Goal: Transaction & Acquisition: Purchase product/service

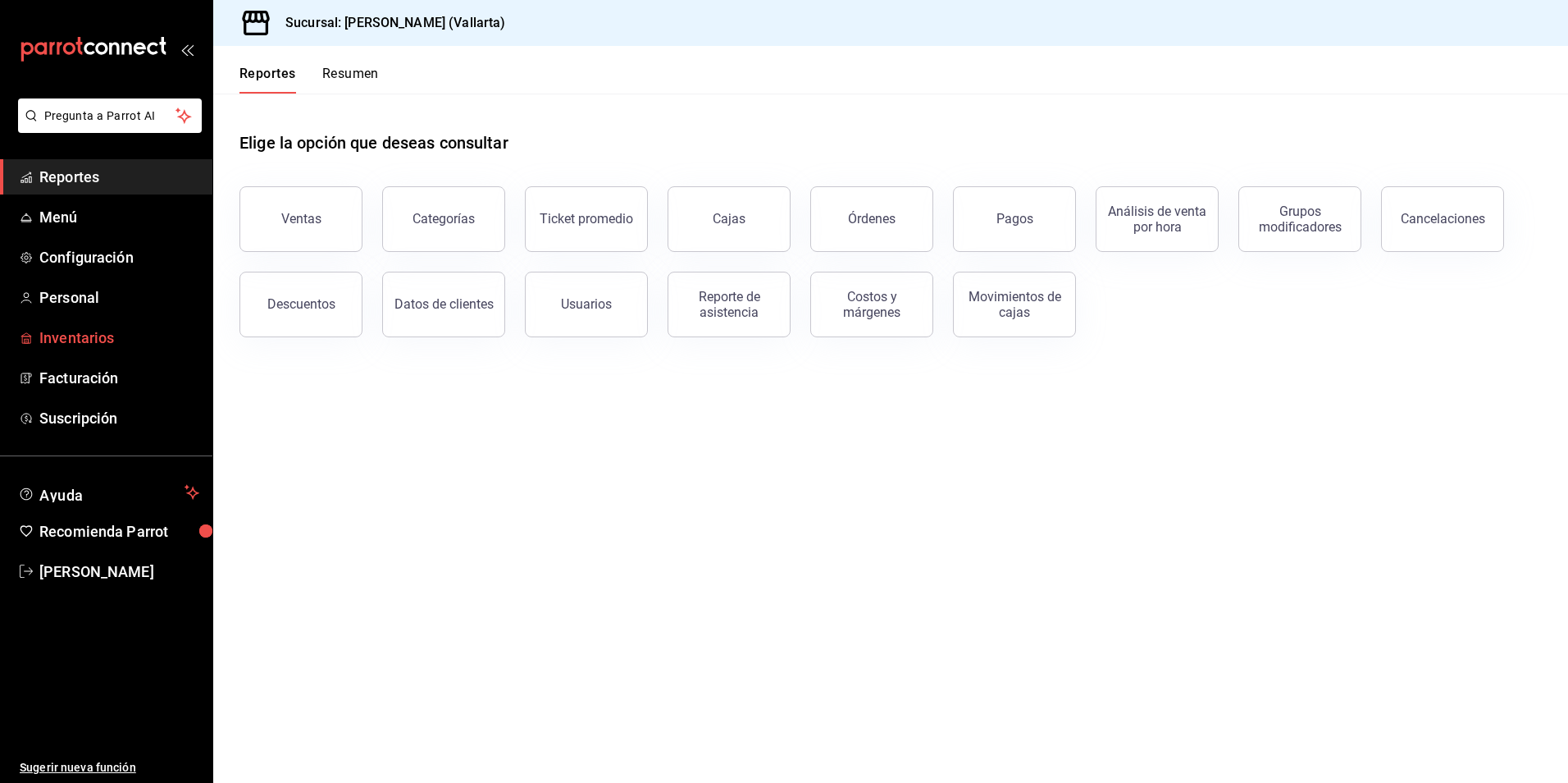
click at [75, 340] on span "Inventarios" at bounding box center [119, 337] width 160 height 22
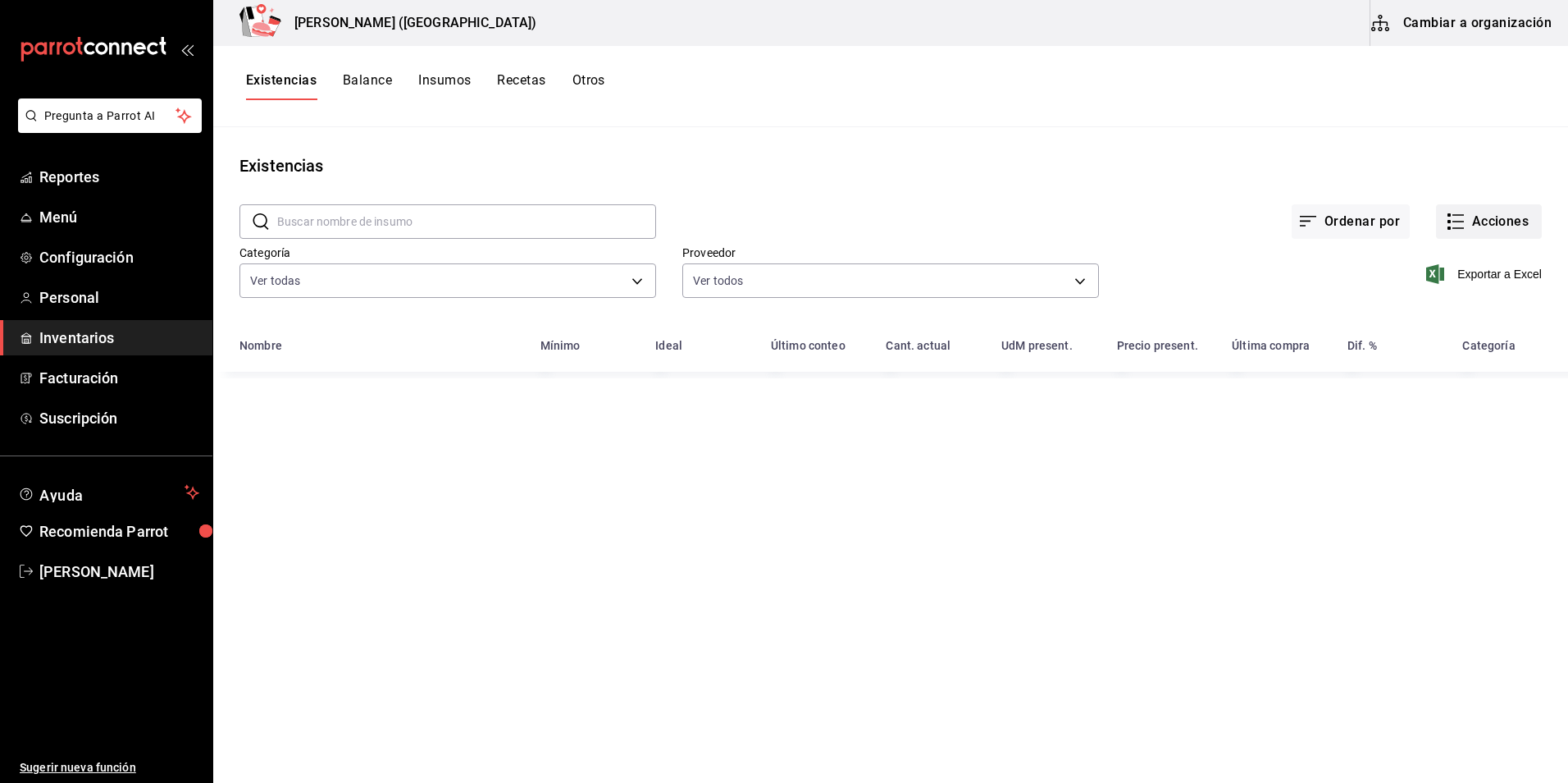
click at [1486, 229] on button "Acciones" at bounding box center [1489, 222] width 106 height 35
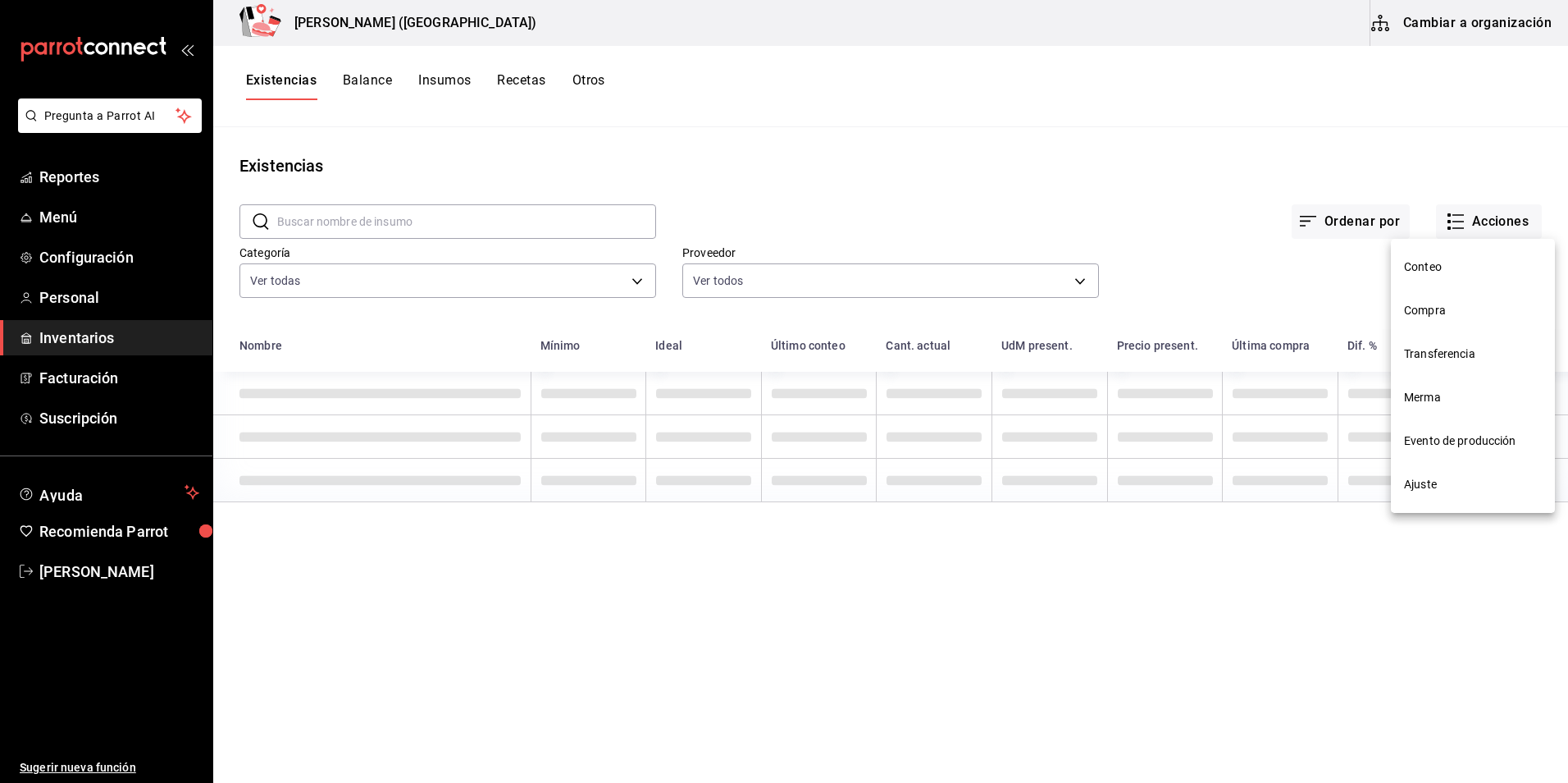
click at [1444, 318] on span "Compra" at bounding box center [1473, 310] width 138 height 17
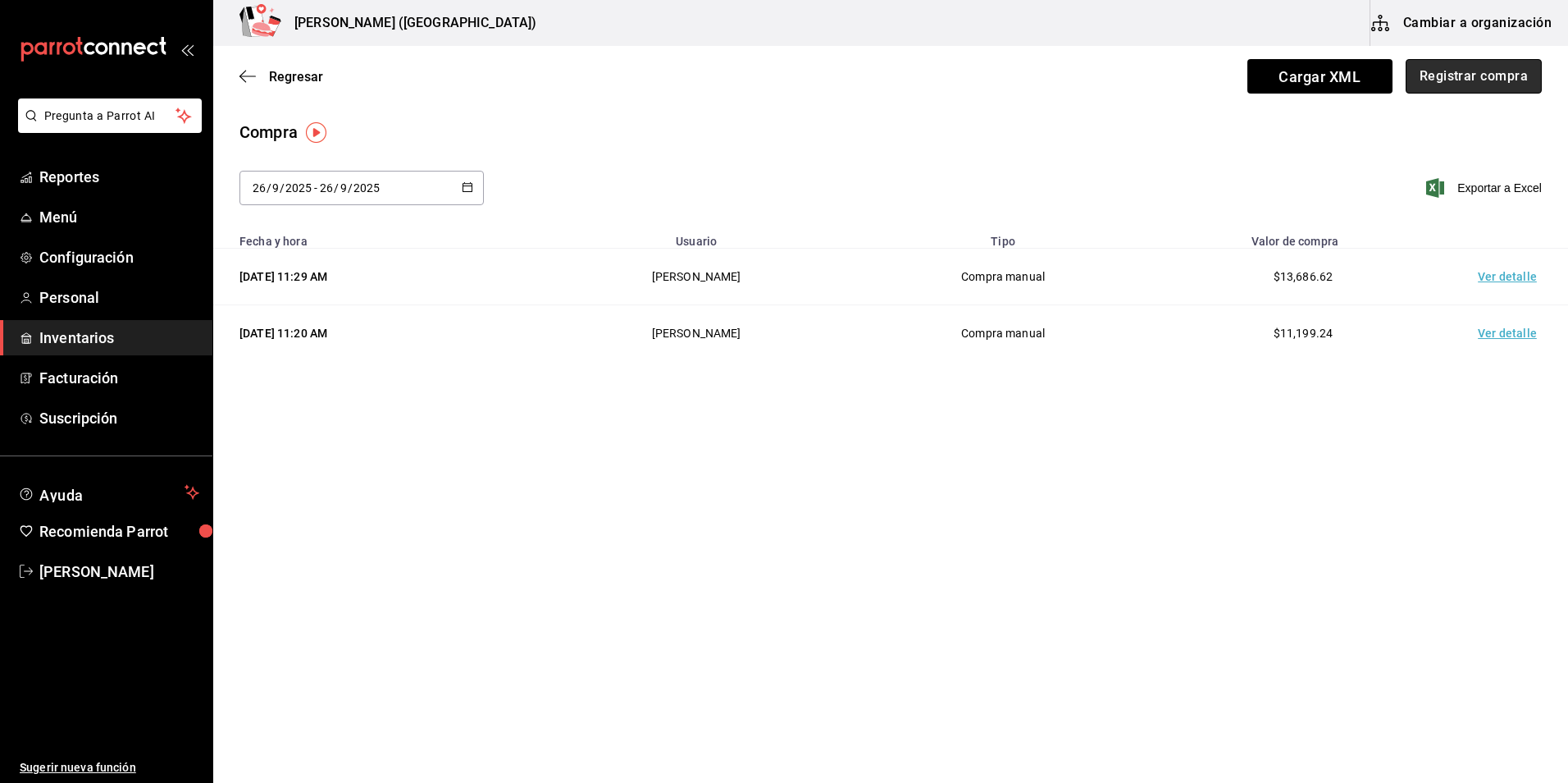
click at [1484, 74] on button "Registrar compra" at bounding box center [1474, 76] width 136 height 35
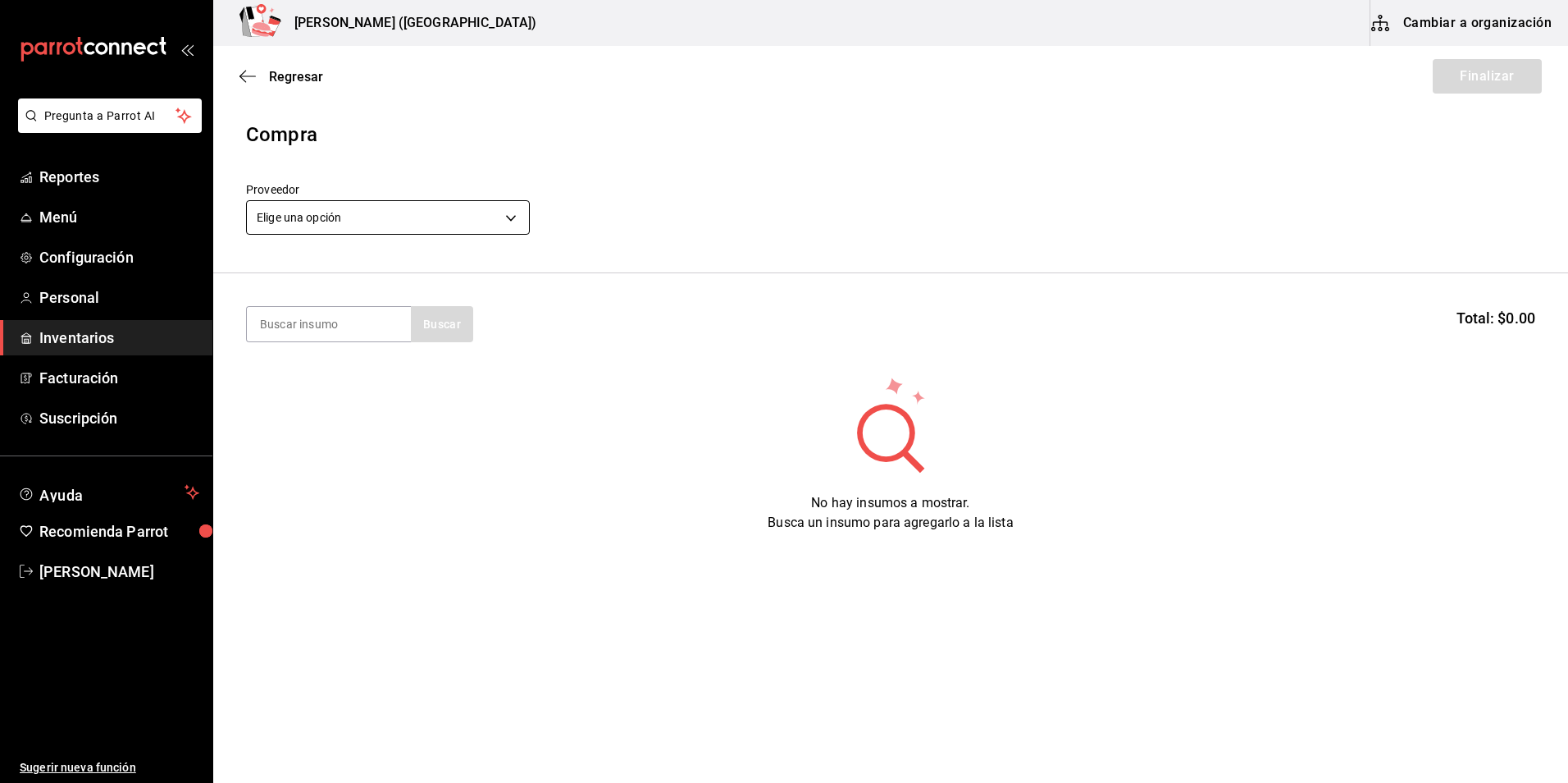
click at [419, 215] on body "Pregunta a Parrot AI Reportes Menú Configuración Personal Inventarios Facturaci…" at bounding box center [784, 345] width 1568 height 690
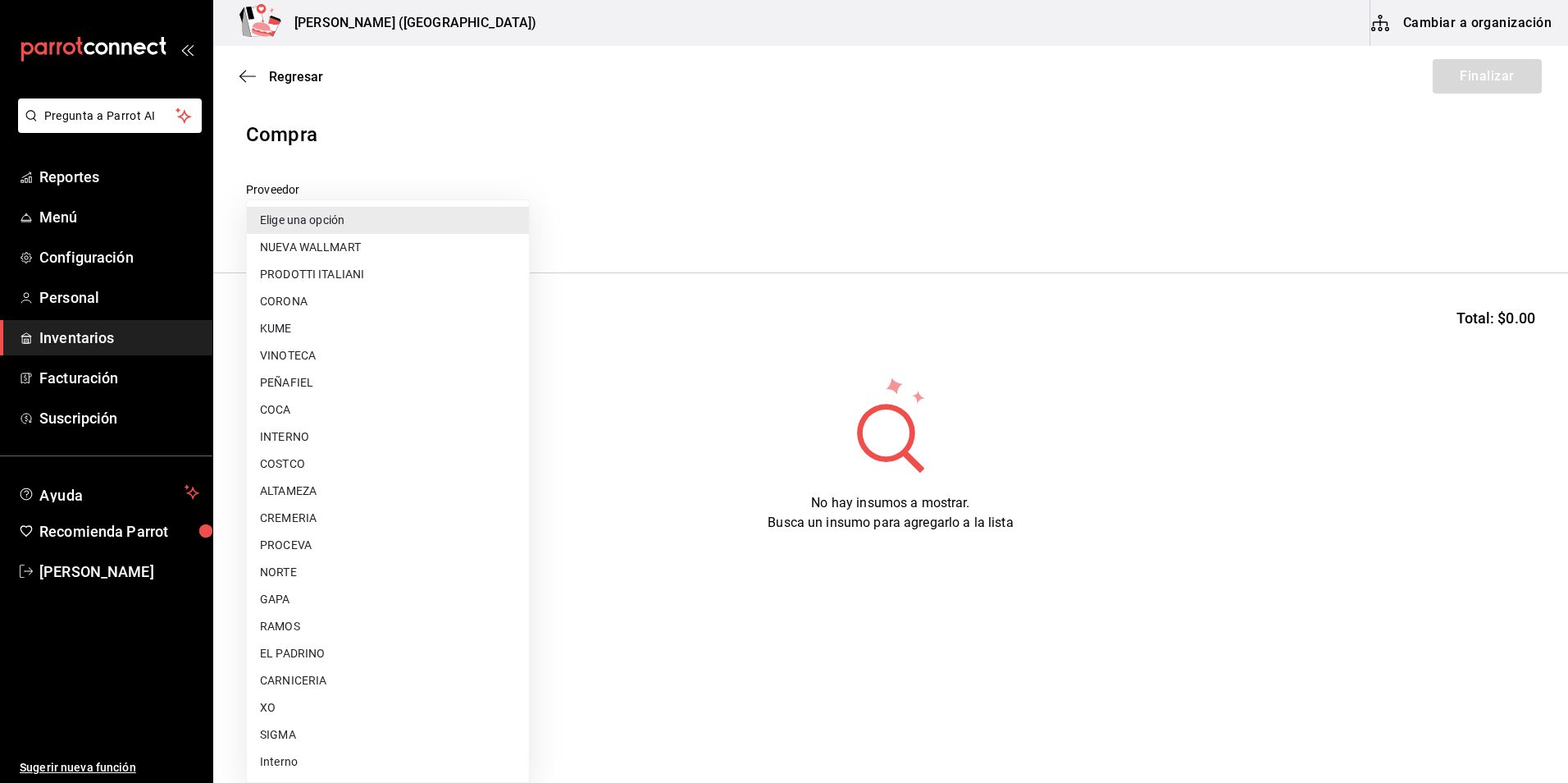
click at [329, 308] on li "CORONA" at bounding box center [388, 301] width 282 height 27
type input "b2f8f8d7-d188-4f7e-8d9b-17ba5ac87260"
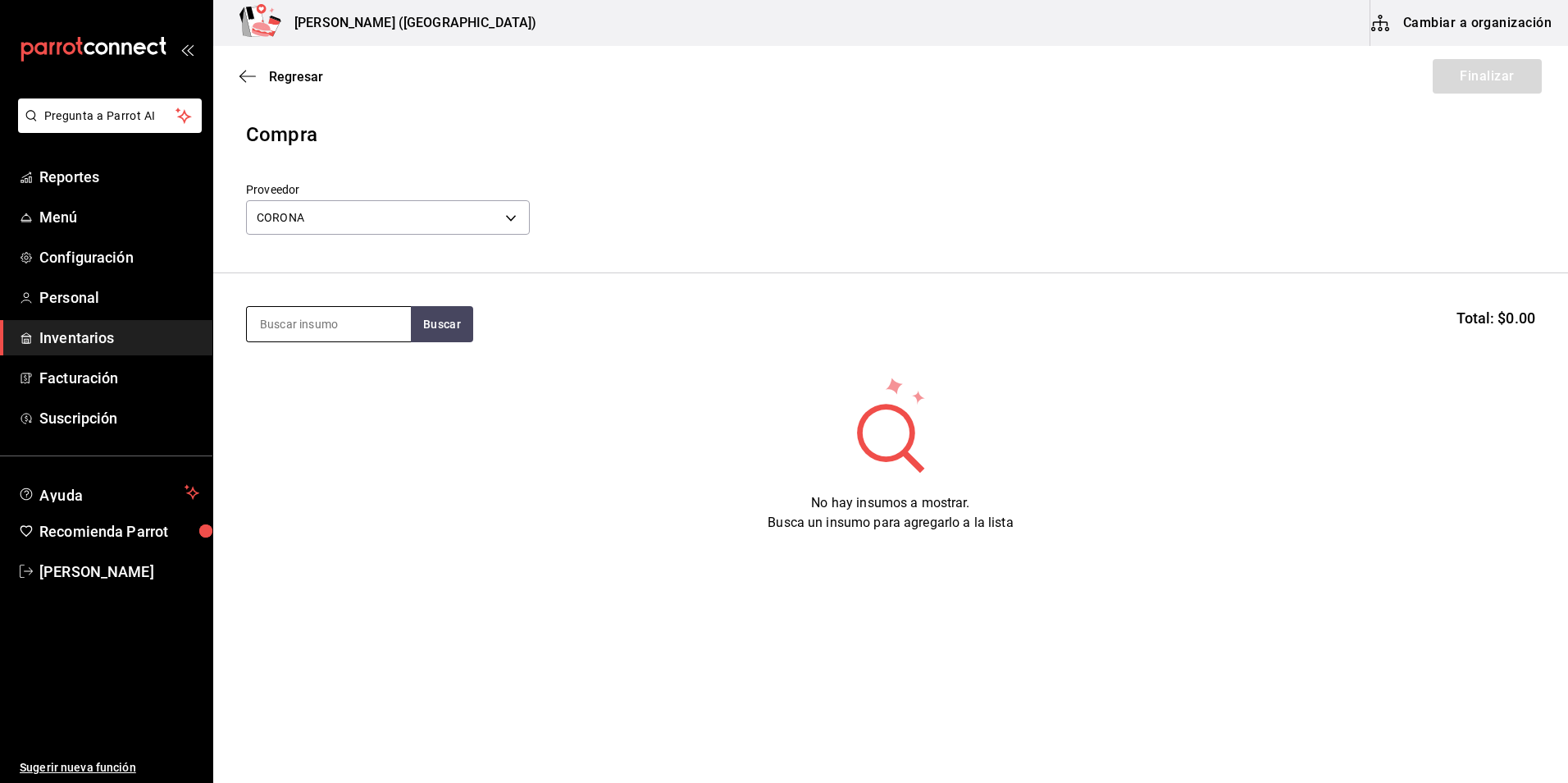
click at [315, 319] on input at bounding box center [329, 324] width 164 height 35
type input "VICTORIA"
click at [334, 382] on div "CER. VICTORIA UNIDADES - CORONA" at bounding box center [329, 390] width 138 height 57
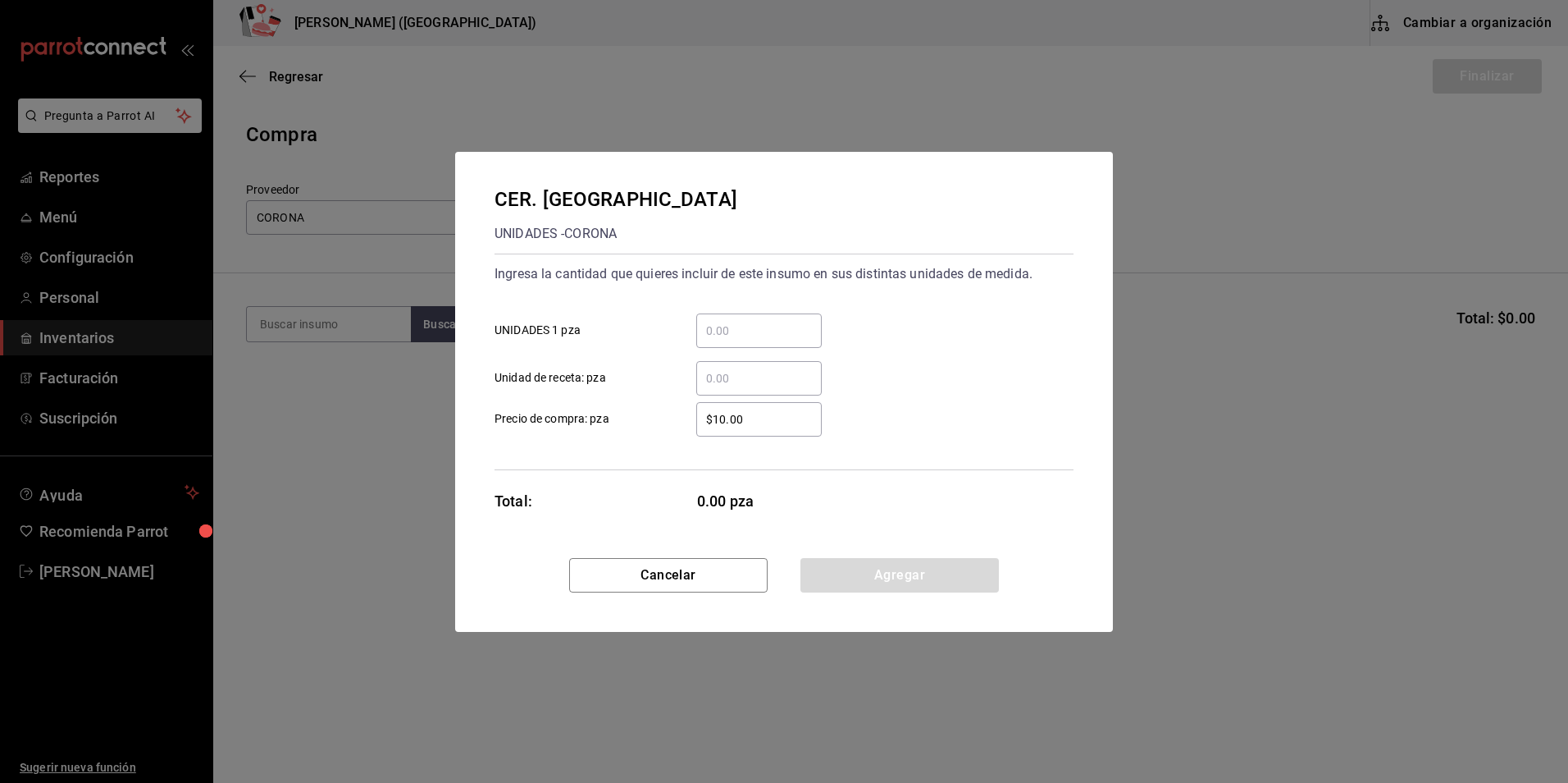
click at [784, 324] on input "​ UNIDADES 1 pza" at bounding box center [759, 330] width 126 height 20
type input "72"
drag, startPoint x: 784, startPoint y: 420, endPoint x: 144, endPoint y: 439, distance: 640.3
click at [144, 439] on div "CER. VICTORIA UNIDADES - CORONA Ingresa la cantidad que quieres incluir de este…" at bounding box center [784, 392] width 1568 height 783
type input "$12.49"
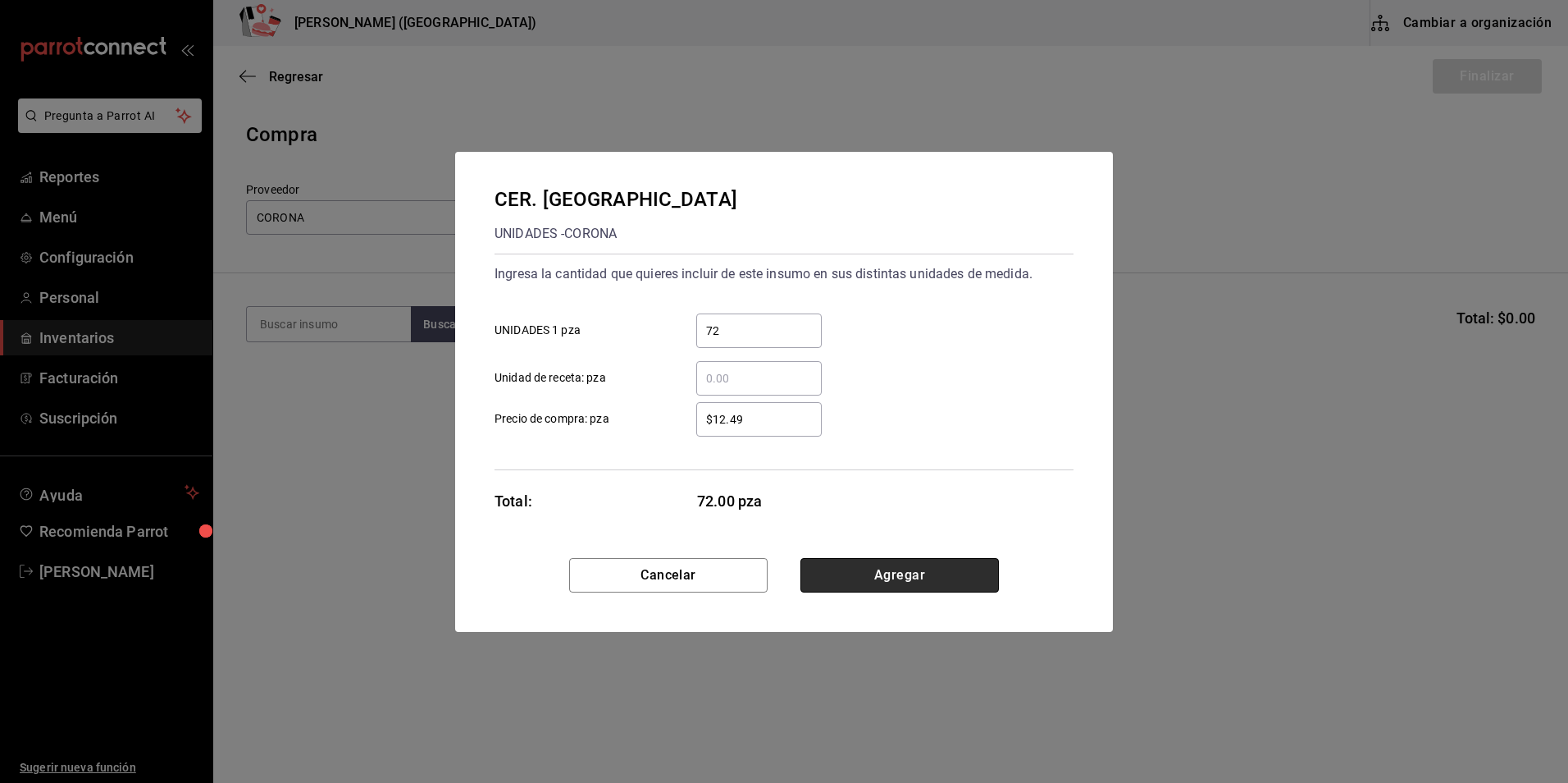
click at [898, 583] on button "Agregar" at bounding box center [900, 575] width 199 height 35
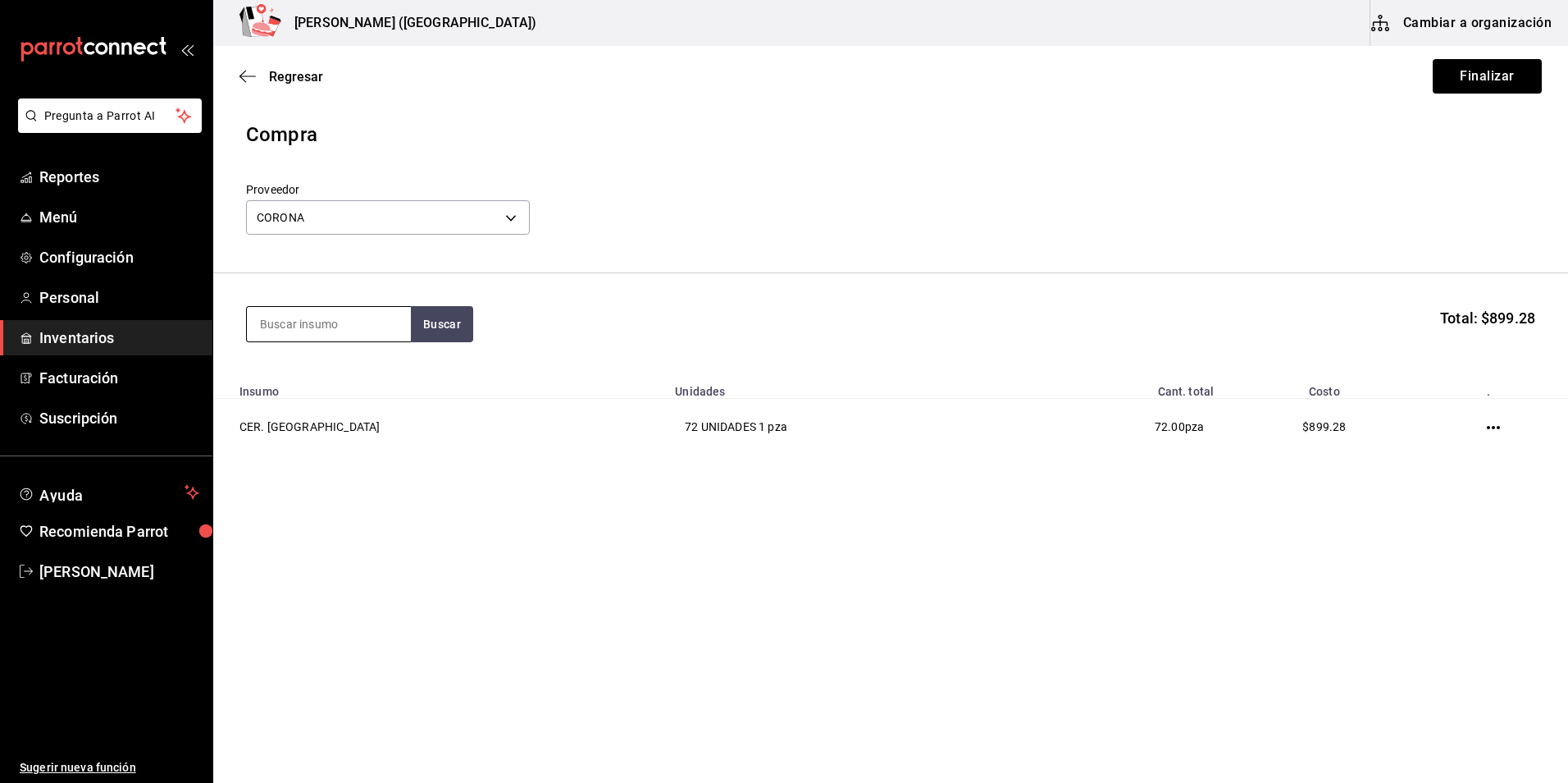
click at [338, 327] on input at bounding box center [329, 324] width 164 height 35
type input "modelo"
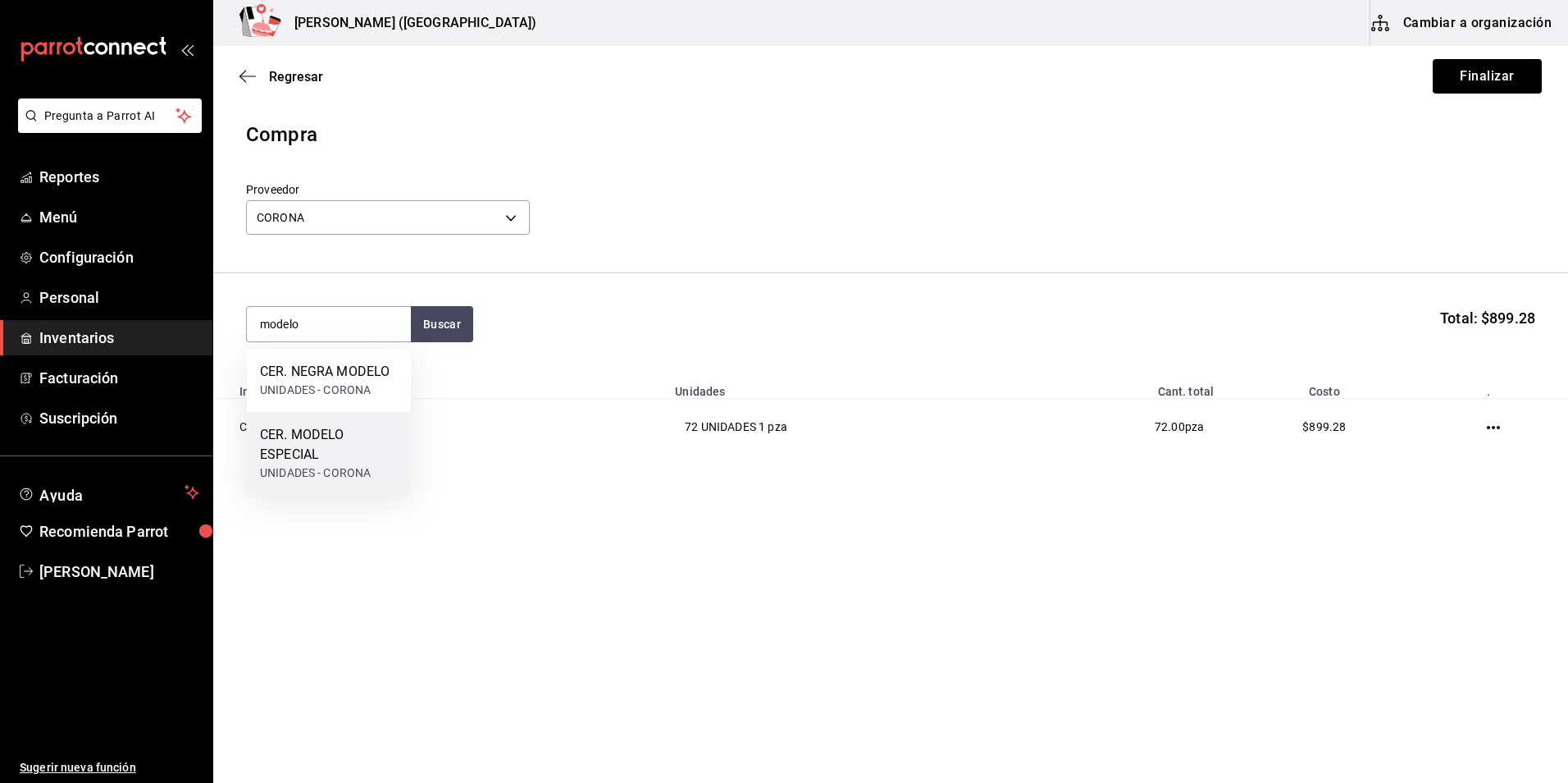
click at [361, 441] on div "CER. MODELO ESPECIAL" at bounding box center [329, 444] width 138 height 39
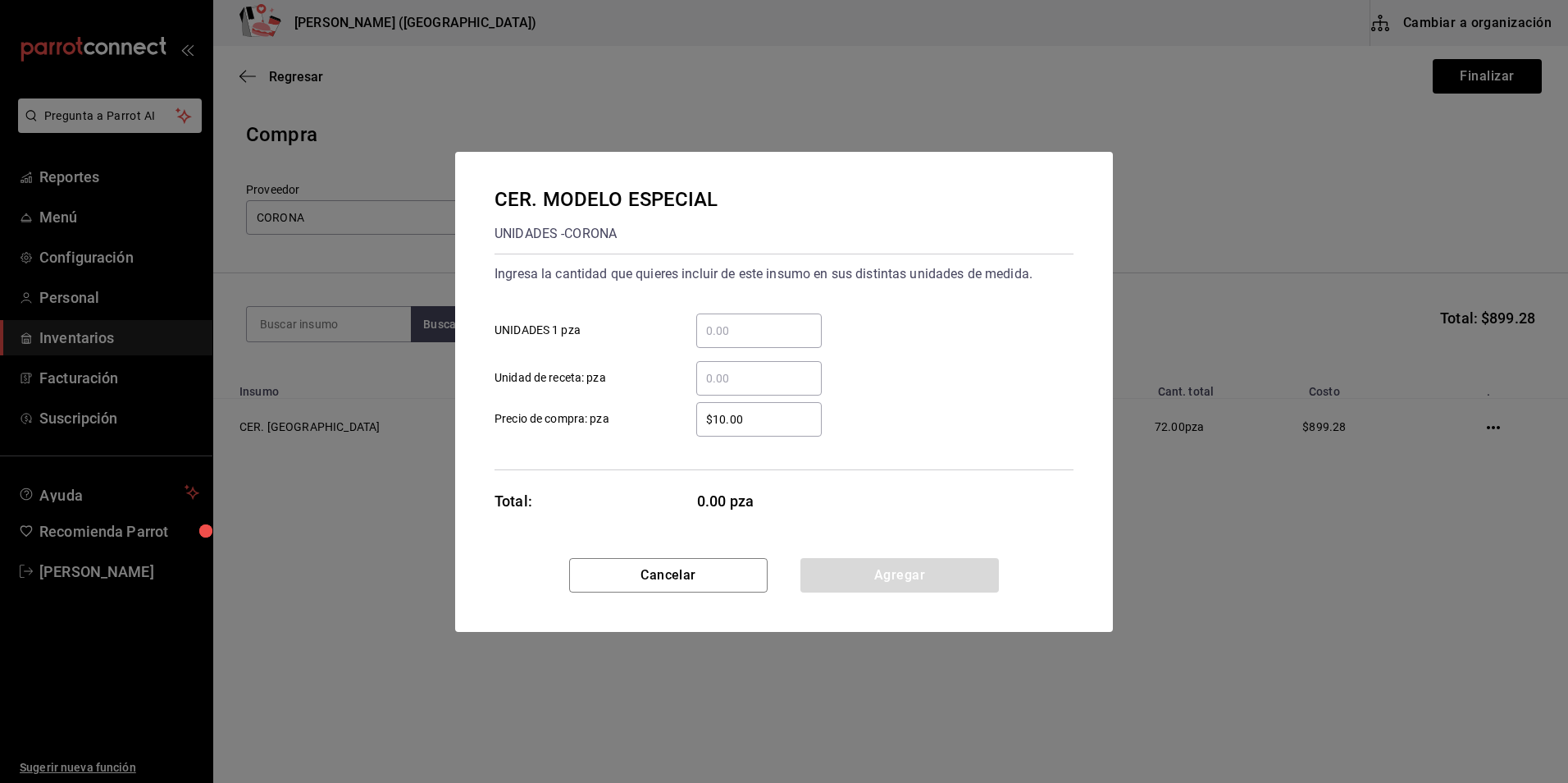
click at [736, 330] on input "​ UNIDADES 1 pza" at bounding box center [759, 330] width 126 height 20
type input "72"
drag, startPoint x: 778, startPoint y: 423, endPoint x: 399, endPoint y: 414, distance: 379.1
click at [399, 414] on div "CER. MODELO ESPECIAL UNIDADES - CORONA Ingresa la cantidad que quieres incluir …" at bounding box center [784, 392] width 1568 height 783
type input "$1"
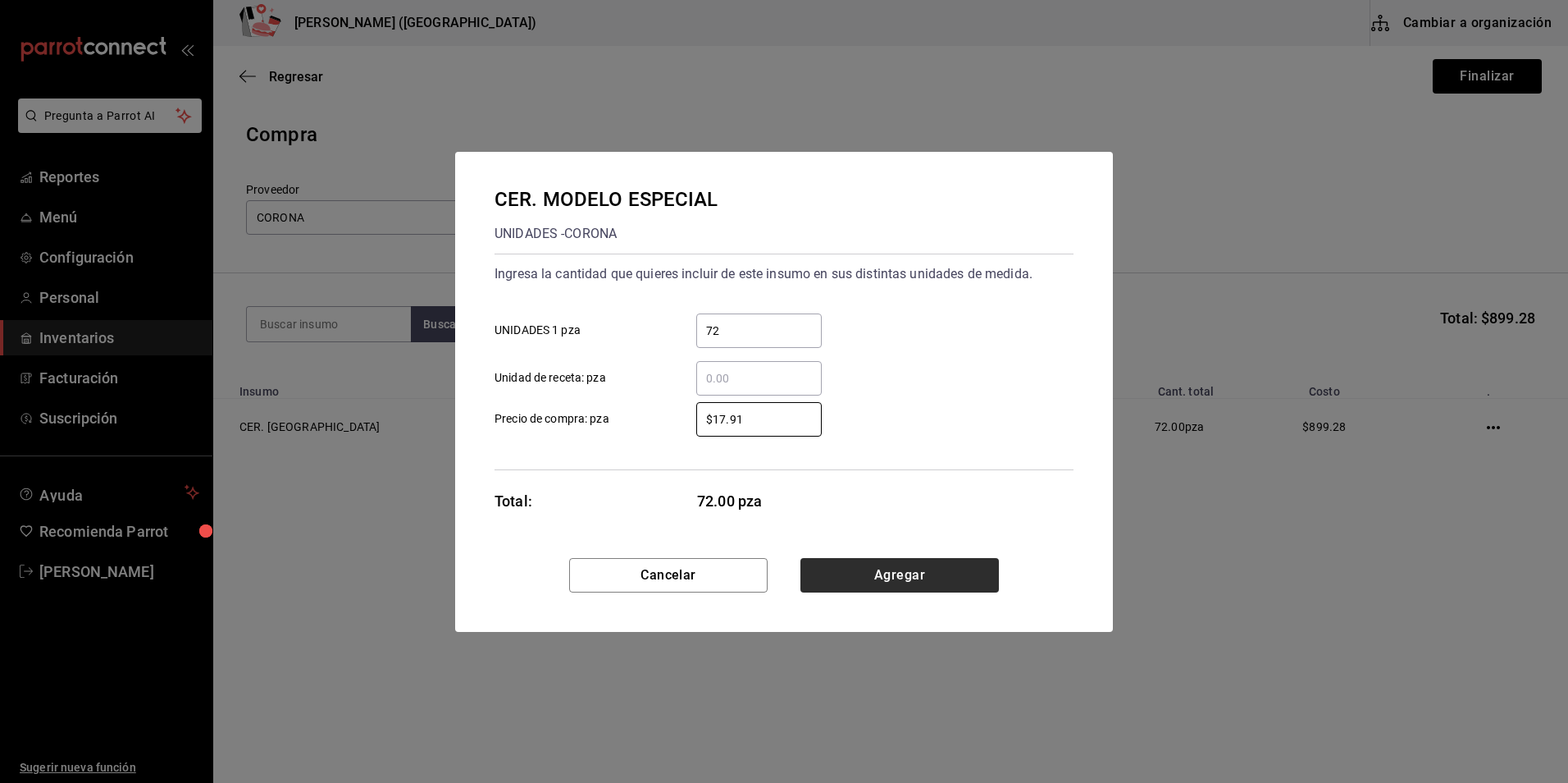
type input "$17.91"
click at [959, 579] on button "Agregar" at bounding box center [900, 575] width 199 height 35
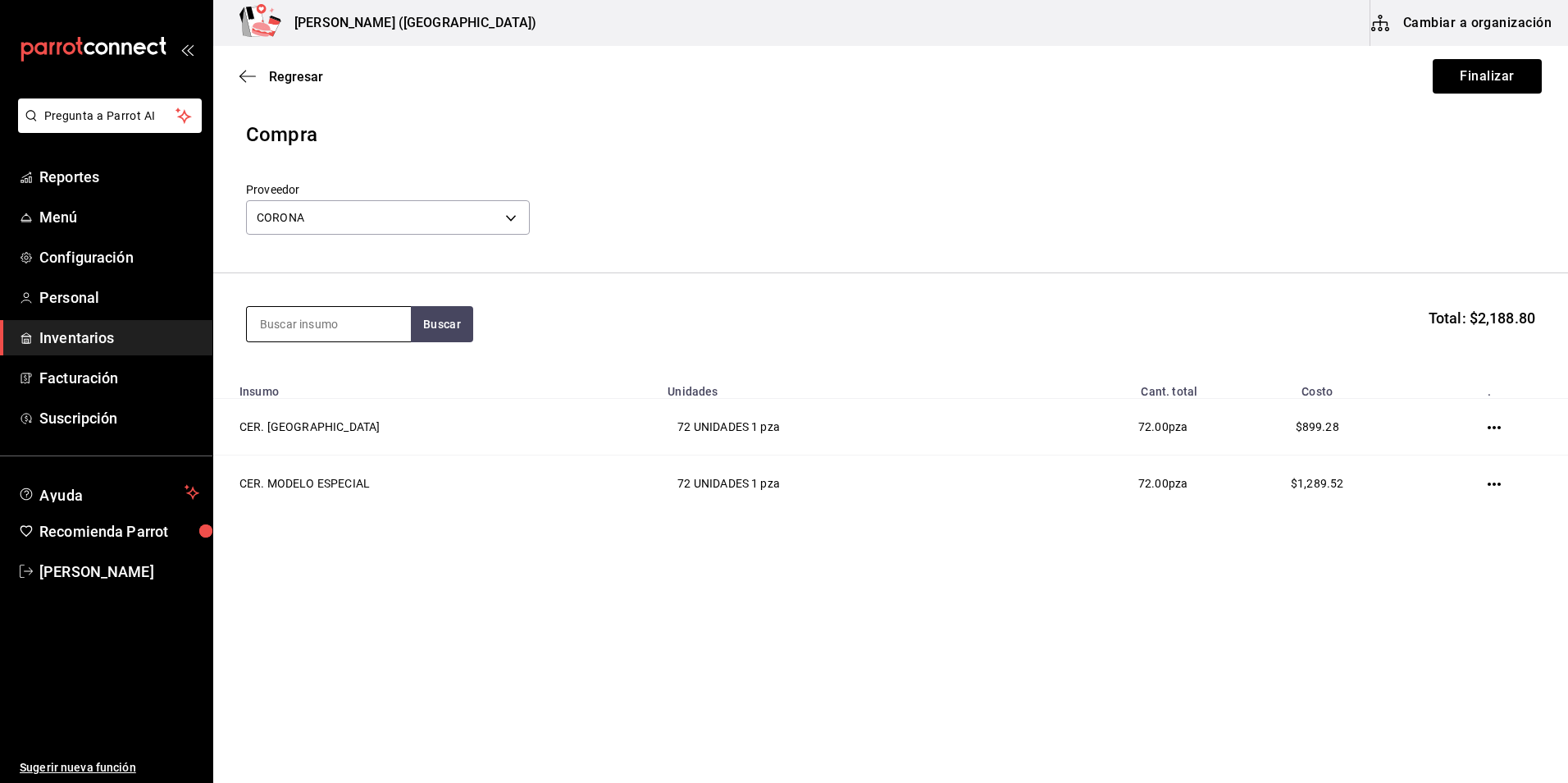
click at [339, 319] on input at bounding box center [329, 324] width 164 height 35
type input "b"
type input "negra"
click at [297, 375] on div "CER. NEGRA MODELO" at bounding box center [324, 371] width 130 height 20
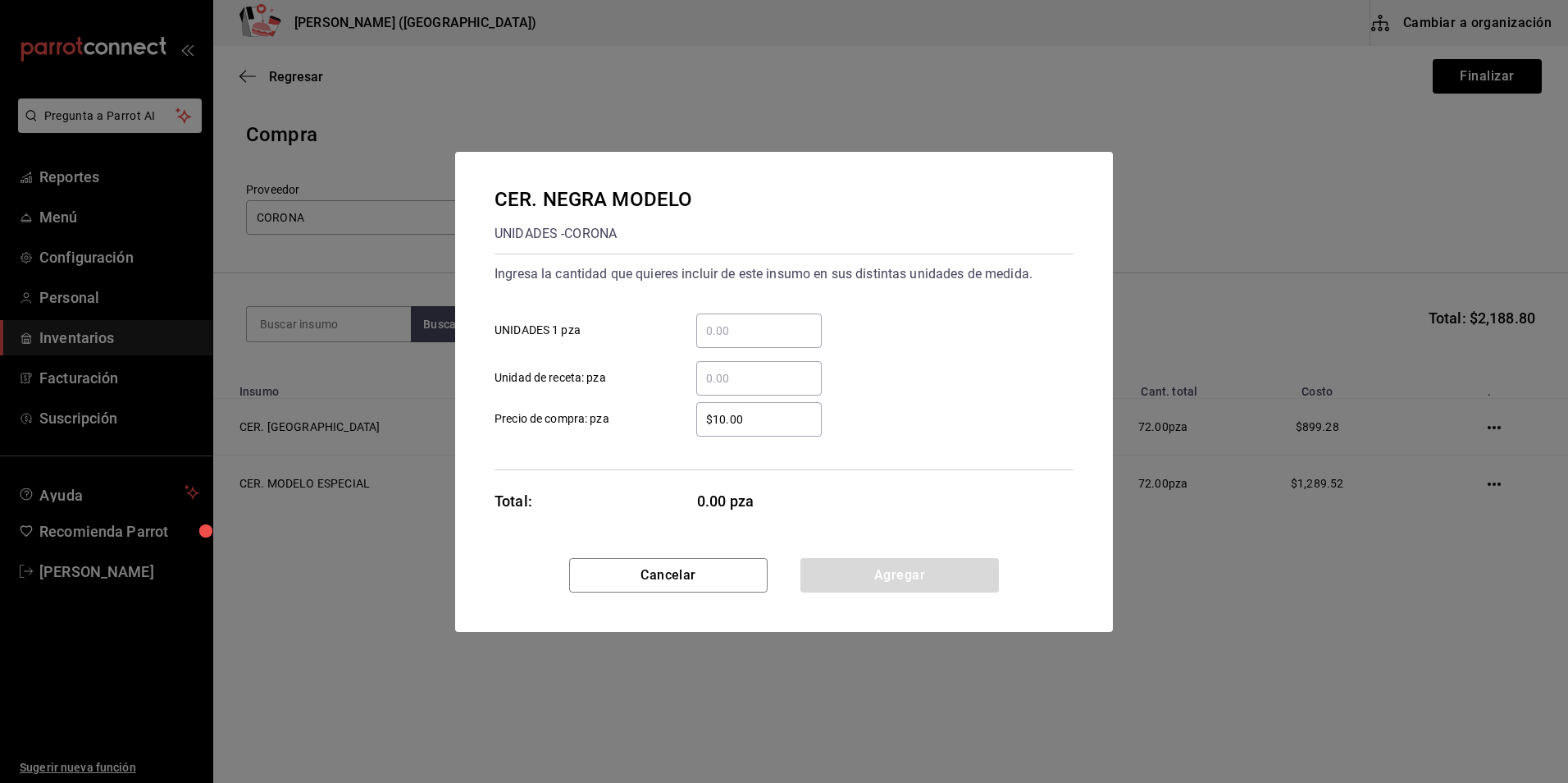
click at [753, 314] on div "​" at bounding box center [759, 330] width 126 height 35
click at [753, 321] on input "​ UNIDADES 1 pza" at bounding box center [759, 330] width 126 height 20
drag, startPoint x: 782, startPoint y: 333, endPoint x: 478, endPoint y: 313, distance: 304.7
click at [478, 313] on div "CER. NEGRA MODELO UNIDADES - CORONA Ingresa la cantidad que quieres incluir de …" at bounding box center [784, 355] width 658 height 406
drag, startPoint x: 748, startPoint y: 334, endPoint x: 655, endPoint y: 322, distance: 93.8
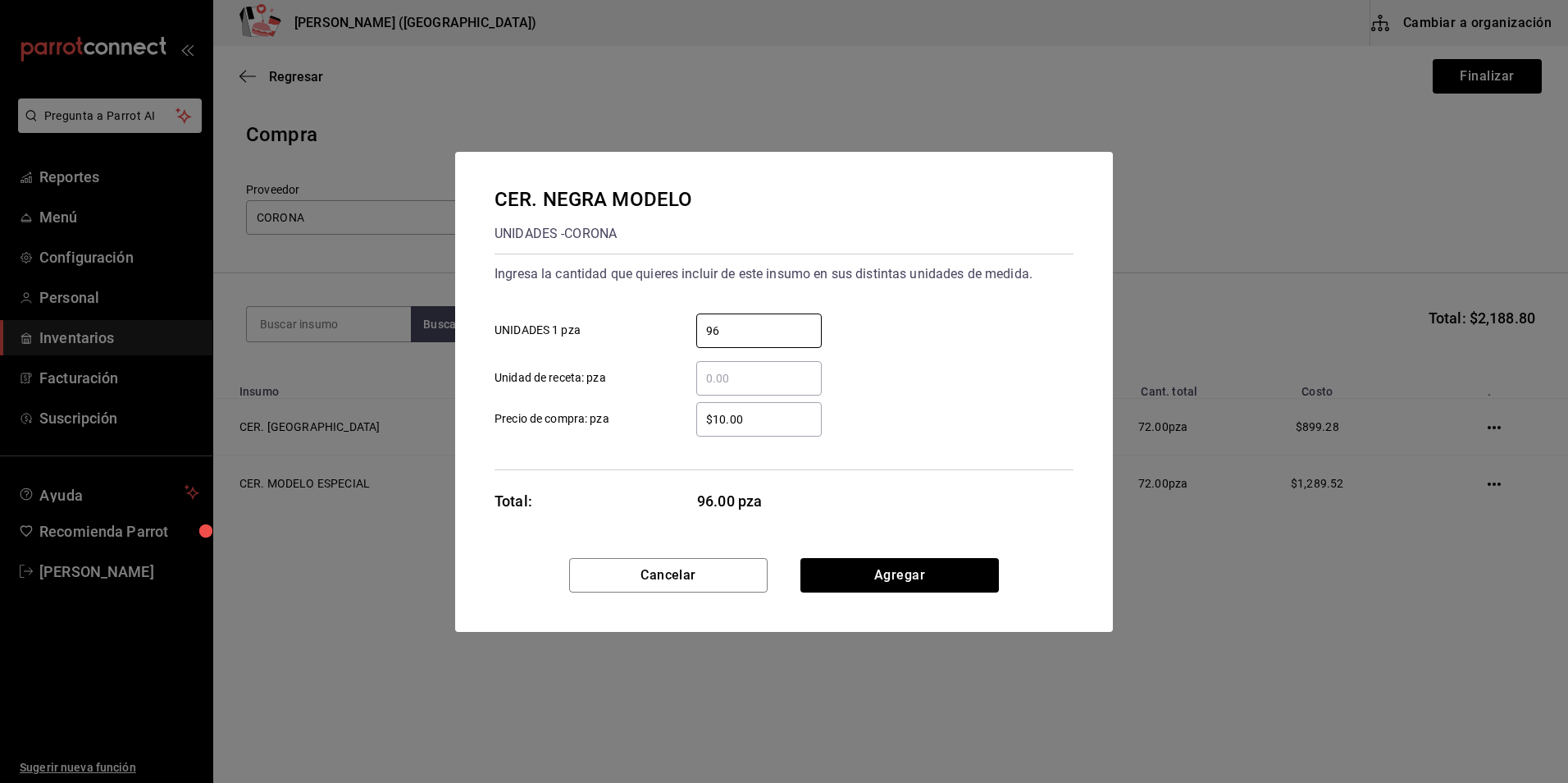
click at [655, 322] on label "96 ​ UNIDADES 1 pza" at bounding box center [658, 330] width 327 height 35
type input "60"
drag, startPoint x: 741, startPoint y: 419, endPoint x: 429, endPoint y: 402, distance: 312.5
click at [429, 402] on div "CER. NEGRA MODELO UNIDADES - CORONA Ingresa la cantidad que quieres incluir de …" at bounding box center [784, 392] width 1568 height 783
type input "$17.91"
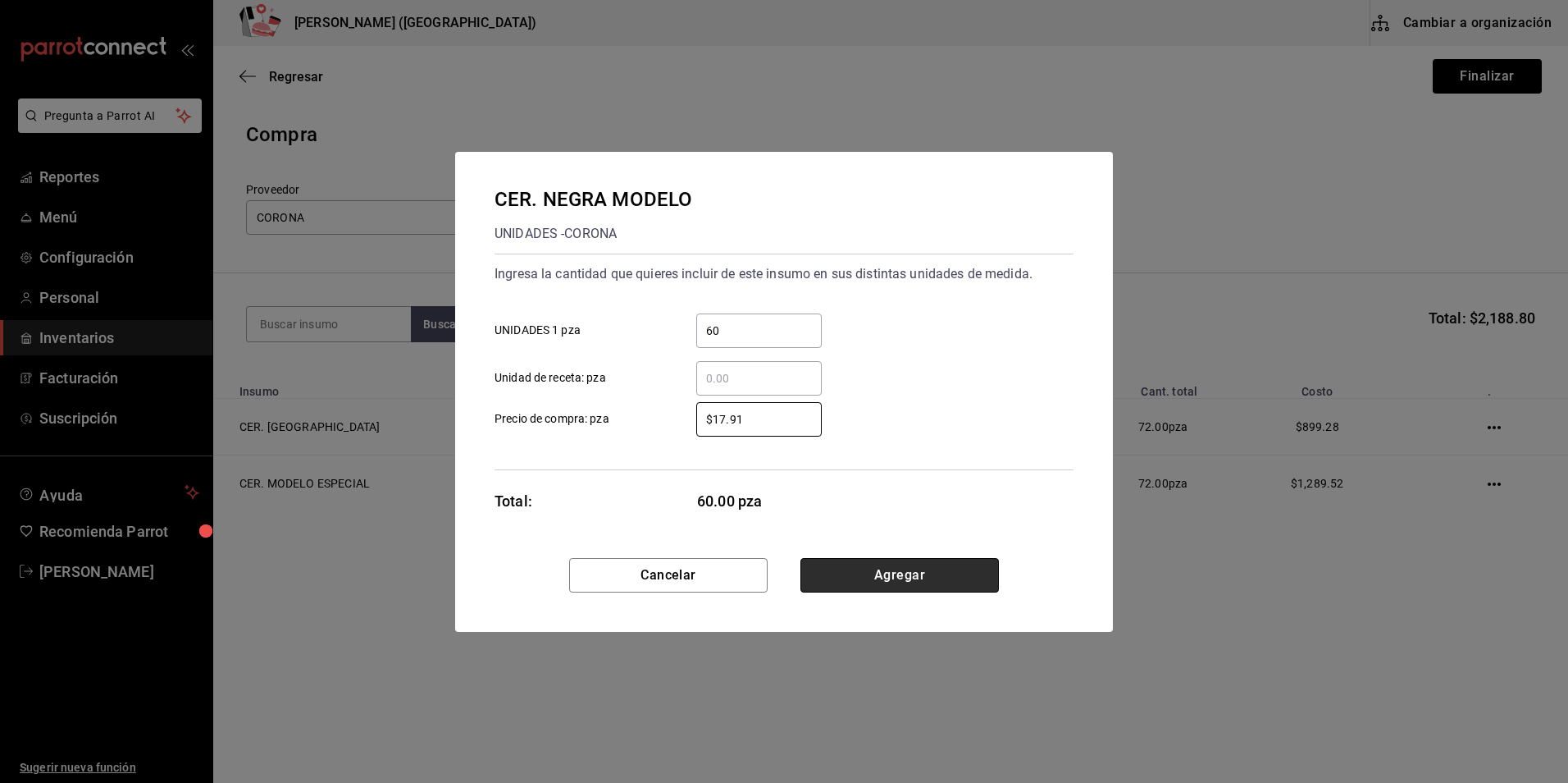
click at [899, 575] on button "Agregar" at bounding box center [900, 575] width 199 height 35
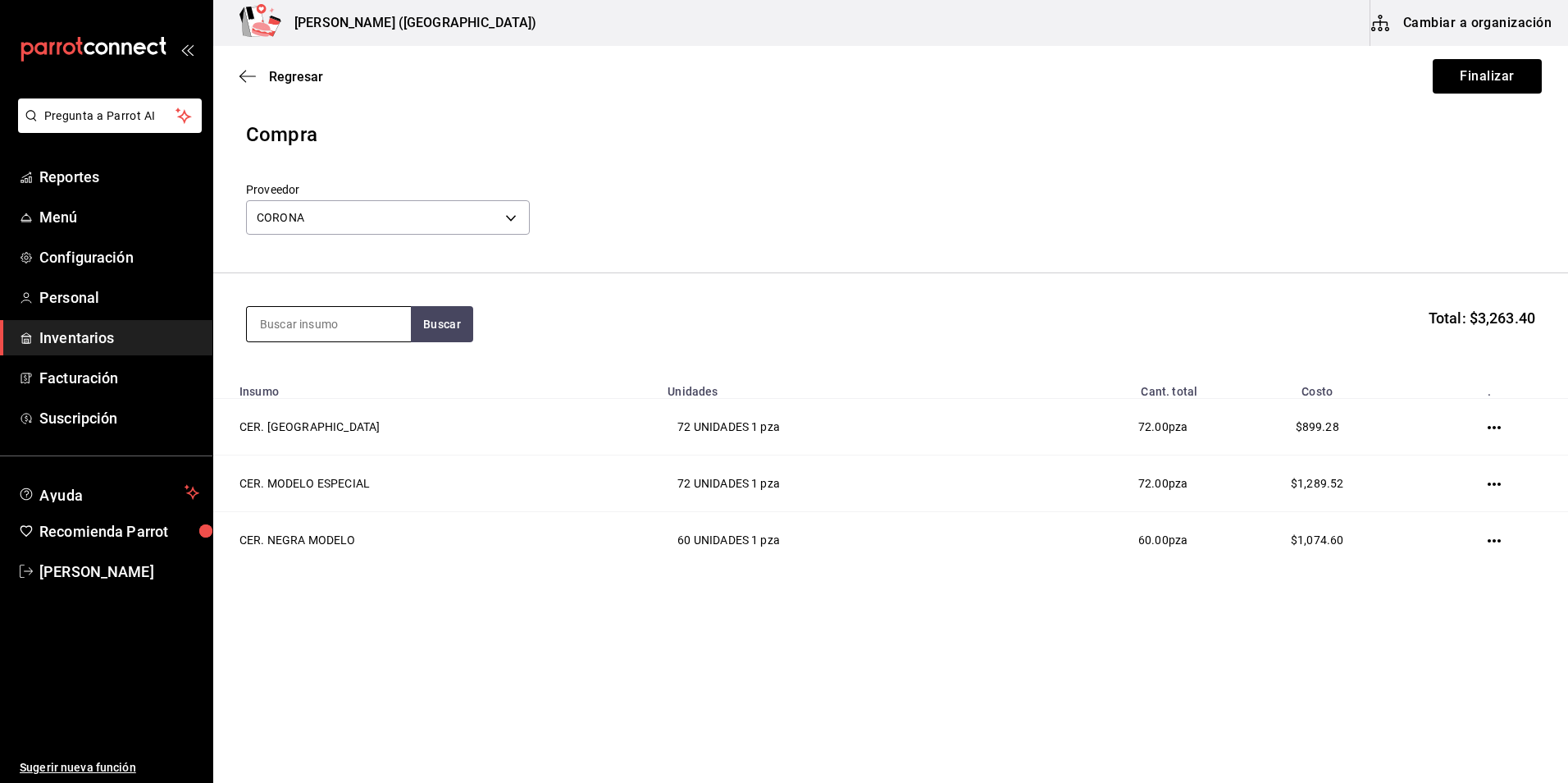
click at [303, 326] on input at bounding box center [329, 324] width 164 height 35
type input "corona"
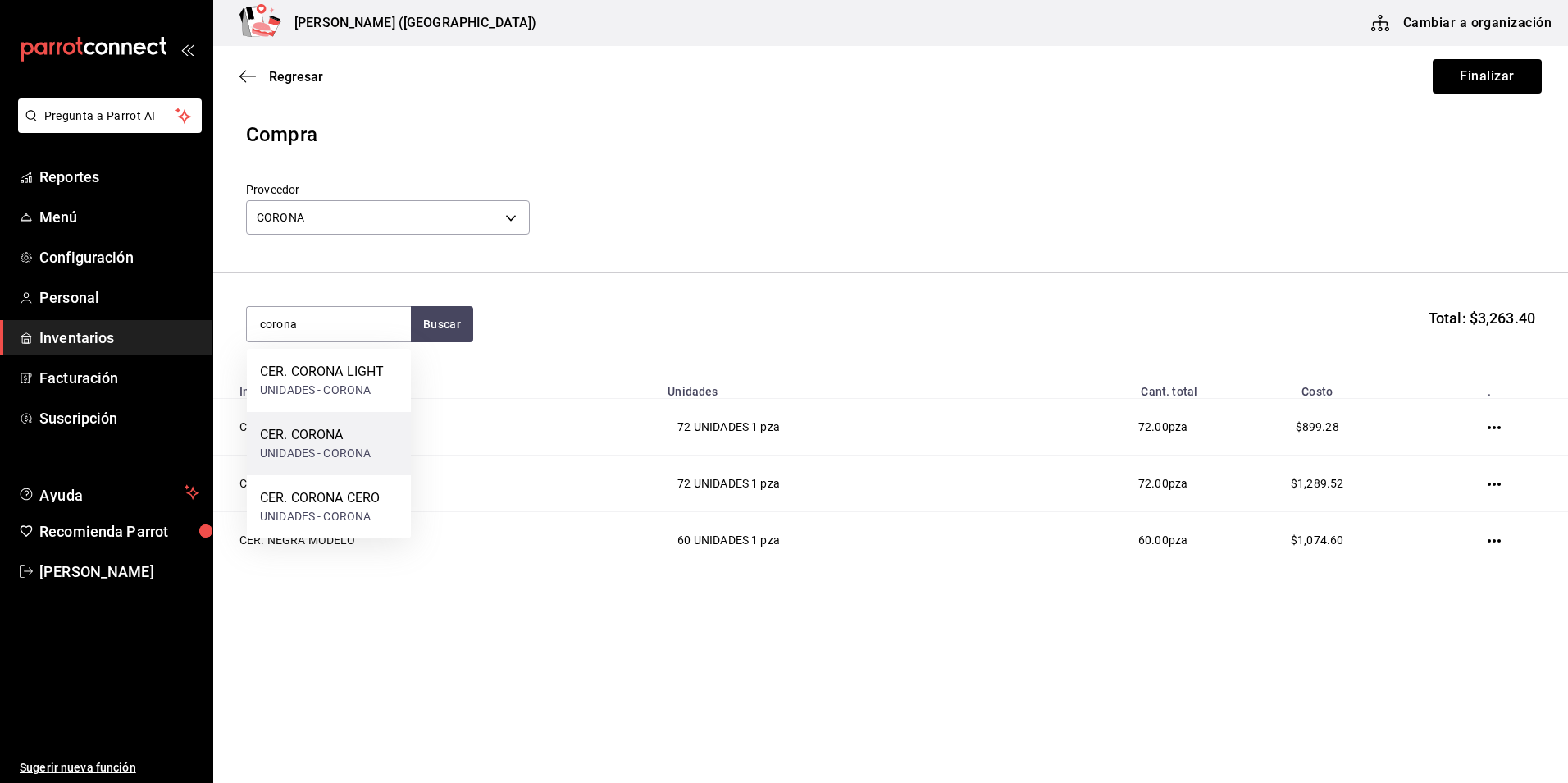
click at [340, 446] on div "UNIDADES - CORONA" at bounding box center [315, 453] width 110 height 17
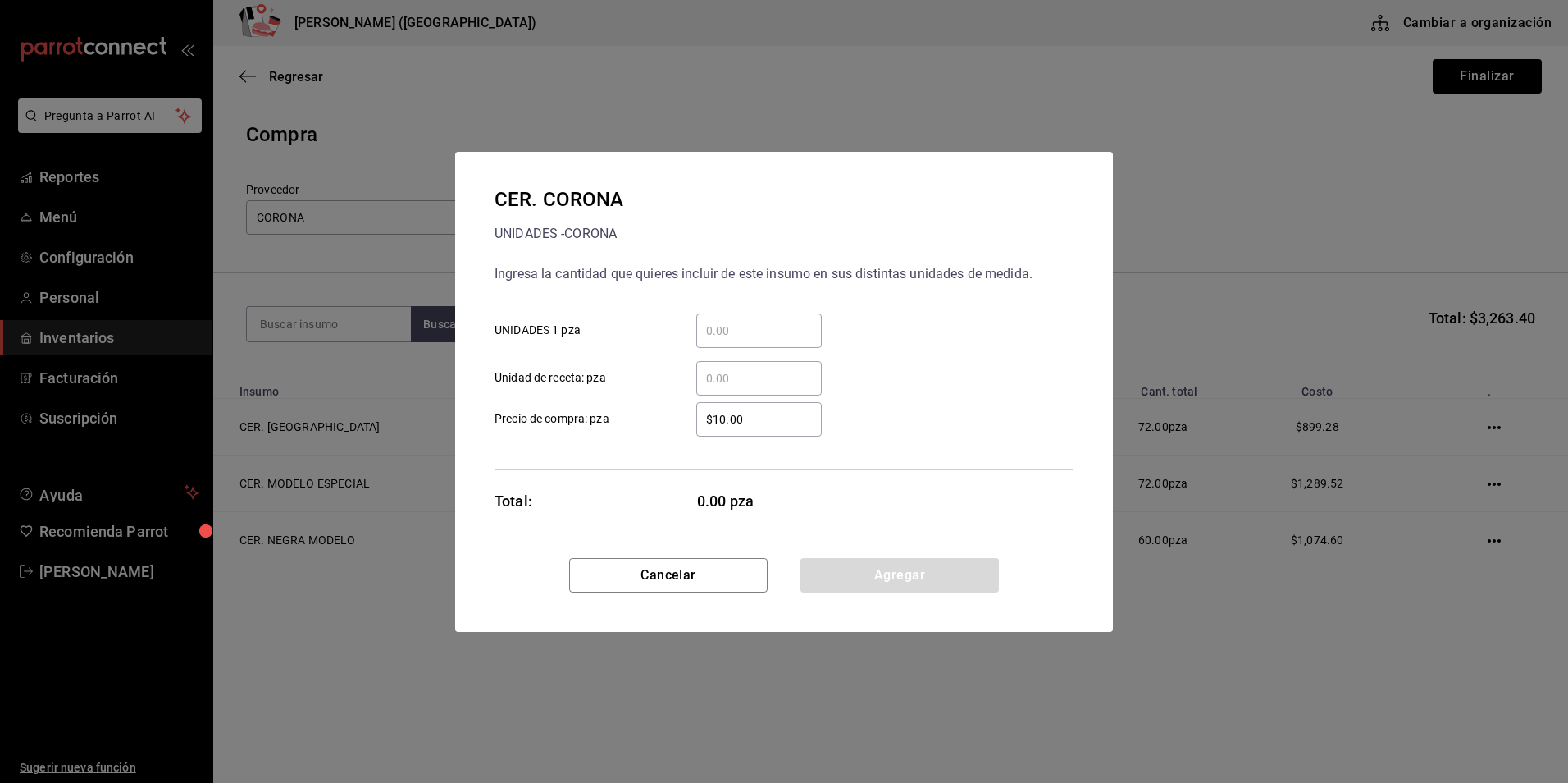
click at [719, 331] on input "​ UNIDADES 1 pza" at bounding box center [759, 330] width 126 height 20
type input "96"
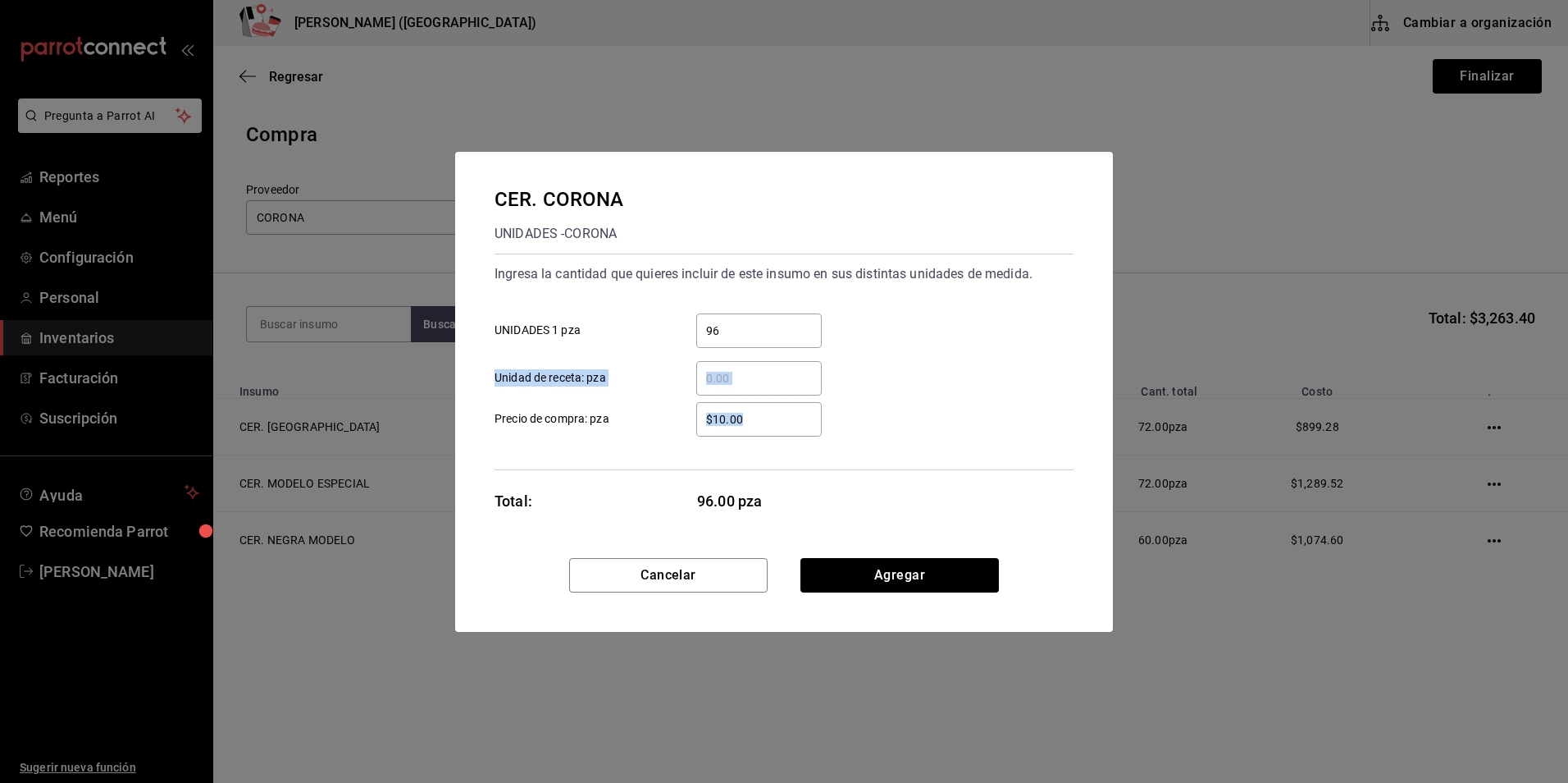
drag, startPoint x: 792, startPoint y: 432, endPoint x: 410, endPoint y: 372, distance: 386.7
click at [410, 372] on div "CER. CORONA UNIDADES - CORONA Ingresa la cantidad que quieres incluir de este i…" at bounding box center [784, 392] width 1568 height 783
click at [781, 420] on input "$10.00" at bounding box center [759, 419] width 126 height 20
drag, startPoint x: 757, startPoint y: 410, endPoint x: 656, endPoint y: 423, distance: 101.8
click at [656, 423] on label "$10.00 ​ Precio de compra: pza" at bounding box center [658, 419] width 327 height 35
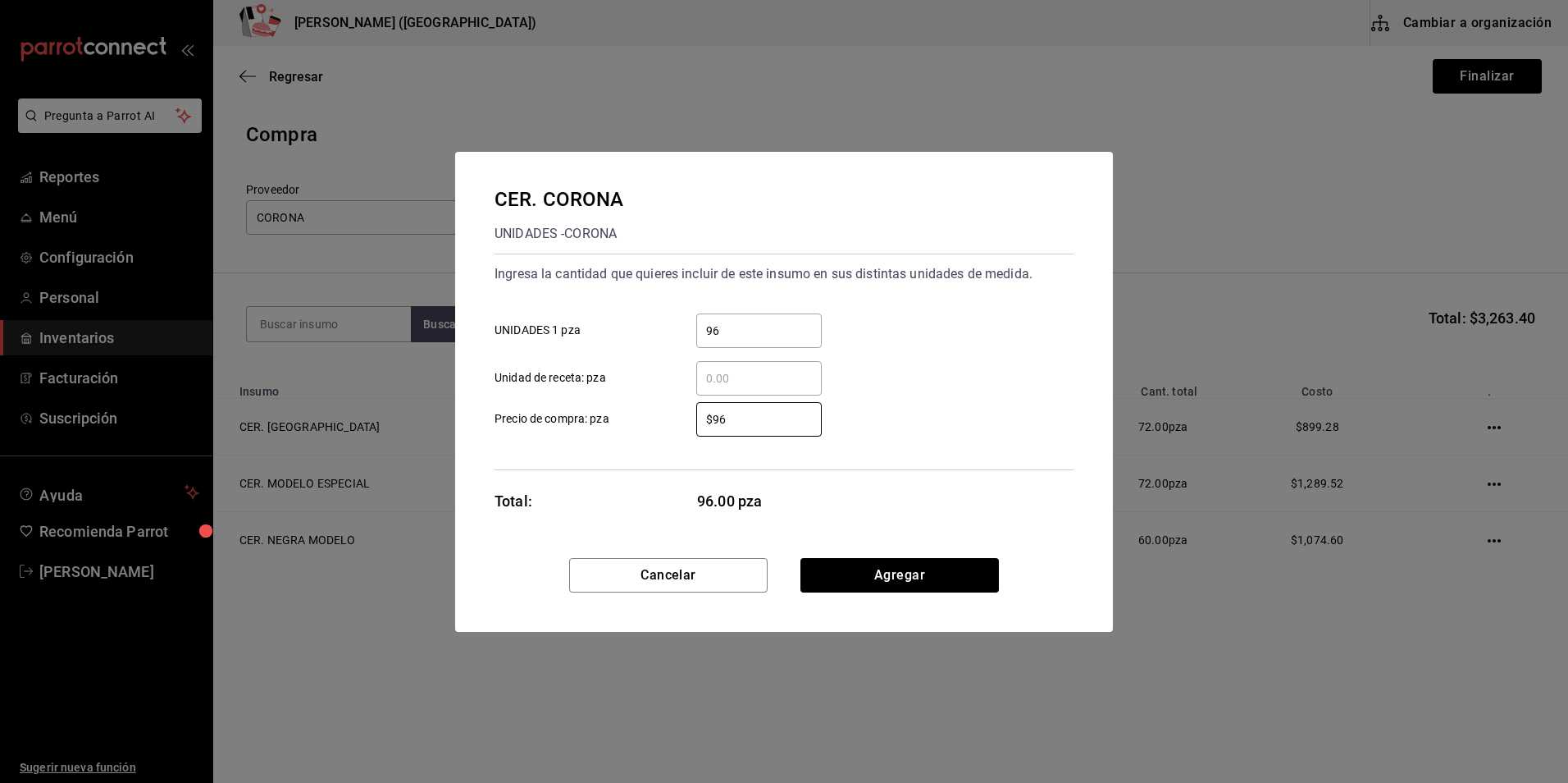
drag, startPoint x: 752, startPoint y: 424, endPoint x: 514, endPoint y: 393, distance: 240.0
click at [514, 393] on div "$96 ​ Precio de compra: pza" at bounding box center [777, 413] width 592 height 48
type input "$12.50"
click at [924, 575] on button "Agregar" at bounding box center [900, 575] width 199 height 35
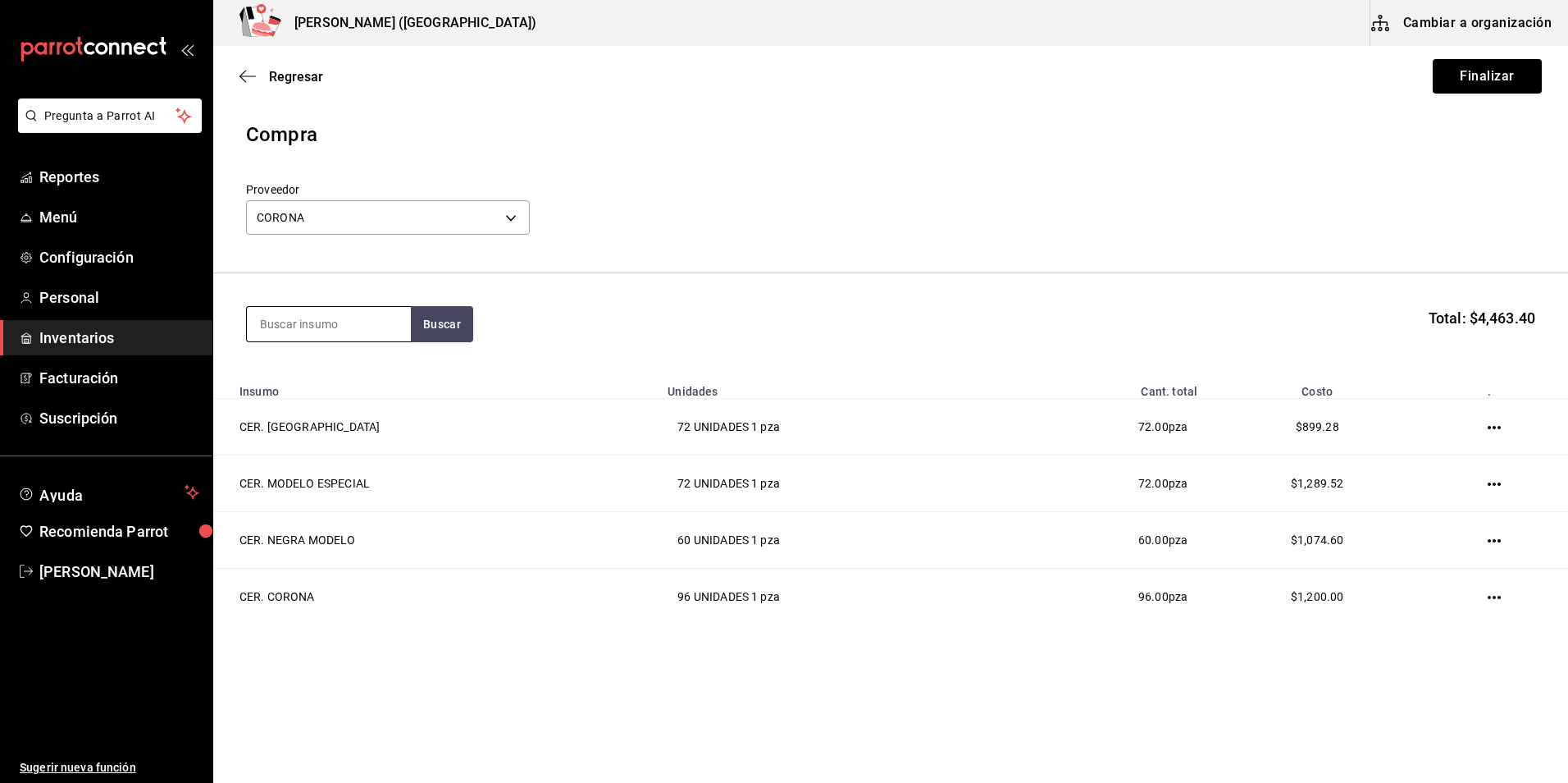
click at [346, 324] on input at bounding box center [329, 324] width 164 height 35
type input "stella"
click at [317, 363] on div "CER. STELLA" at bounding box center [315, 371] width 110 height 20
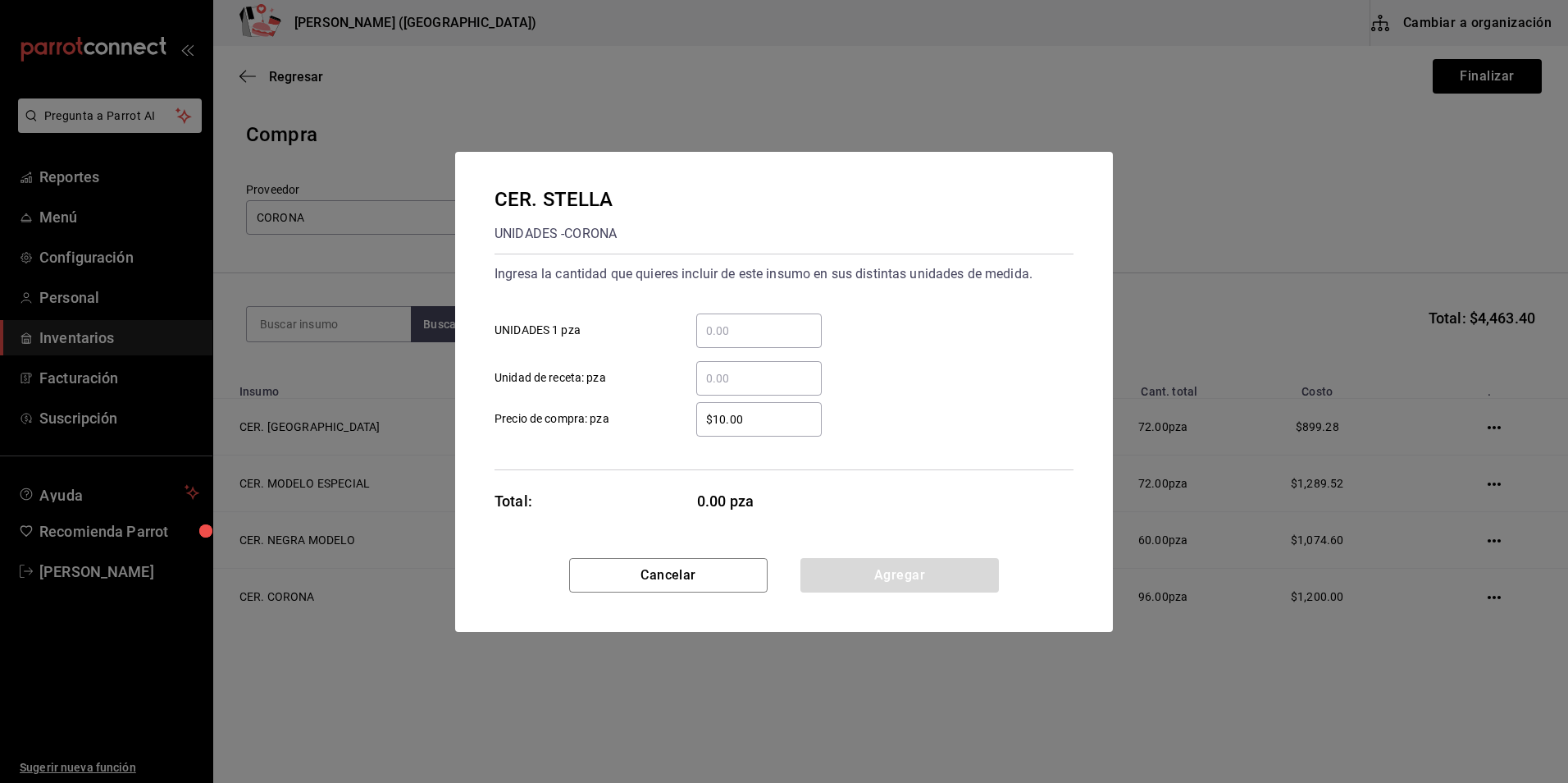
click at [743, 324] on input "​ UNIDADES 1 pza" at bounding box center [759, 330] width 126 height 20
type input "48"
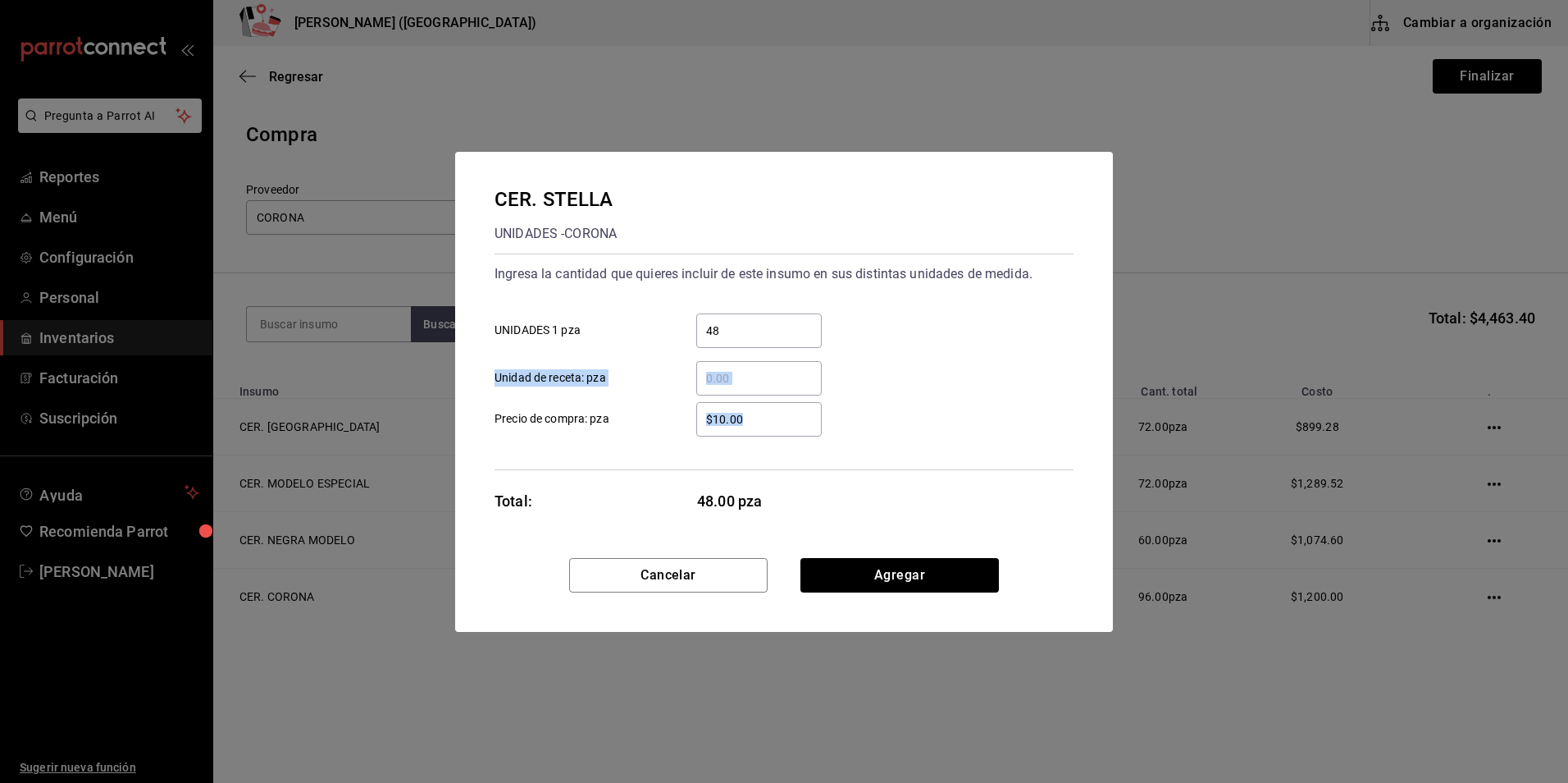
drag, startPoint x: 792, startPoint y: 431, endPoint x: 272, endPoint y: 358, distance: 525.1
click at [272, 358] on div "CER. [PERSON_NAME] UNIDADES - CORONA Ingresa la cantidad que quieres incluir de…" at bounding box center [784, 392] width 1568 height 783
click at [775, 440] on div "Ingresa la cantidad que quieres incluir de este insumo en sus distintas unidade…" at bounding box center [784, 362] width 579 height 217
drag, startPoint x: 782, startPoint y: 420, endPoint x: 395, endPoint y: 401, distance: 387.5
click at [395, 401] on div "CER. [PERSON_NAME] UNIDADES - CORONA Ingresa la cantidad que quieres incluir de…" at bounding box center [784, 392] width 1568 height 783
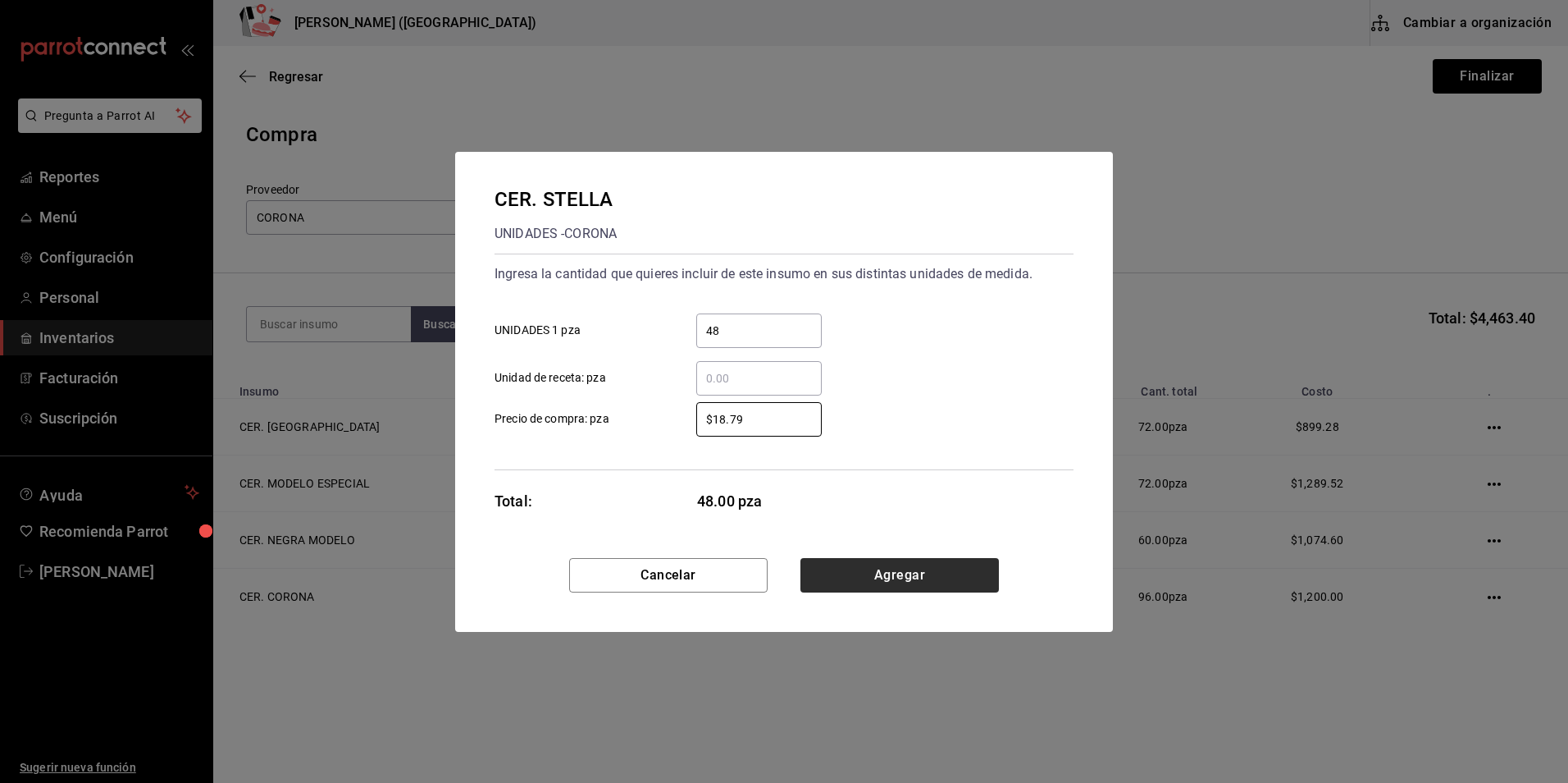
type input "$18.79"
click at [925, 569] on button "Agregar" at bounding box center [900, 575] width 199 height 35
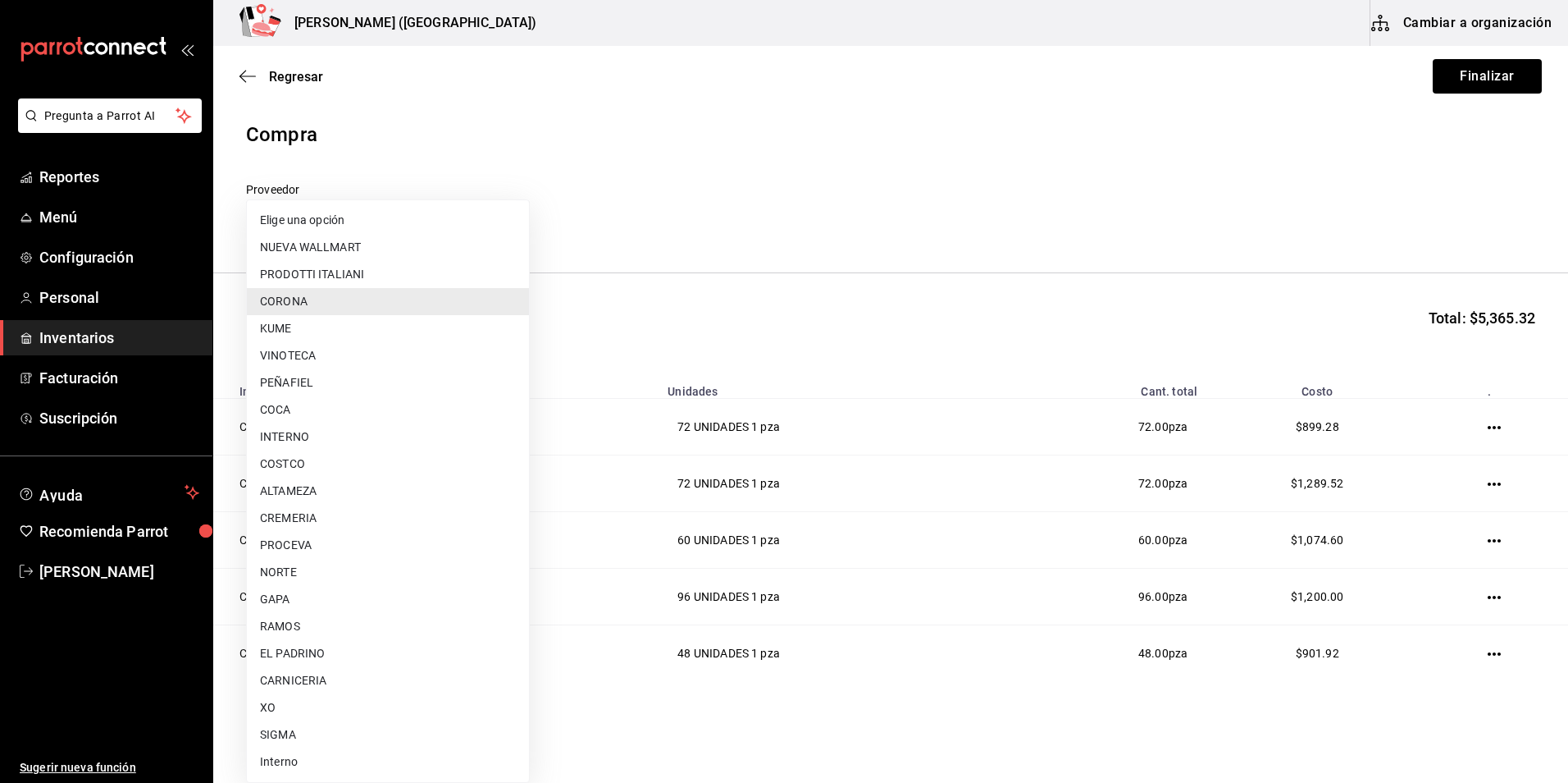
drag, startPoint x: 376, startPoint y: 221, endPoint x: 238, endPoint y: 222, distance: 138.0
click at [238, 222] on body "Pregunta a Parrot AI Reportes Menú Configuración Personal Inventarios Facturaci…" at bounding box center [784, 345] width 1568 height 690
drag, startPoint x: 694, startPoint y: 256, endPoint x: 441, endPoint y: 321, distance: 261.2
click at [671, 268] on div at bounding box center [784, 392] width 1568 height 783
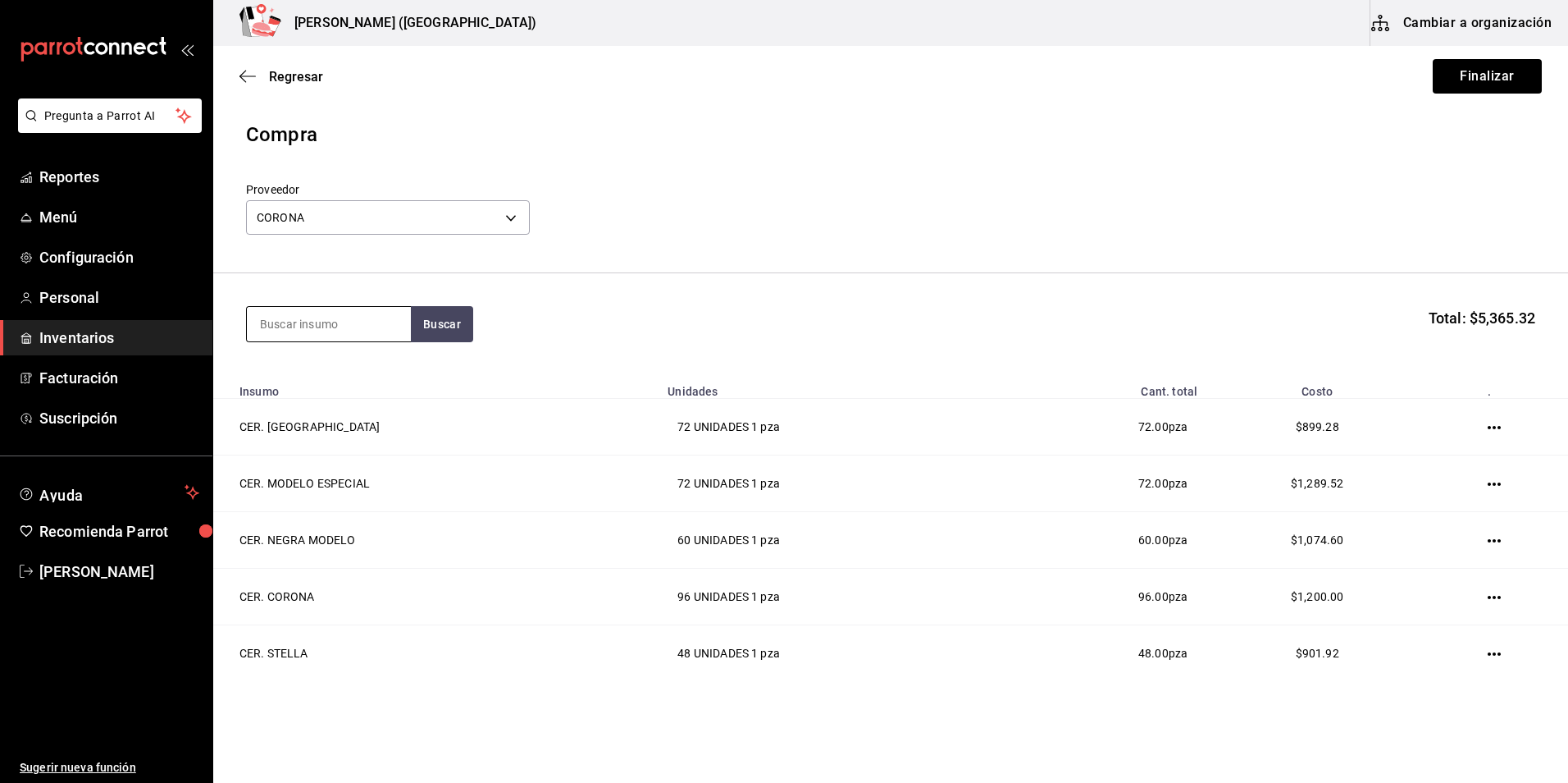
click at [351, 318] on input at bounding box center [329, 324] width 164 height 35
type input "pacifi"
click at [425, 334] on button "Buscar" at bounding box center [441, 324] width 62 height 37
click at [376, 379] on div "CER. PACIFICO CLARA" at bounding box center [325, 371] width 132 height 20
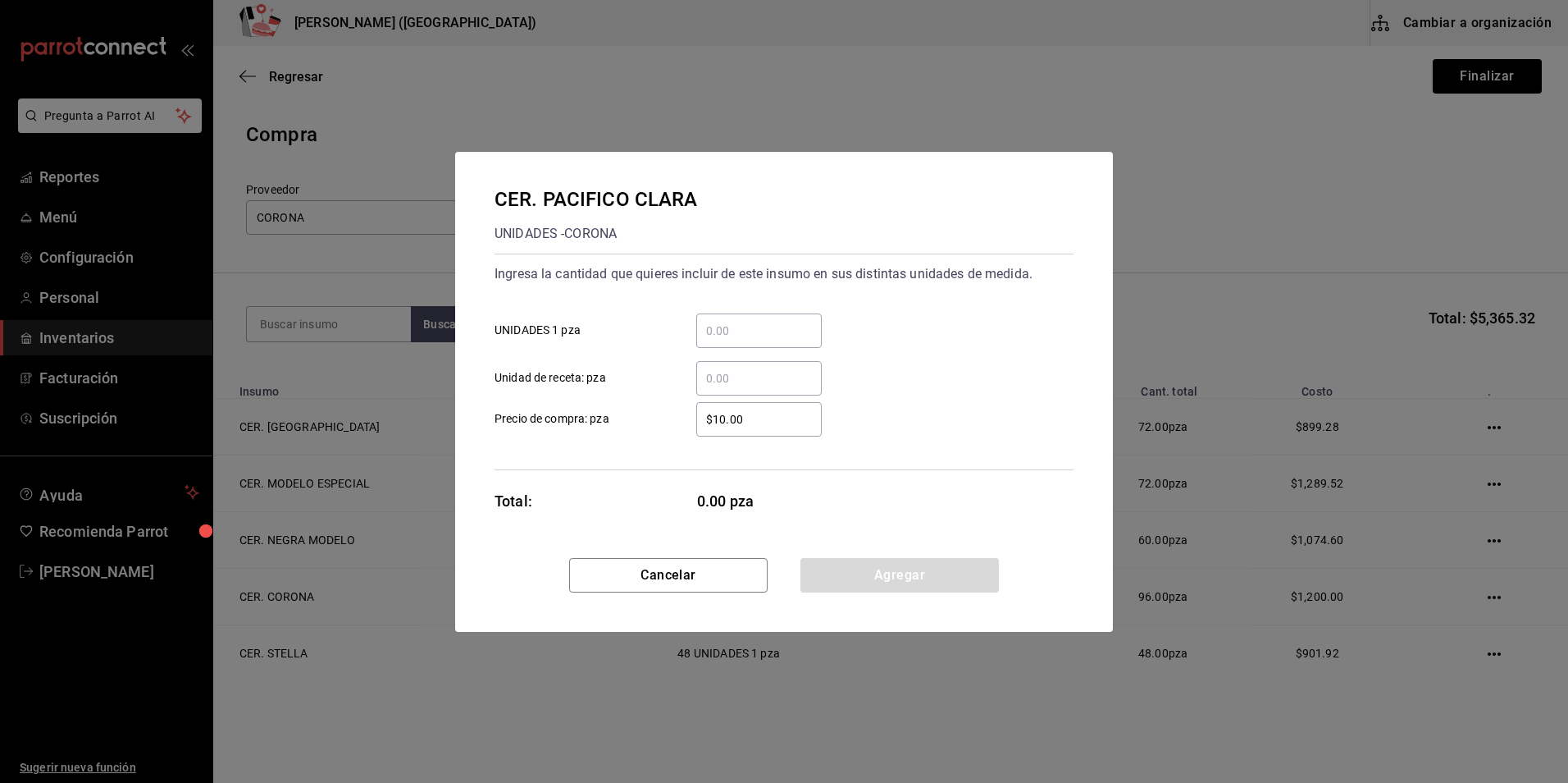
click at [745, 327] on input "​ UNIDADES 1 pza" at bounding box center [759, 330] width 126 height 20
type input "48"
drag, startPoint x: 784, startPoint y: 417, endPoint x: 584, endPoint y: 408, distance: 200.2
click at [584, 408] on label "$10.00 ​ Precio de compra: pza" at bounding box center [658, 419] width 327 height 35
type input "$18.04"
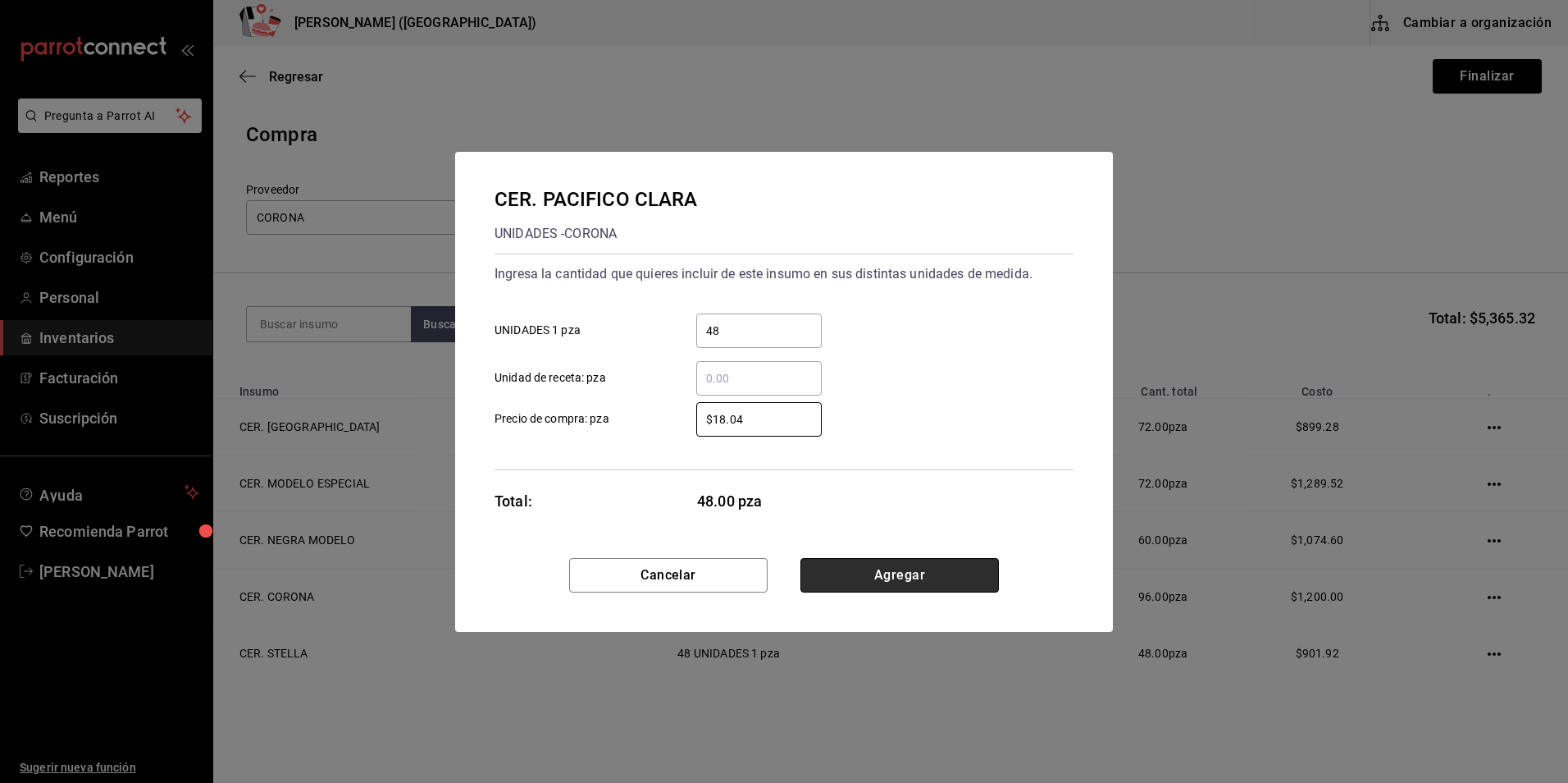
click at [912, 571] on button "Agregar" at bounding box center [900, 575] width 199 height 35
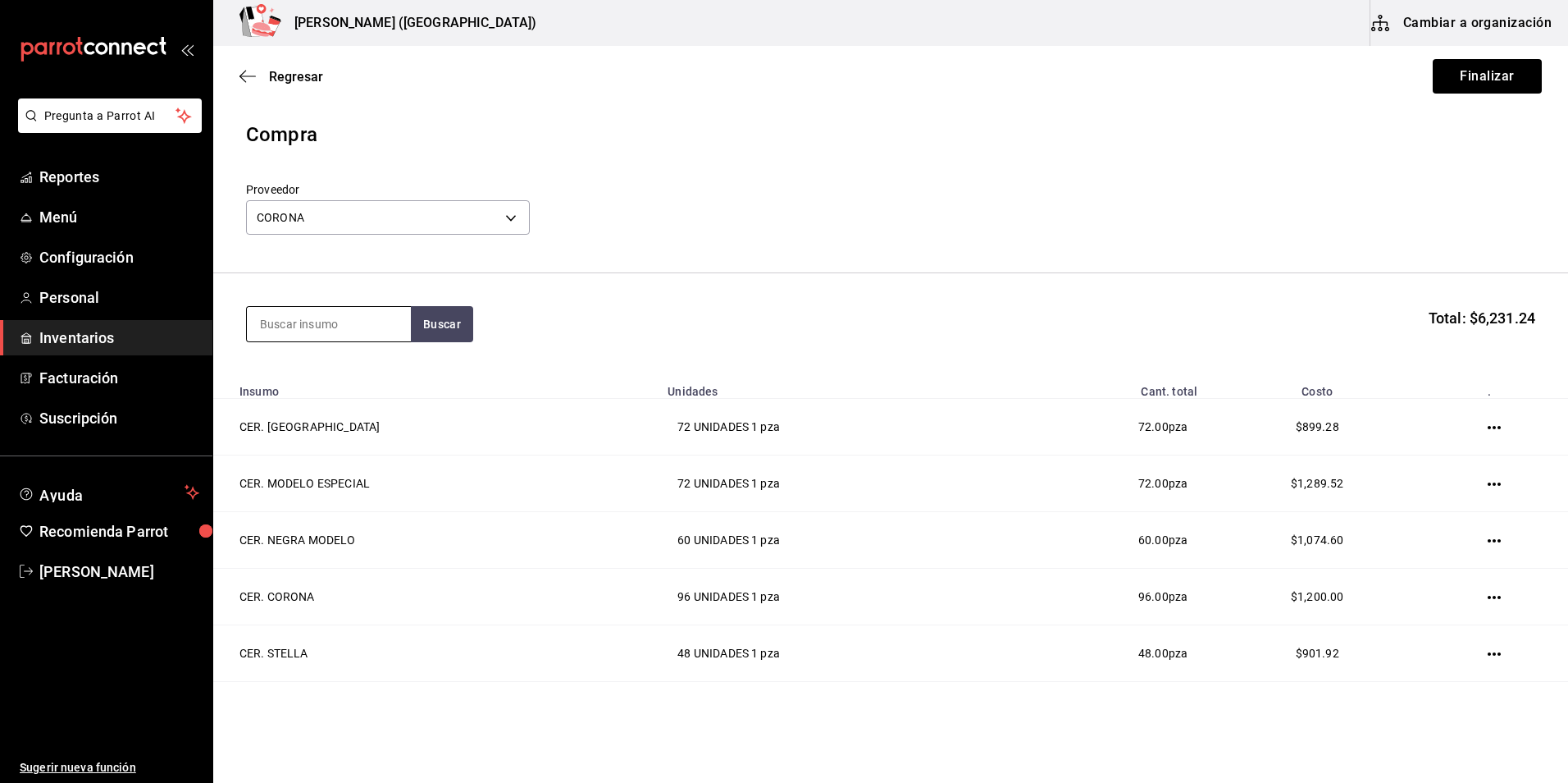
click at [303, 331] on input at bounding box center [329, 324] width 164 height 35
type input "ultra"
click at [320, 370] on div "CER. ULTRA" at bounding box center [315, 371] width 110 height 20
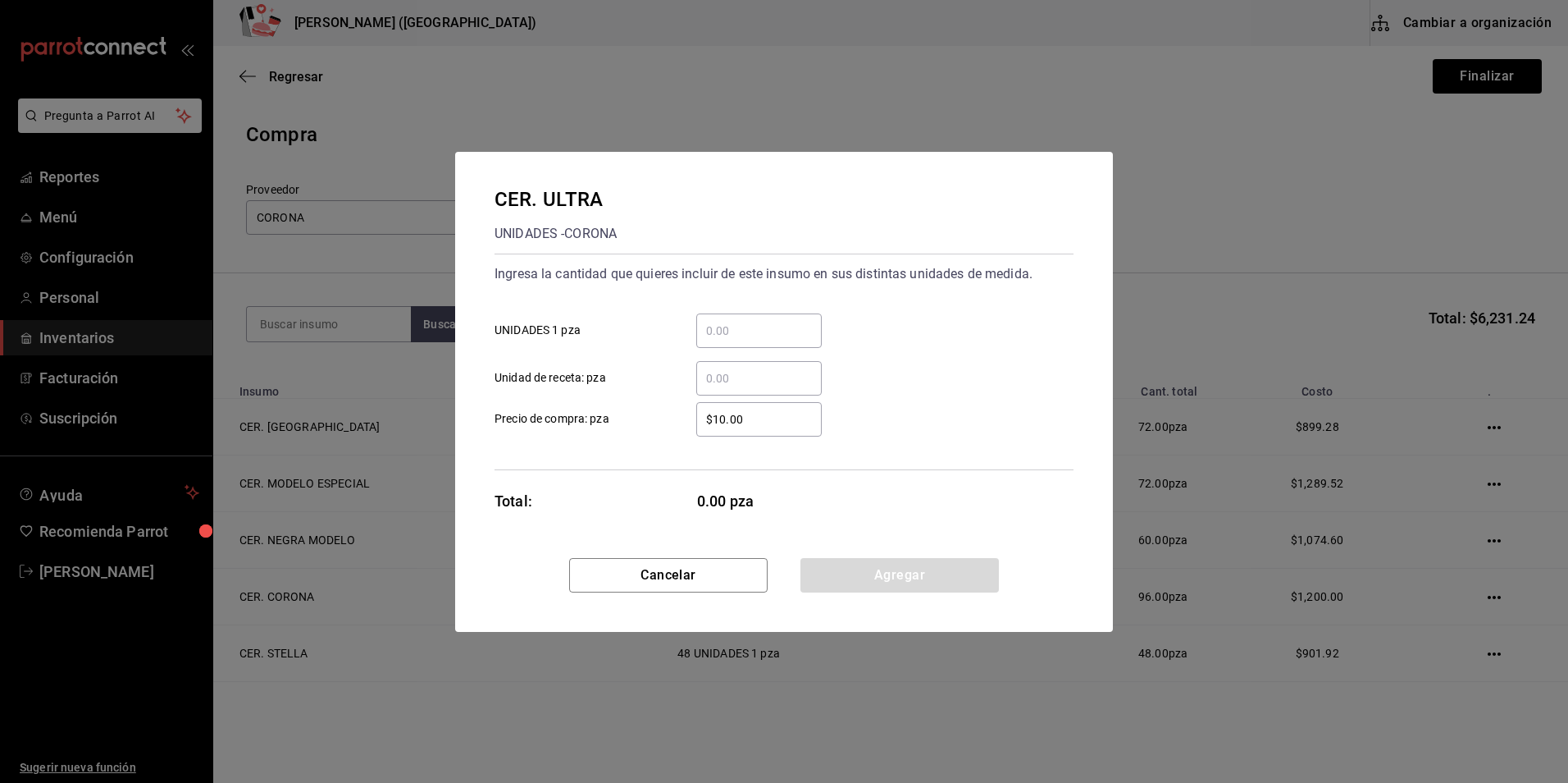
click at [774, 380] on input "​ Unidad de receta: pza" at bounding box center [759, 378] width 126 height 20
type input "72"
drag, startPoint x: 770, startPoint y: 328, endPoint x: 722, endPoint y: 325, distance: 48.1
click at [722, 325] on input "​ UNIDADES 1 pza" at bounding box center [759, 330] width 126 height 20
type input "72"
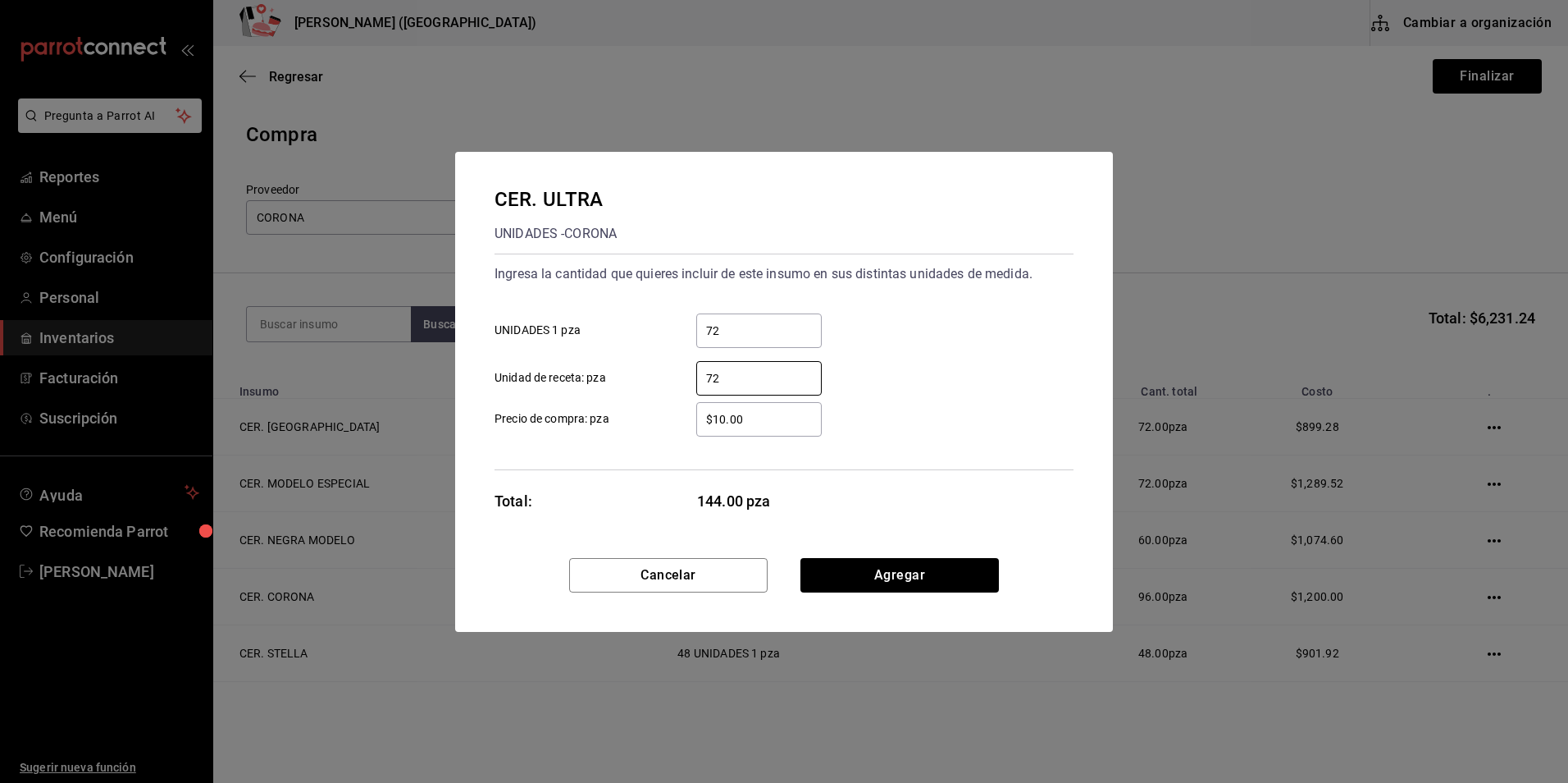
drag, startPoint x: 755, startPoint y: 383, endPoint x: 482, endPoint y: 340, distance: 276.4
click at [482, 341] on div "72 ​ UNIDADES 1 pza 72 ​ Unidad de receta: pza" at bounding box center [777, 348] width 592 height 95
drag, startPoint x: 800, startPoint y: 410, endPoint x: 654, endPoint y: 392, distance: 147.1
click at [654, 392] on div "$10.00 ​ Precio de compra: pza" at bounding box center [777, 413] width 592 height 48
type input "$18.47"
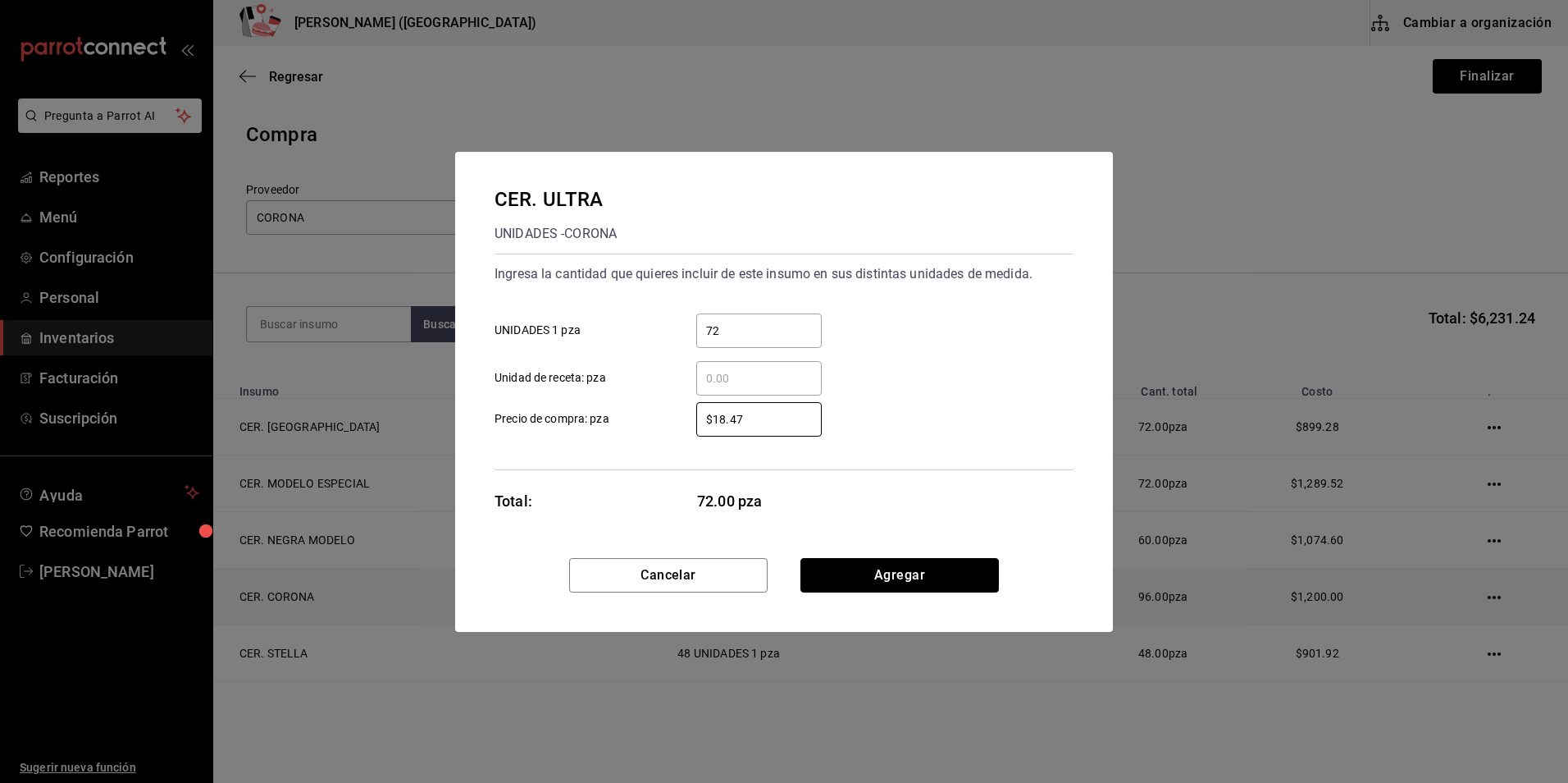
drag, startPoint x: 919, startPoint y: 560, endPoint x: 930, endPoint y: 572, distance: 16.3
click at [924, 566] on button "Agregar" at bounding box center [900, 575] width 199 height 35
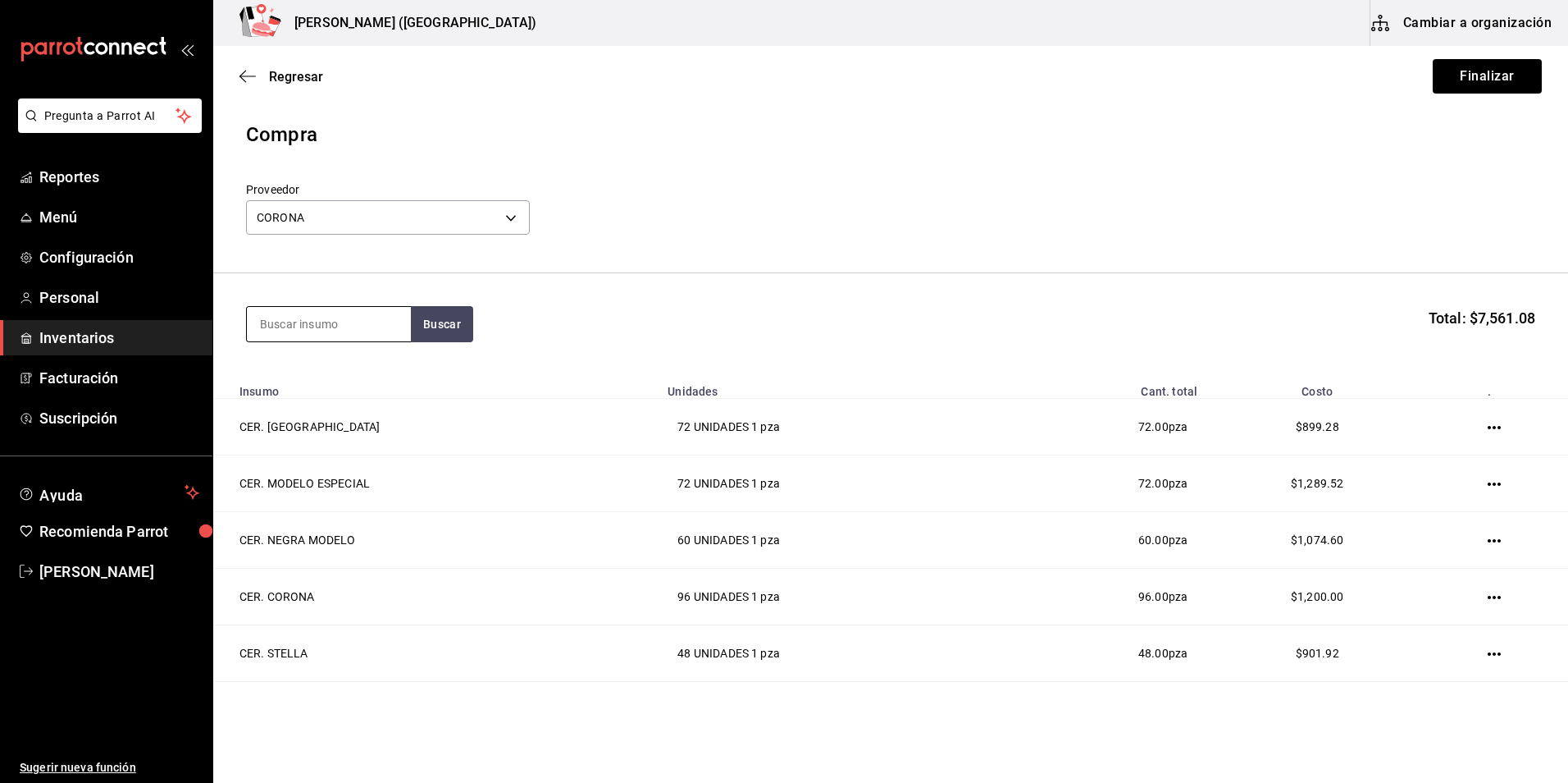
click at [336, 321] on input at bounding box center [329, 324] width 164 height 35
type input "corona"
click at [365, 444] on div "CER. CORONA CERO" at bounding box center [319, 434] width 120 height 20
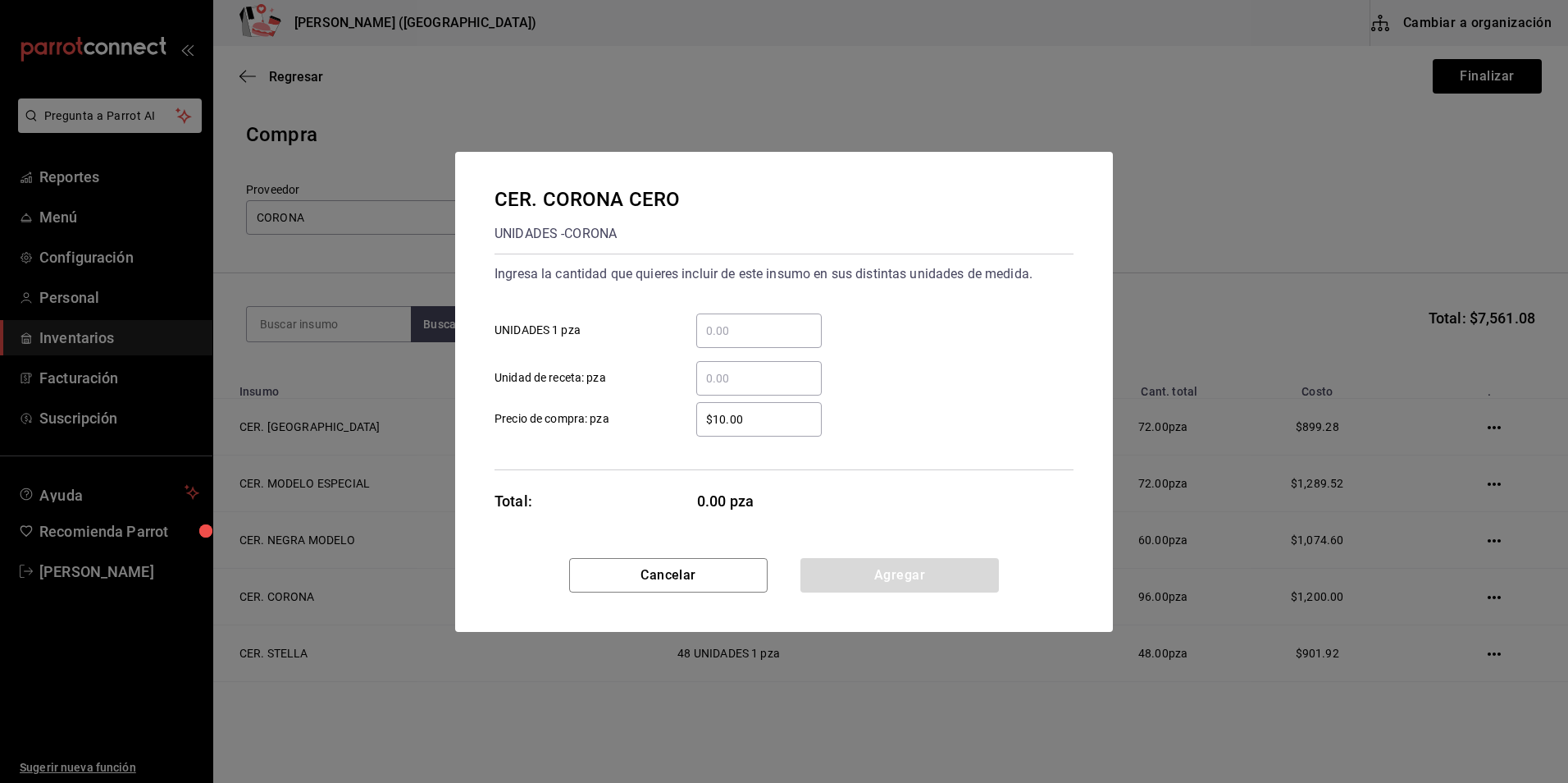
click at [732, 347] on div "​" at bounding box center [759, 330] width 126 height 35
click at [732, 341] on input "​ UNIDADES 1 pza" at bounding box center [759, 330] width 126 height 20
click at [717, 314] on div "​" at bounding box center [759, 330] width 126 height 35
click at [717, 321] on input "​ UNIDADES 1 pza" at bounding box center [759, 330] width 126 height 20
type input "24"
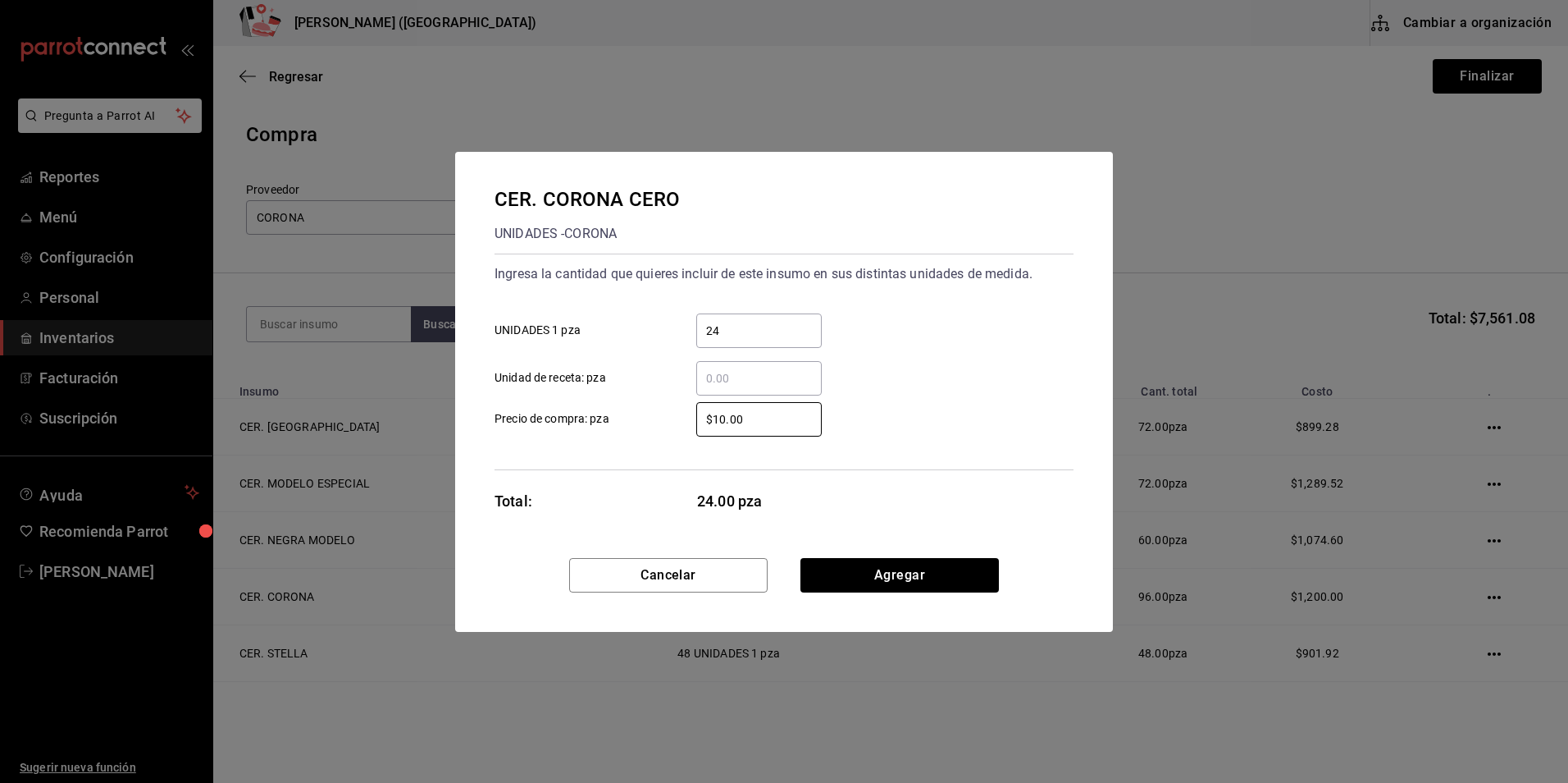
drag, startPoint x: 785, startPoint y: 424, endPoint x: 593, endPoint y: 407, distance: 192.8
click at [593, 407] on label "$10.00 ​ Precio de compra: pza" at bounding box center [658, 419] width 327 height 35
type input "$13.54"
click at [962, 571] on button "Agregar" at bounding box center [900, 575] width 199 height 35
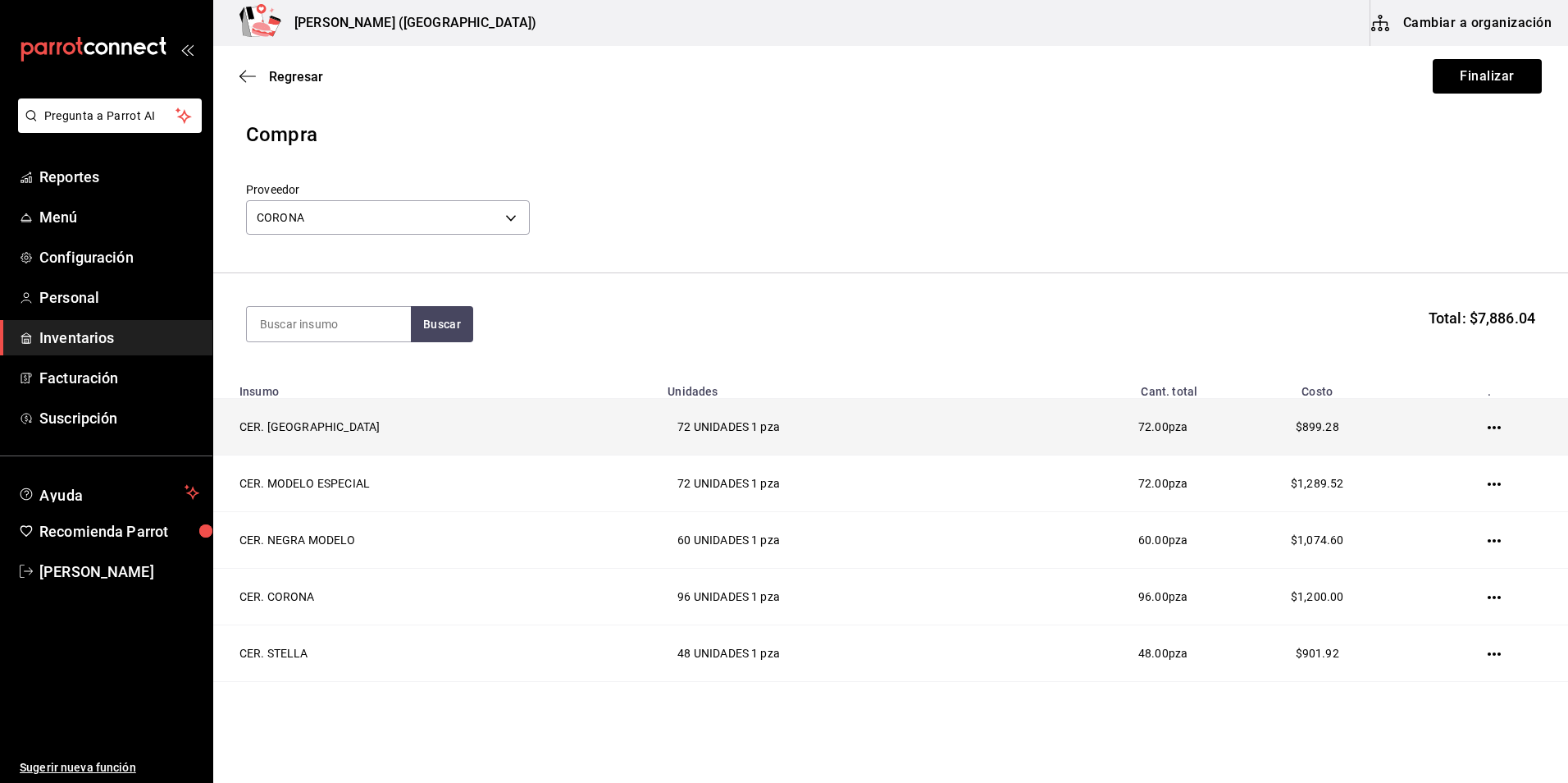
click at [704, 425] on td "72 UNIDADES 1 pza" at bounding box center [827, 426] width 338 height 57
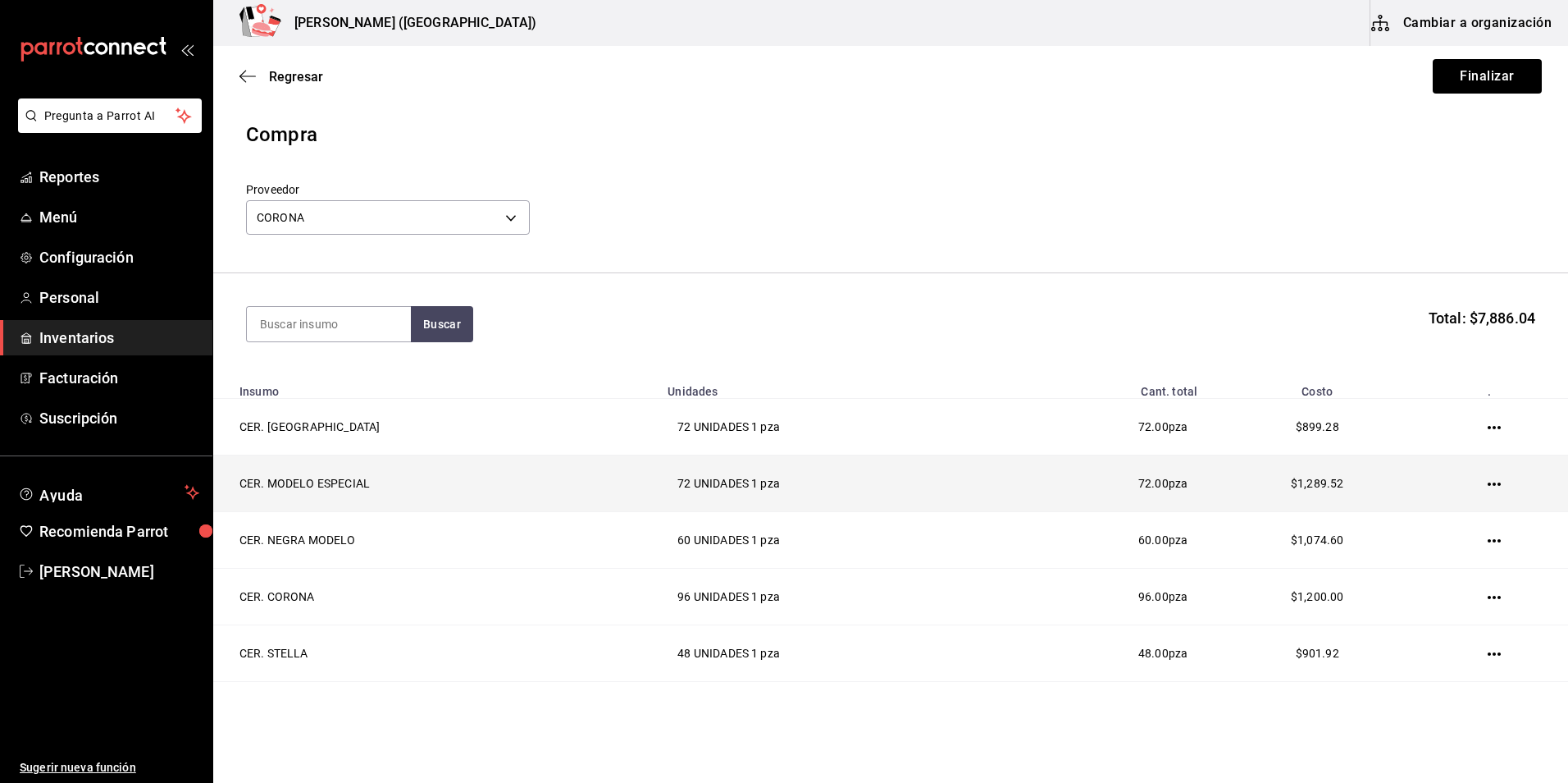
click at [709, 470] on td "72 UNIDADES 1 pza" at bounding box center [827, 483] width 338 height 57
click at [705, 487] on td "72 UNIDADES 1 pza" at bounding box center [827, 483] width 338 height 57
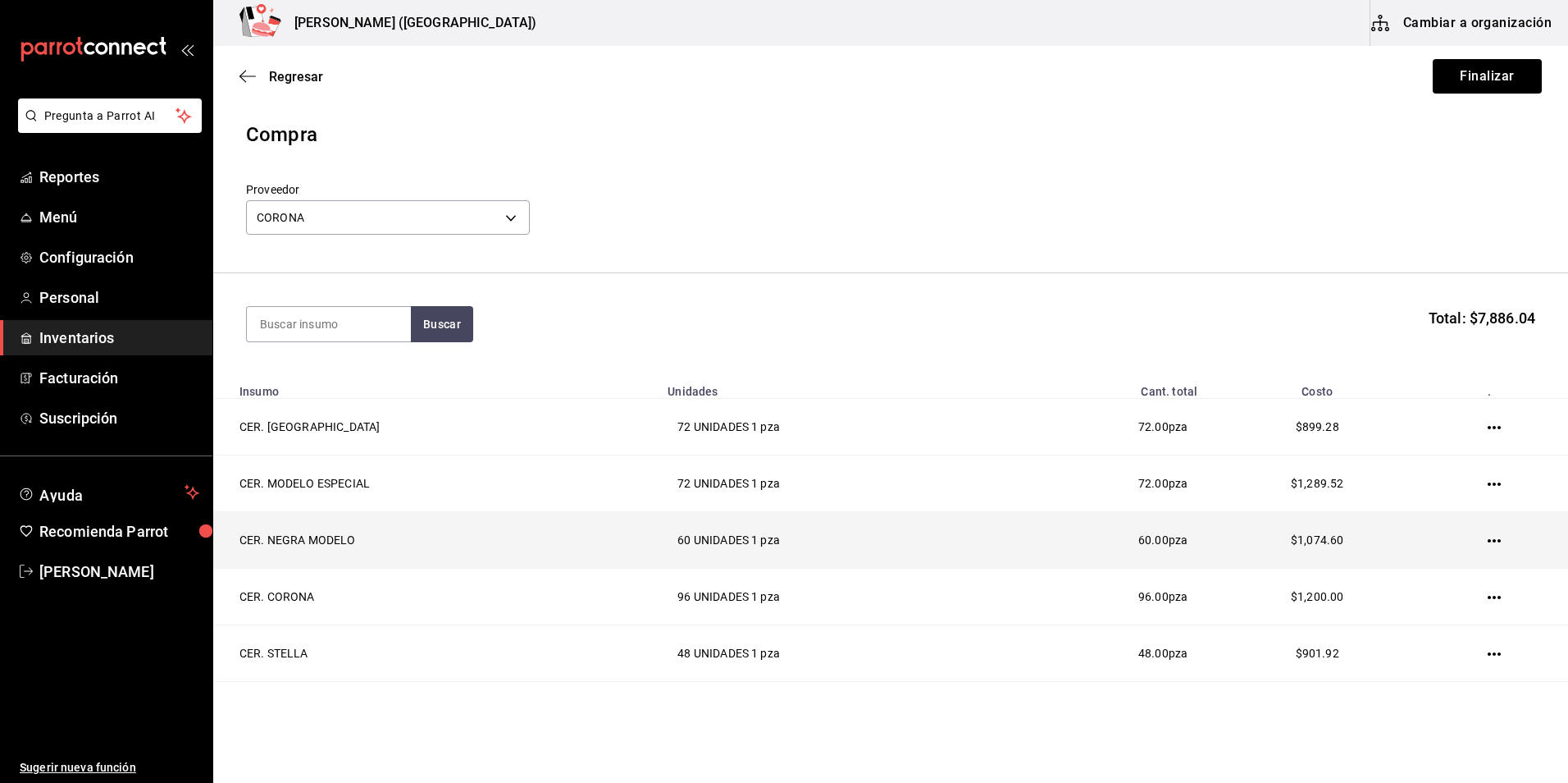
click at [717, 545] on td "60 UNIDADES 1 pza" at bounding box center [827, 540] width 338 height 57
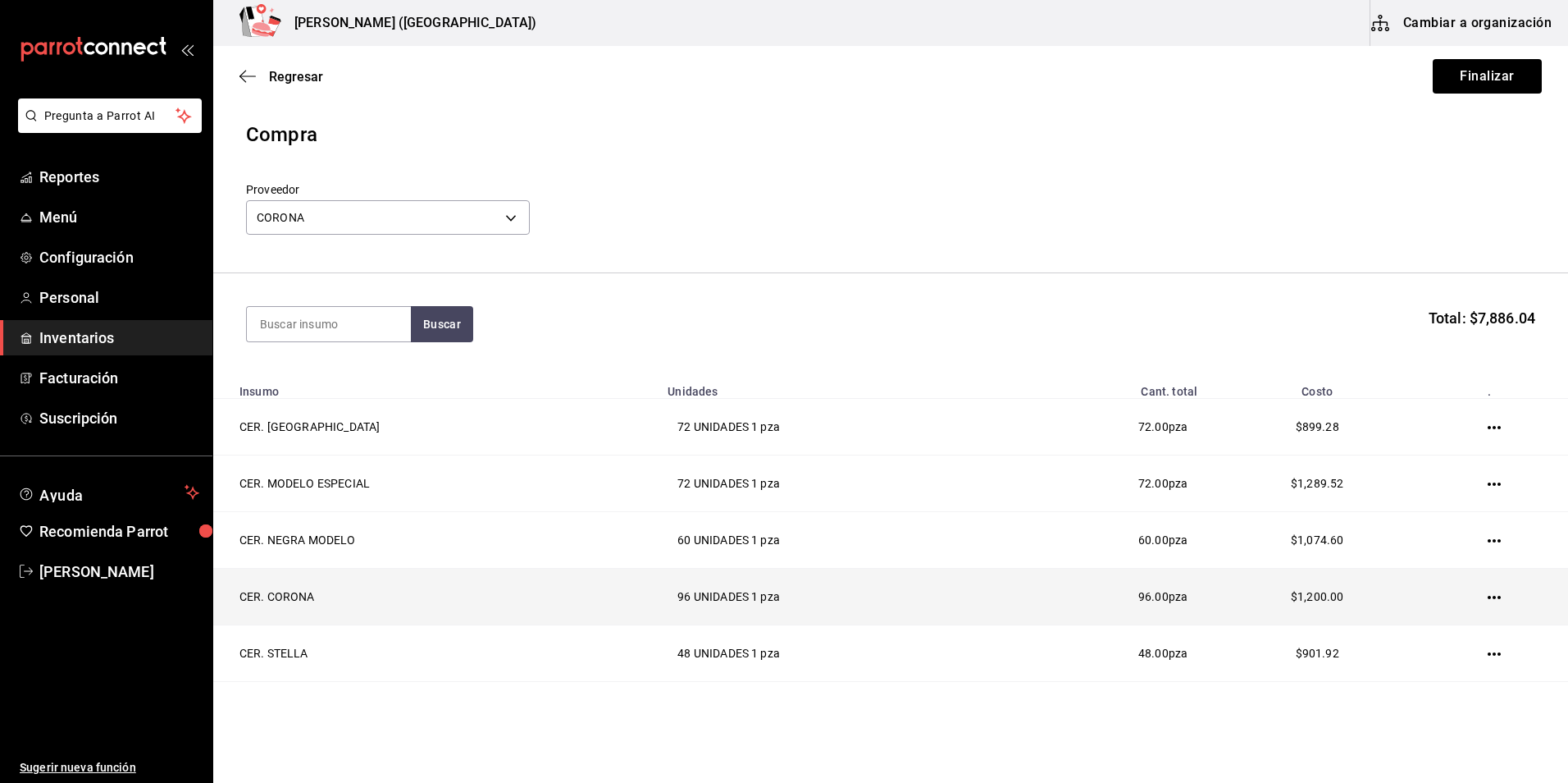
click at [708, 601] on td "96 UNIDADES 1 pza" at bounding box center [827, 596] width 338 height 57
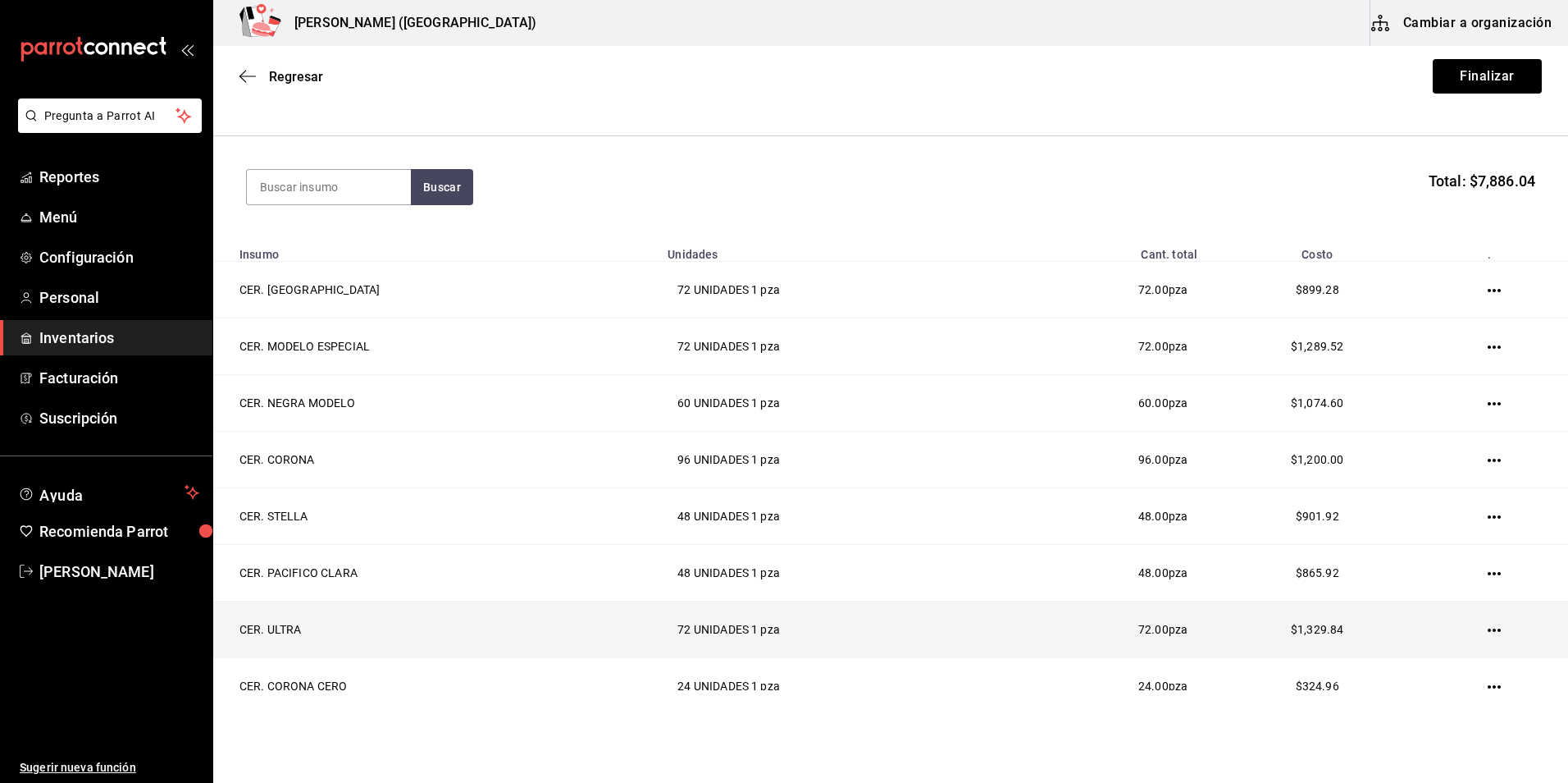
scroll to position [164, 0]
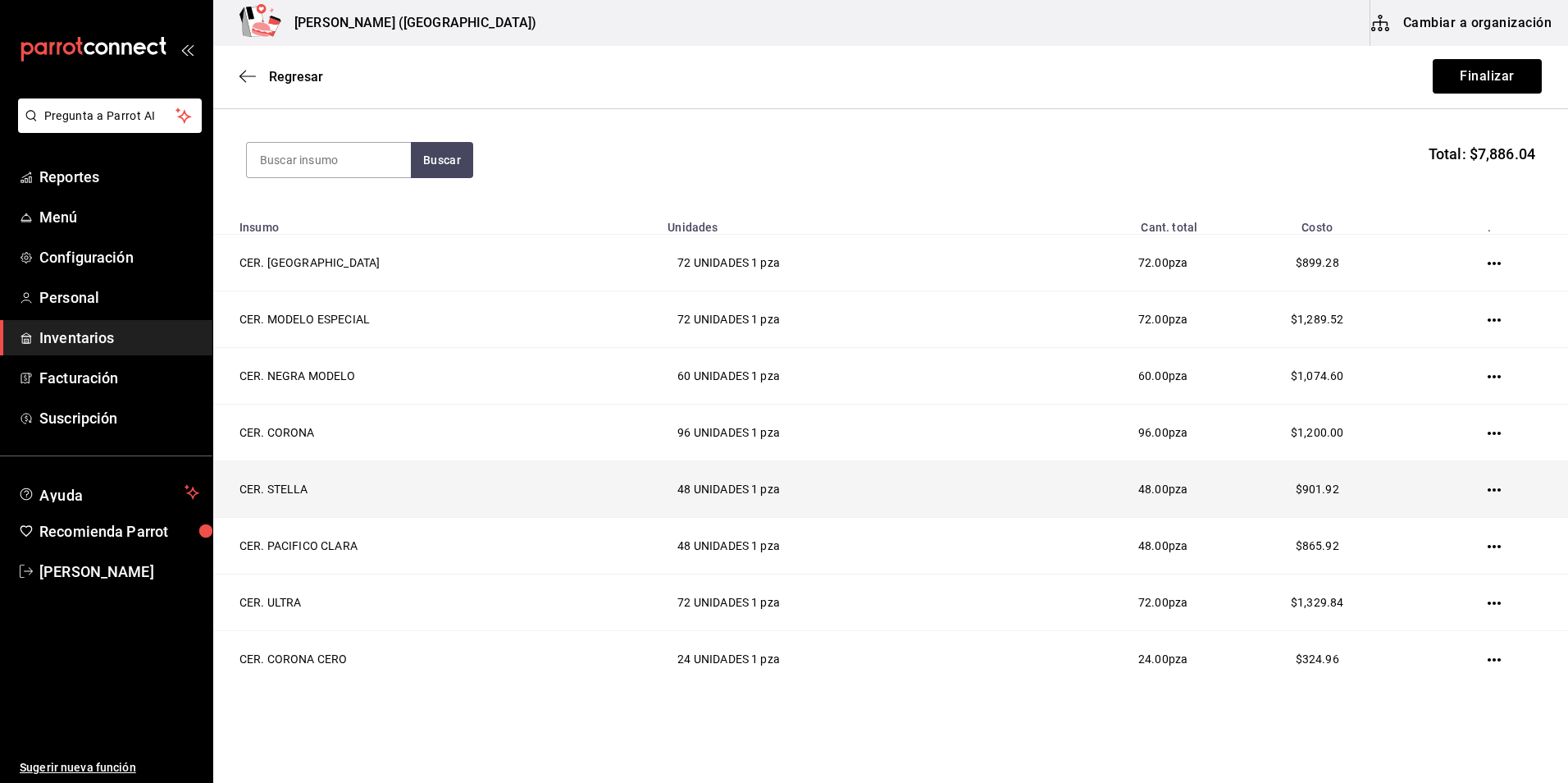
click at [752, 501] on td "48 UNIDADES 1 pza" at bounding box center [827, 489] width 338 height 57
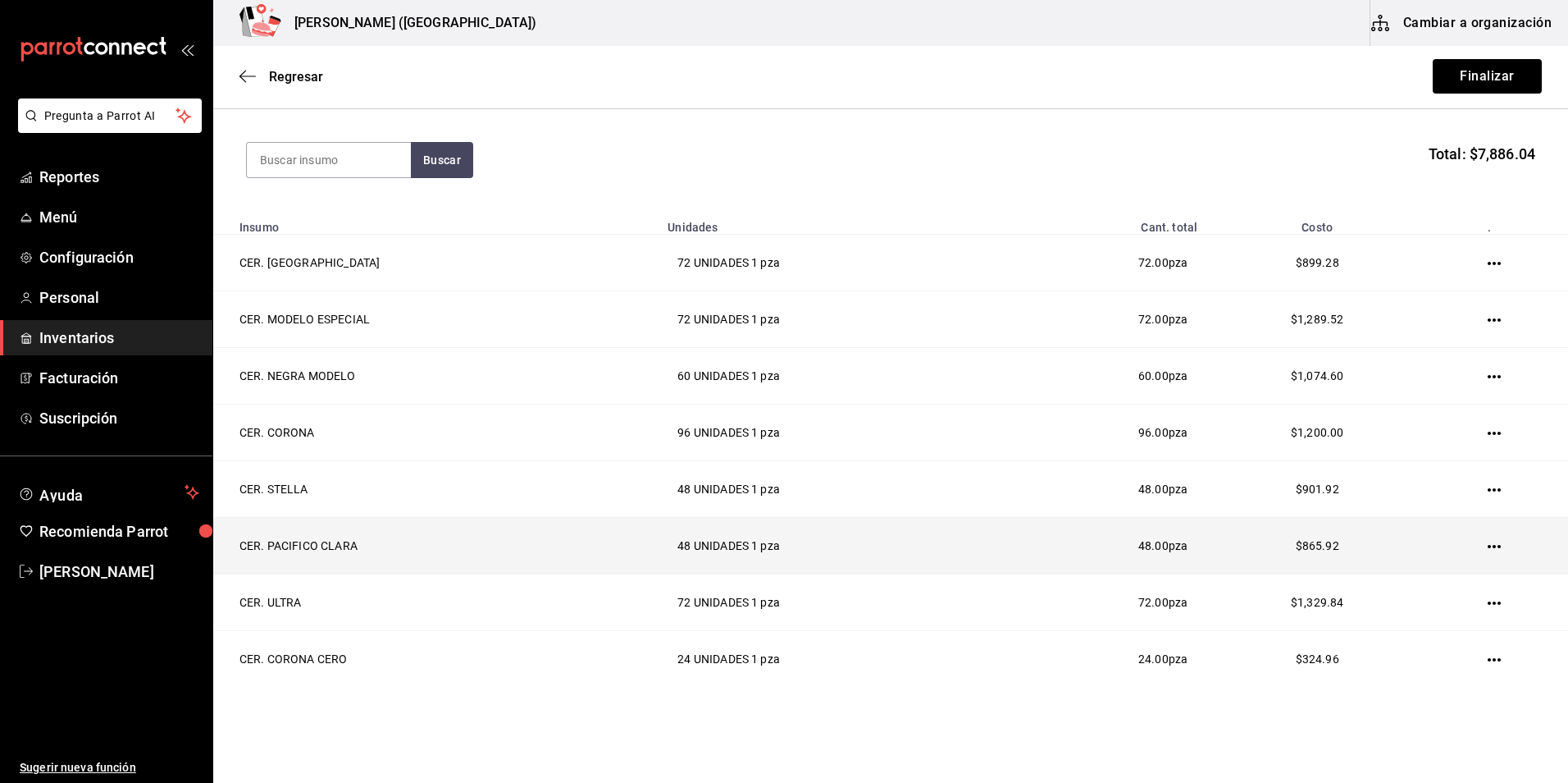
click at [737, 550] on td "48 UNIDADES 1 pza" at bounding box center [827, 546] width 338 height 57
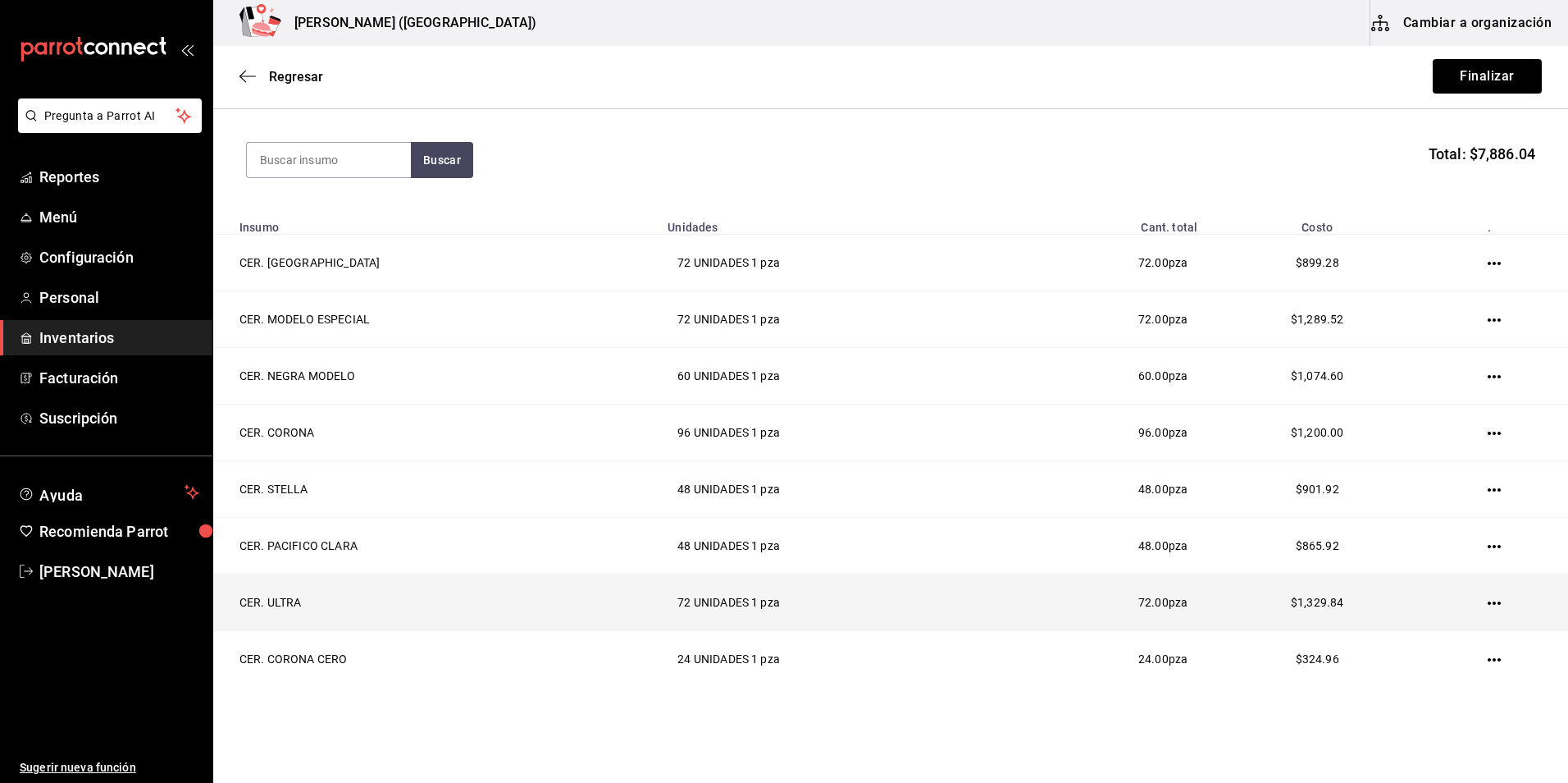
click at [728, 607] on td "72 UNIDADES 1 pza" at bounding box center [827, 602] width 338 height 57
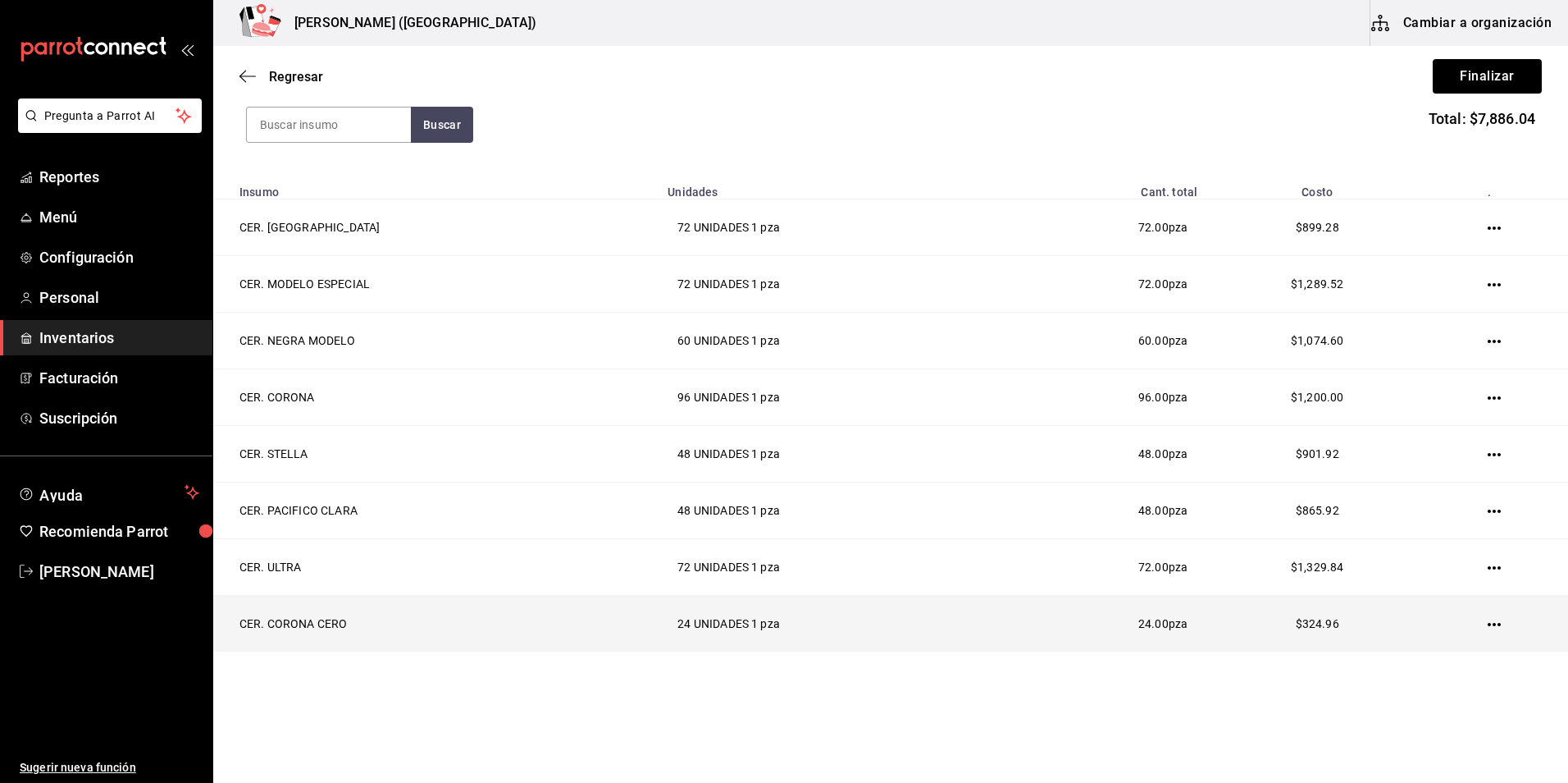
scroll to position [214, 0]
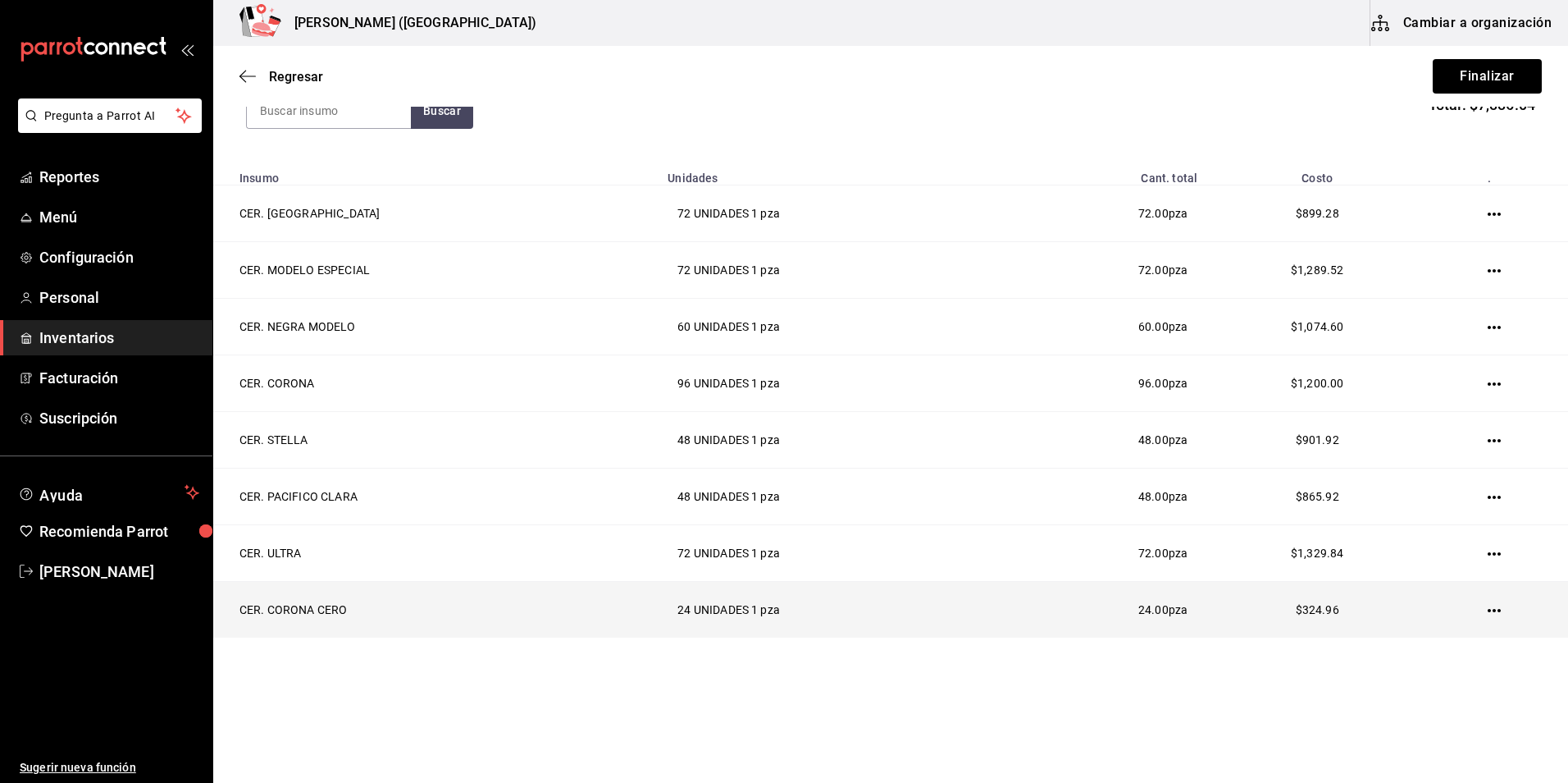
click at [728, 614] on td "24 UNIDADES 1 pza" at bounding box center [827, 610] width 338 height 57
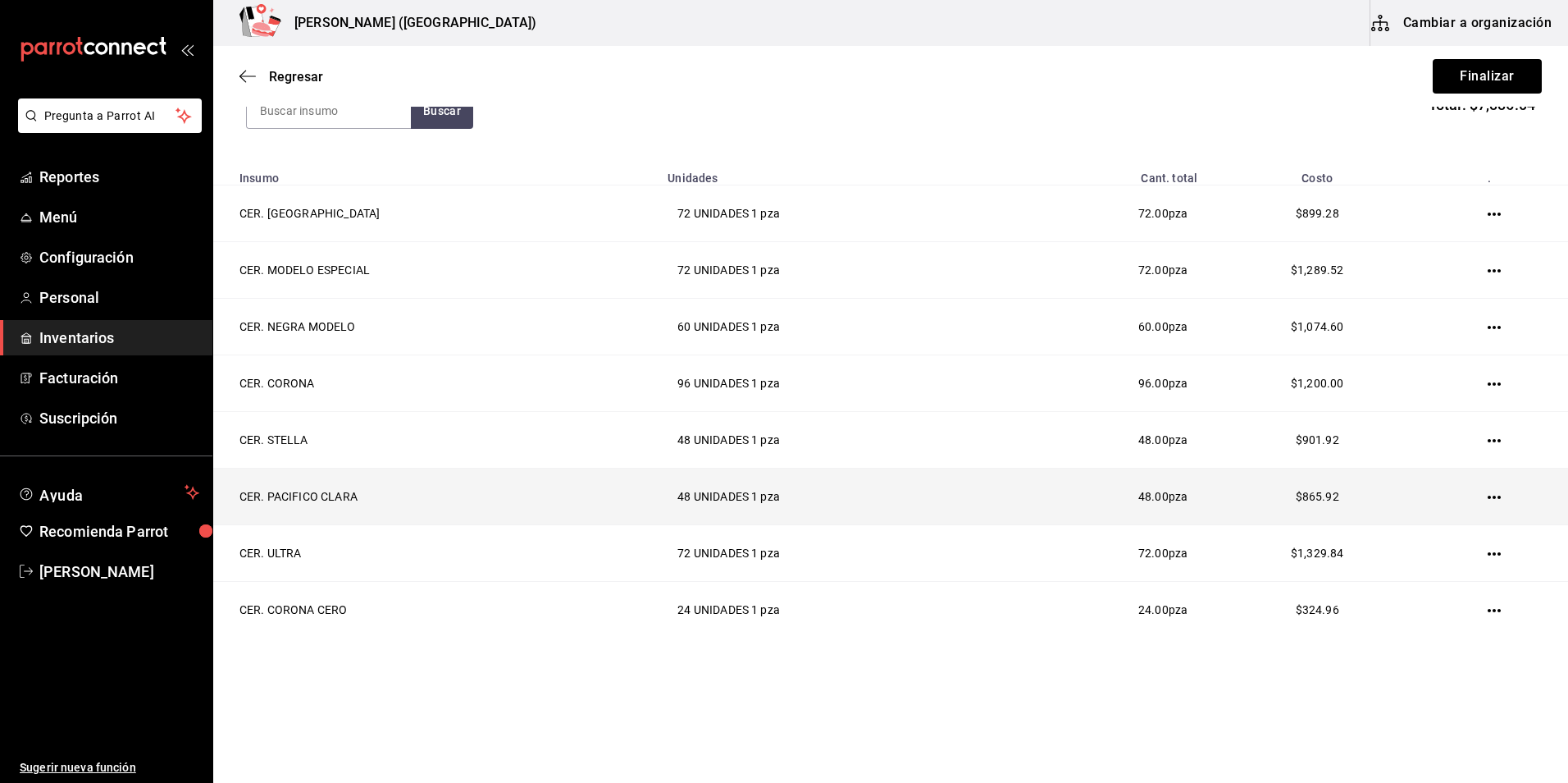
click at [1299, 491] on span "$865.92" at bounding box center [1317, 496] width 43 height 13
click at [1487, 495] on icon "button" at bounding box center [1493, 497] width 13 height 13
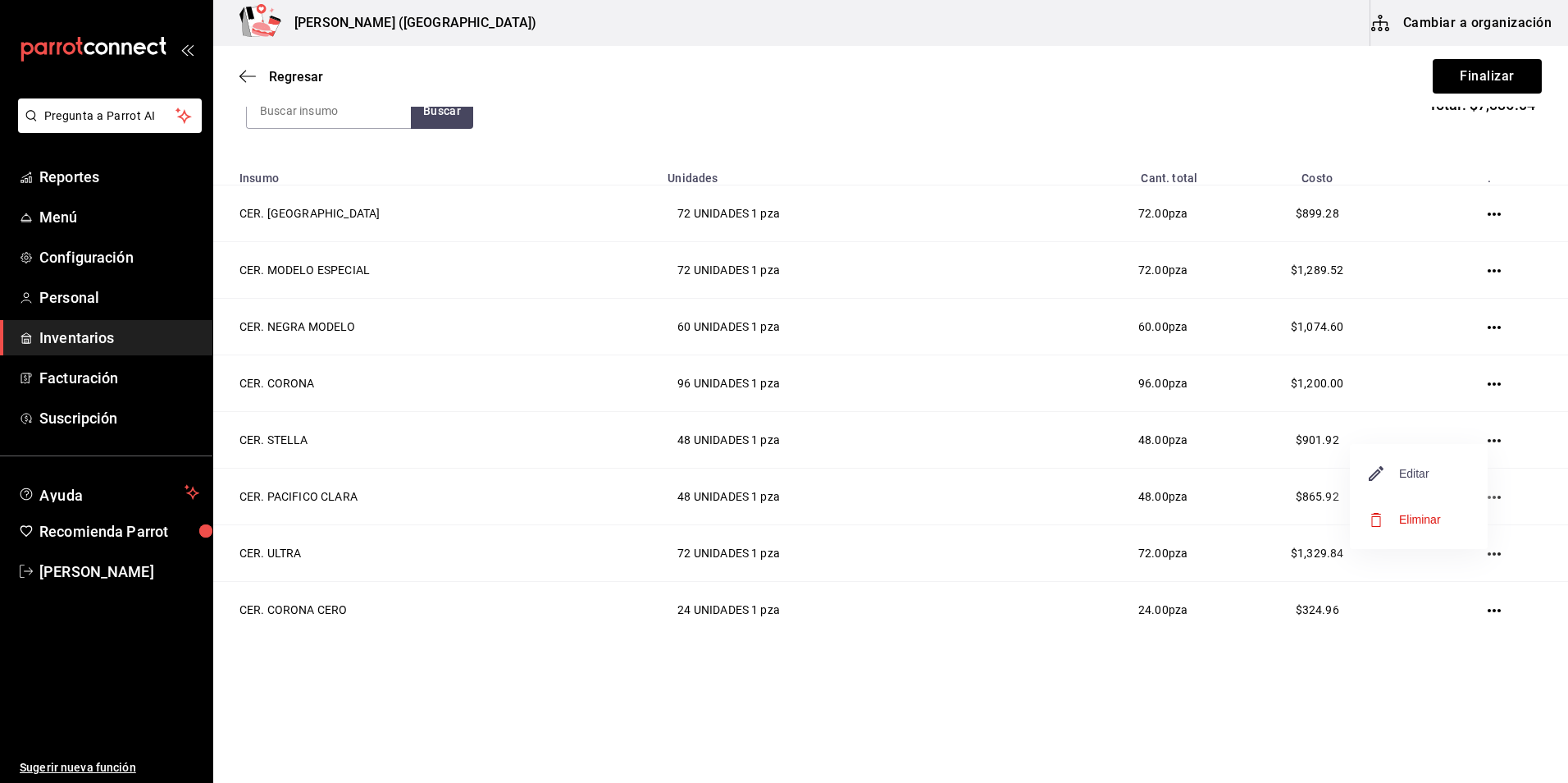
click at [1397, 476] on span "Editar" at bounding box center [1399, 473] width 60 height 20
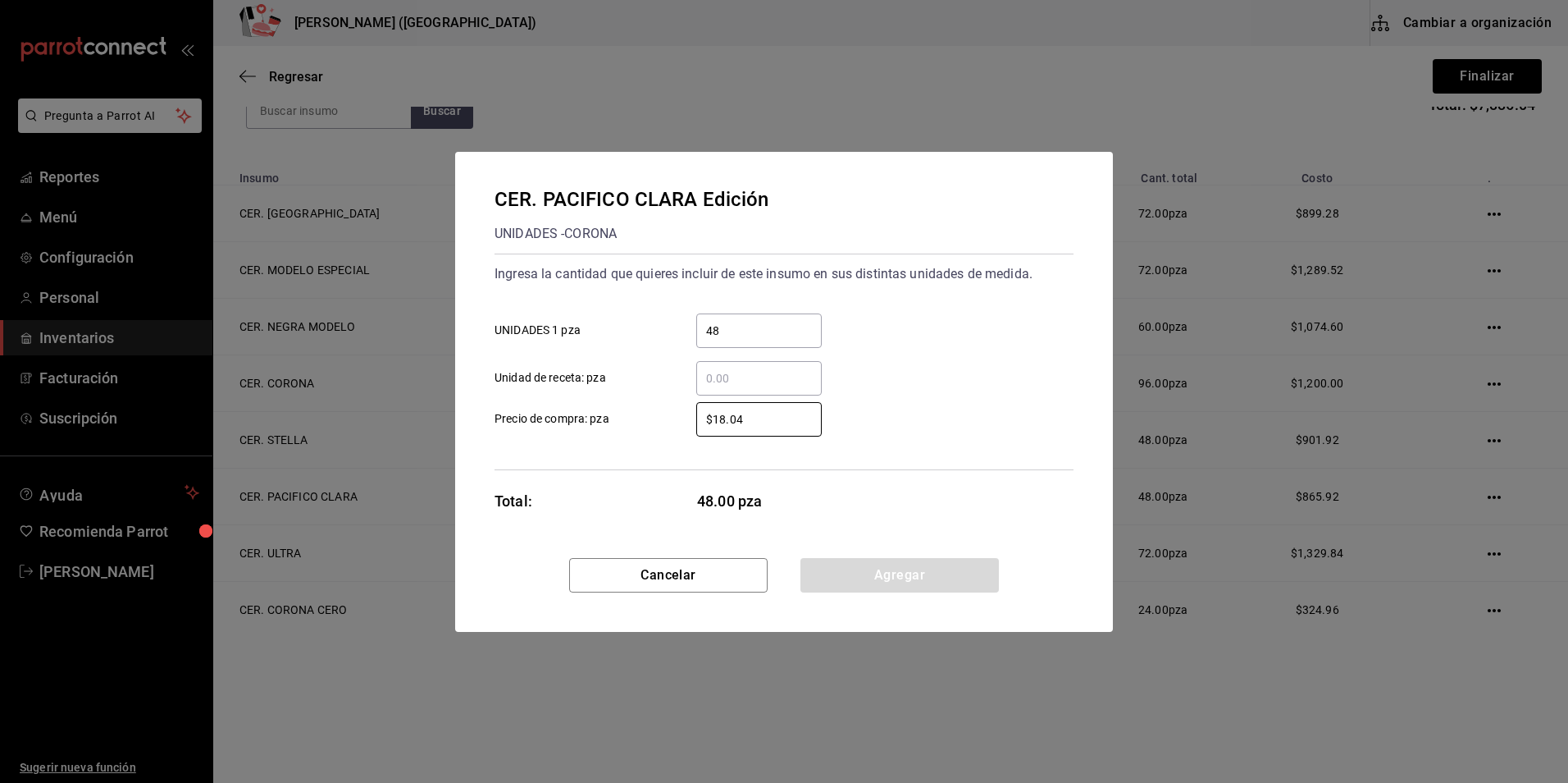
drag, startPoint x: 649, startPoint y: 403, endPoint x: 627, endPoint y: 380, distance: 31.8
click at [631, 402] on label "$18.04 ​ Precio de compra: pza" at bounding box center [658, 419] width 327 height 35
type input "$16.91"
click at [908, 580] on button "Agregar" at bounding box center [900, 575] width 199 height 35
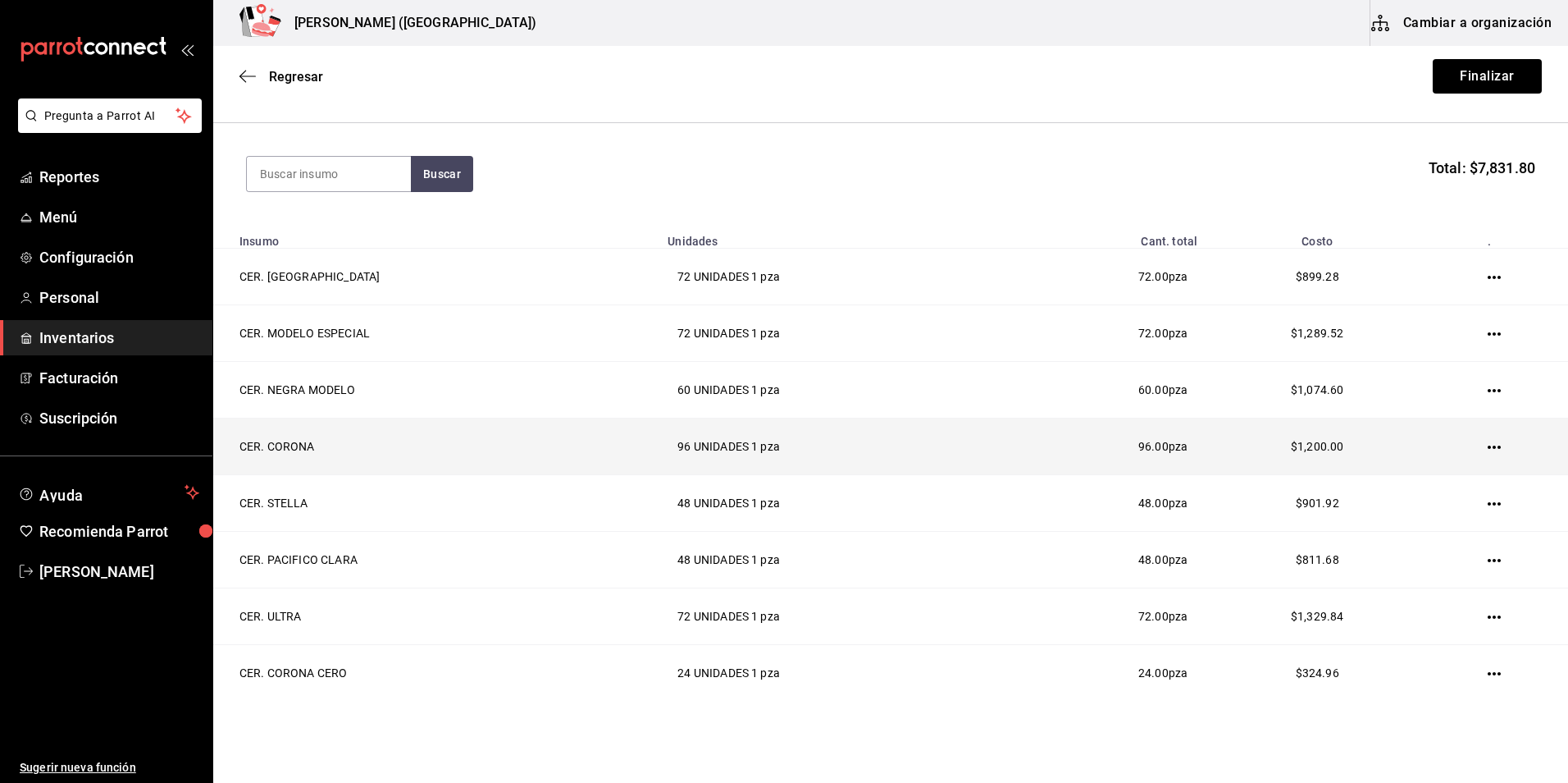
drag, startPoint x: 1330, startPoint y: 582, endPoint x: 1342, endPoint y: 560, distance: 25.1
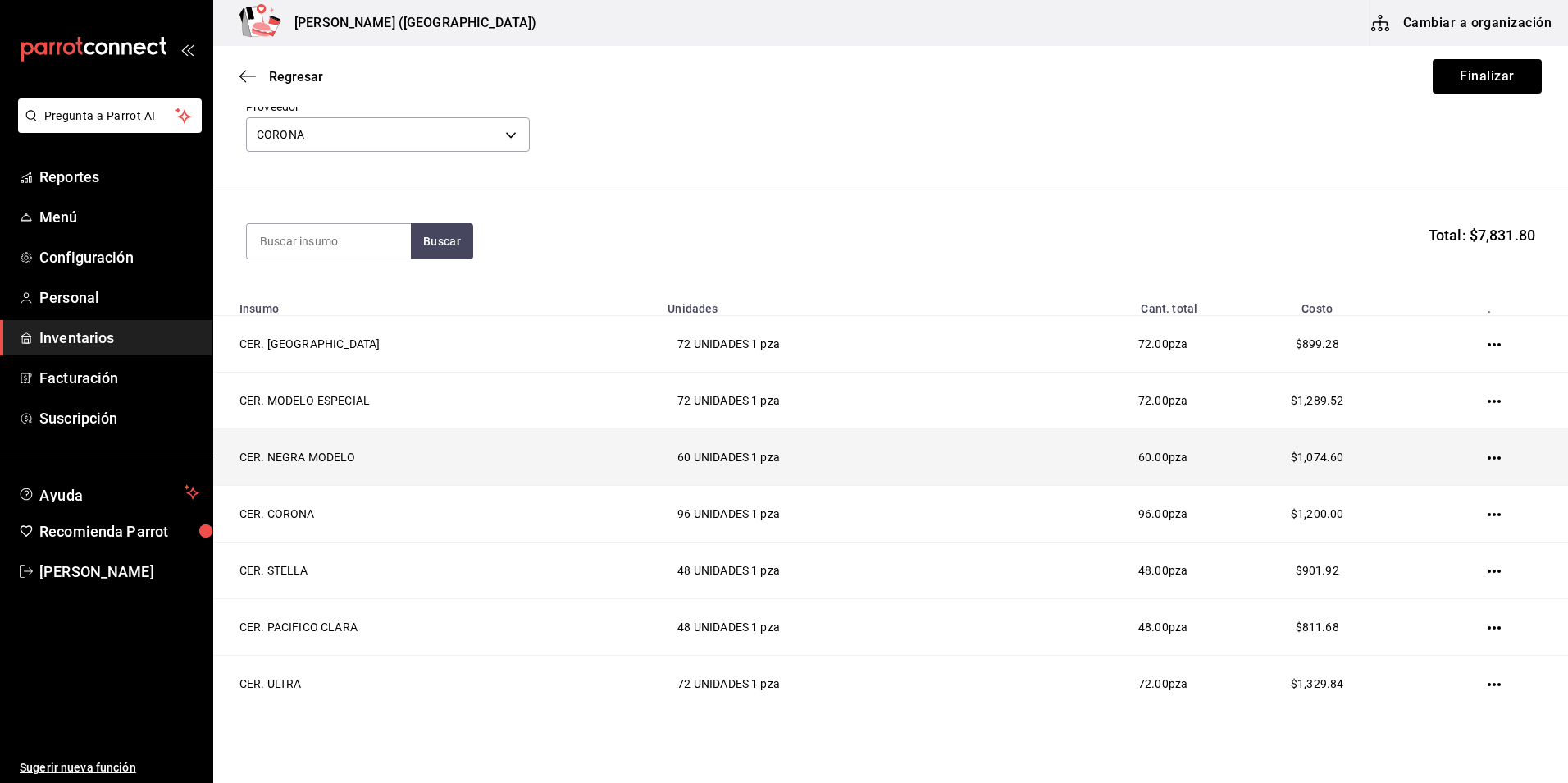
scroll to position [0, 0]
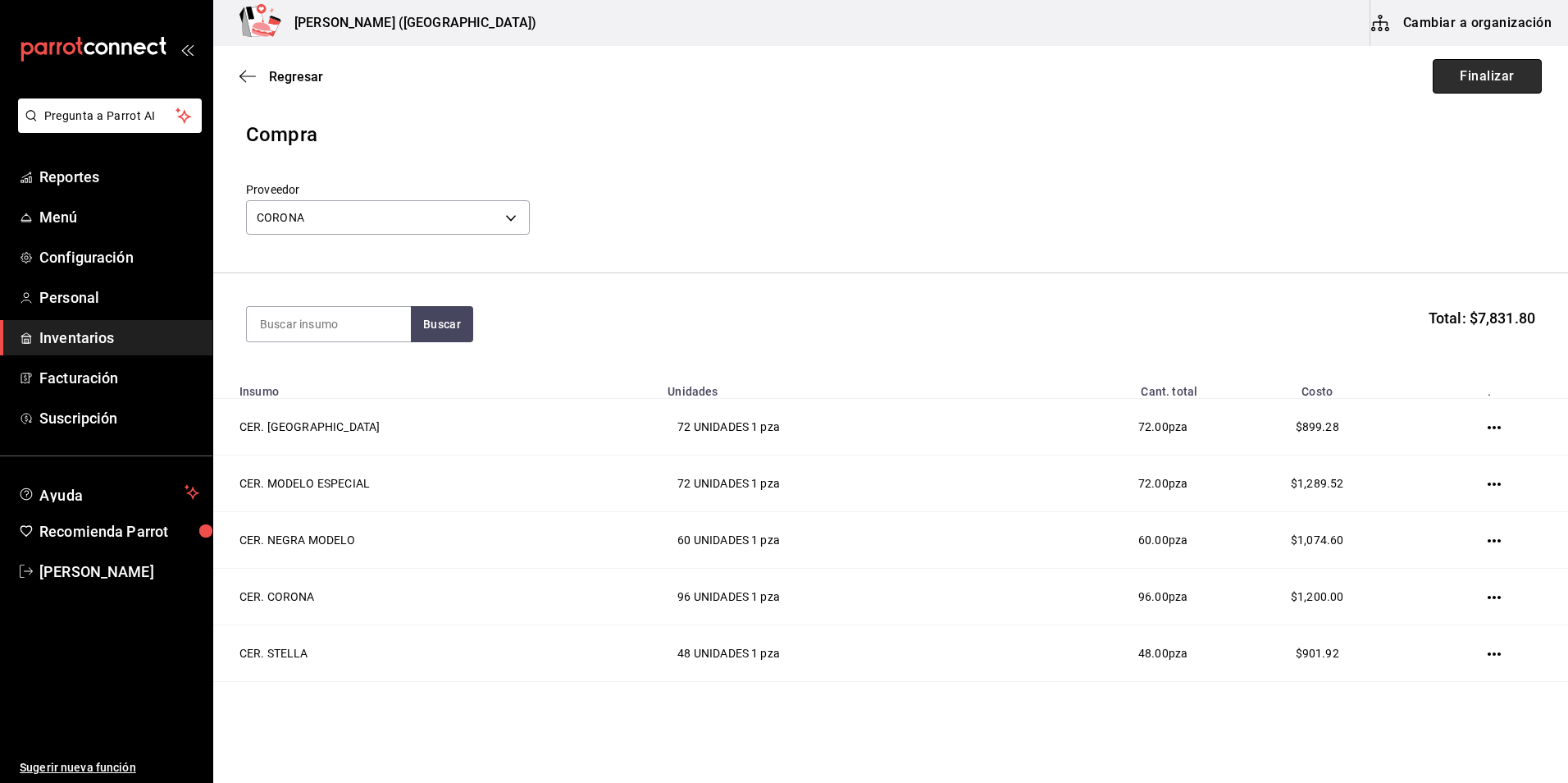
click at [1472, 72] on button "Finalizar" at bounding box center [1487, 76] width 109 height 35
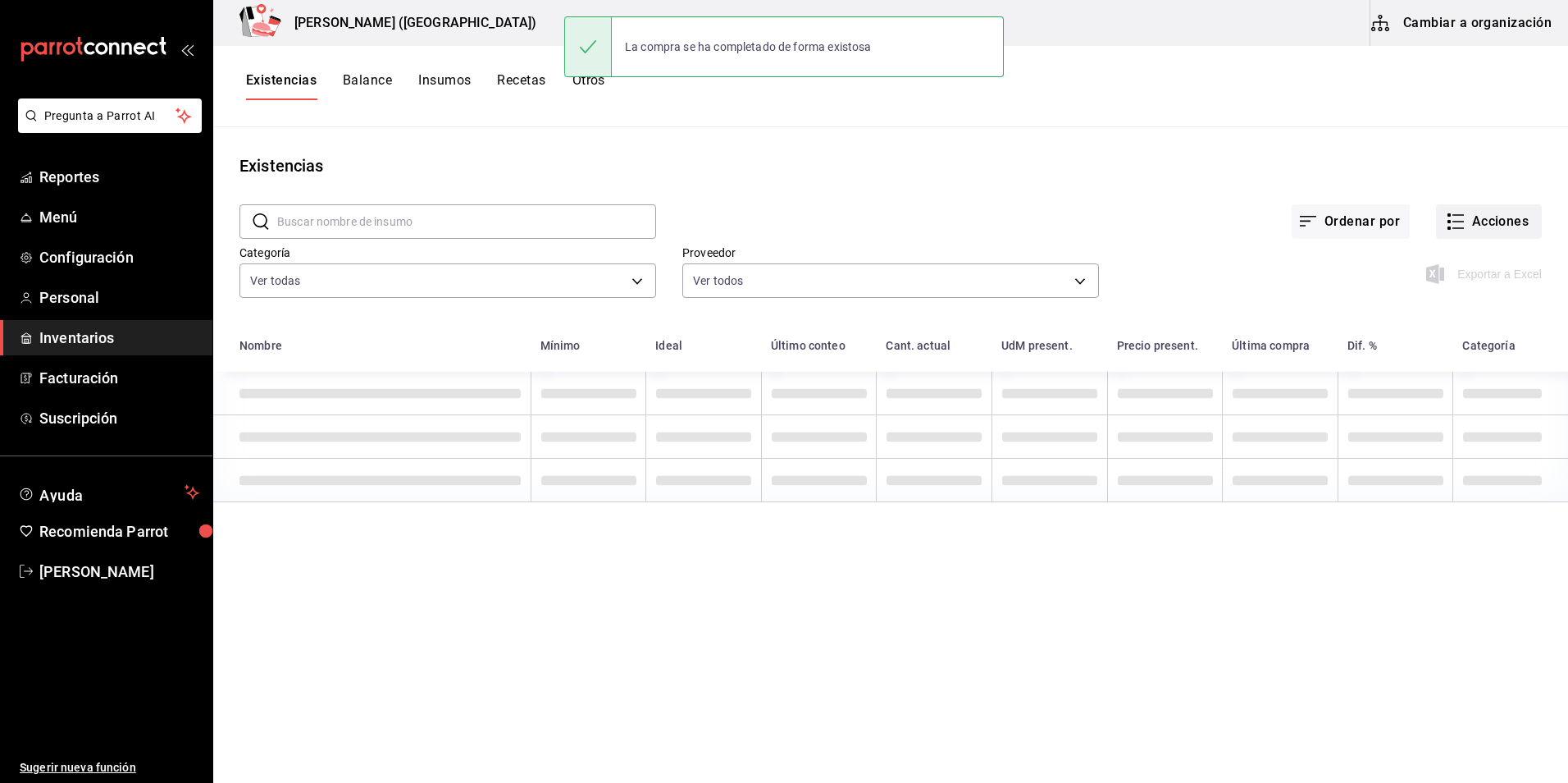
click at [1472, 231] on button "Acciones" at bounding box center [1489, 222] width 106 height 35
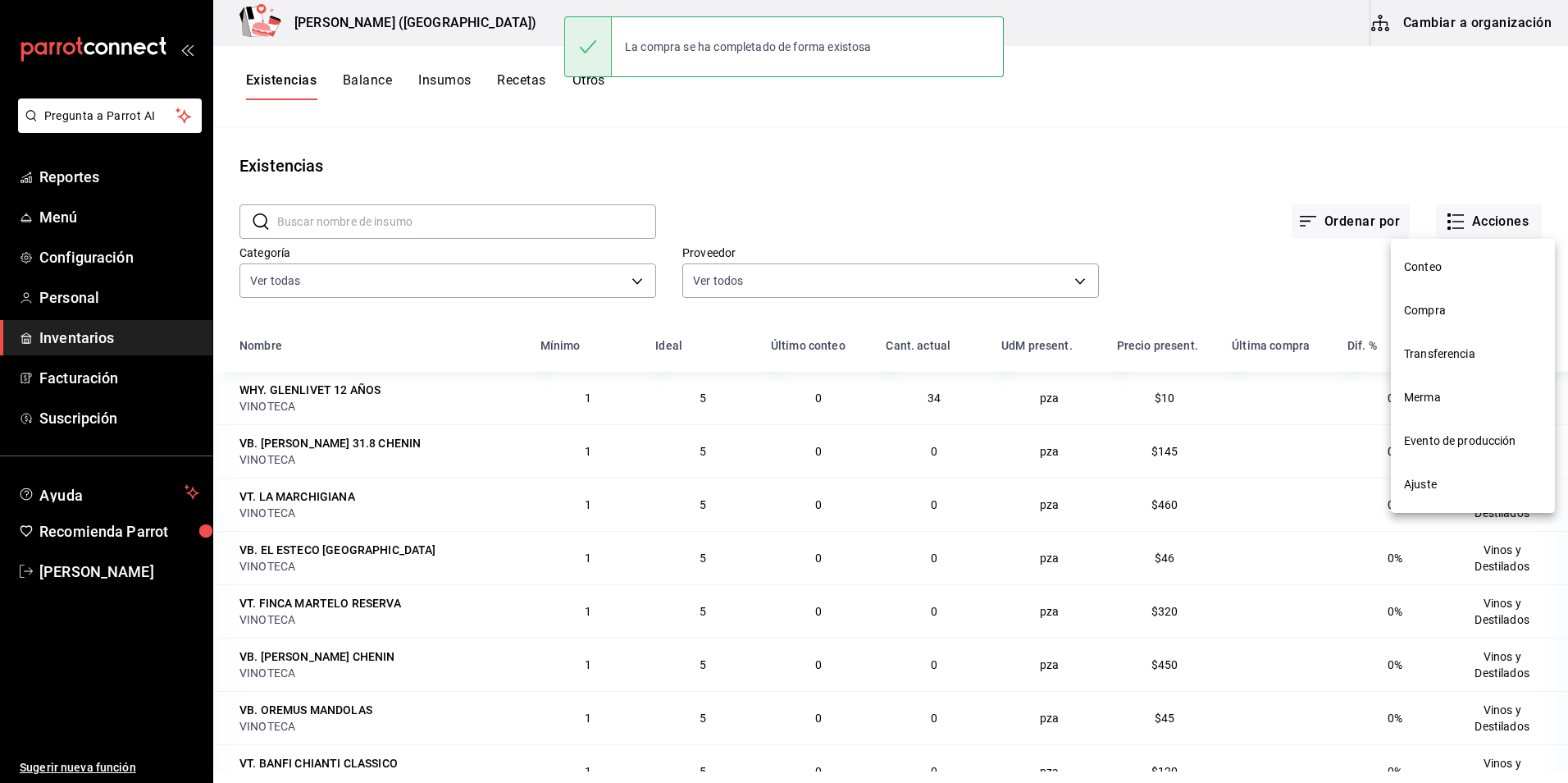
click at [1437, 310] on span "Compra" at bounding box center [1473, 310] width 138 height 17
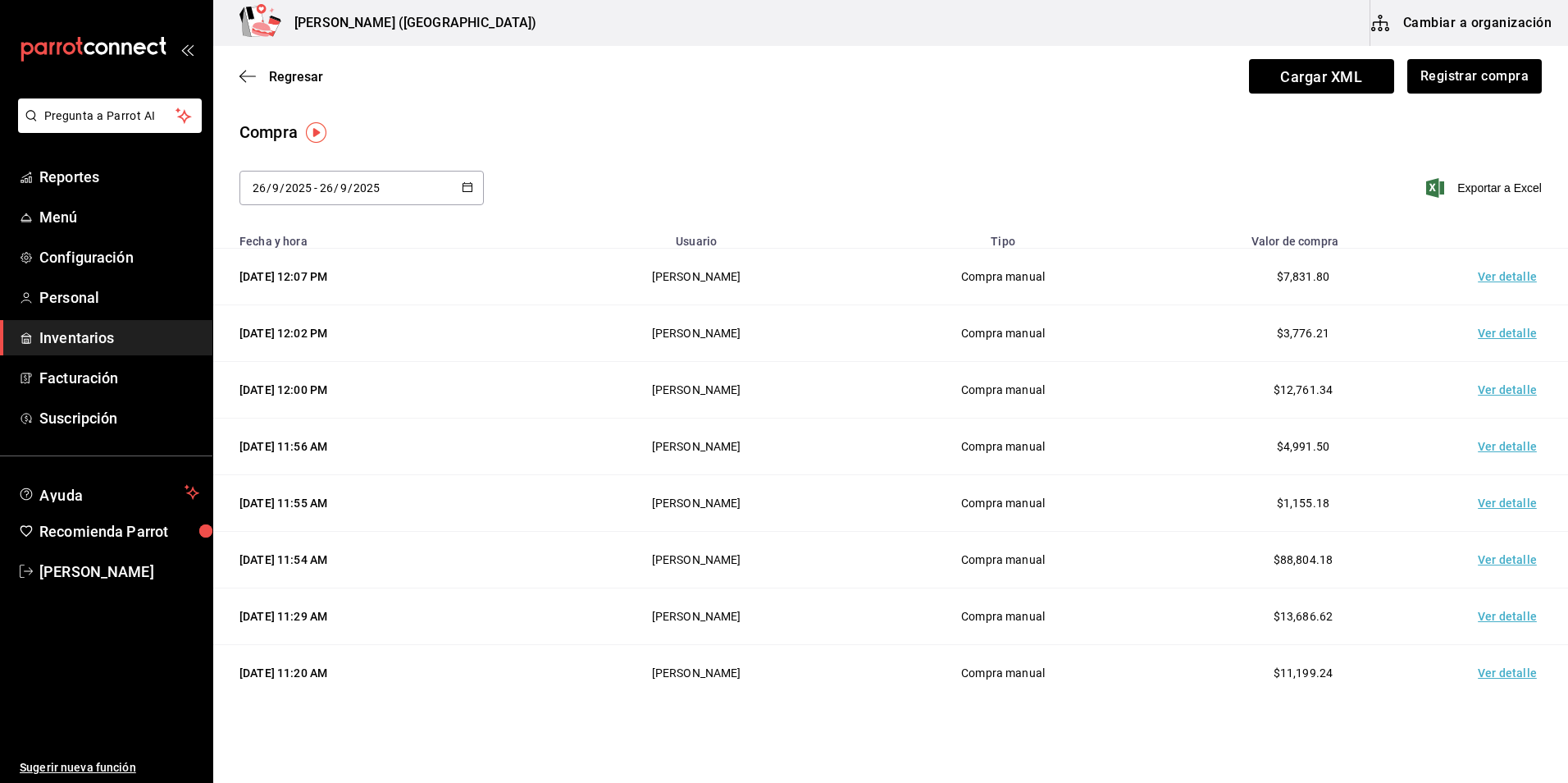
click at [1494, 271] on td "Ver detalle" at bounding box center [1510, 277] width 115 height 57
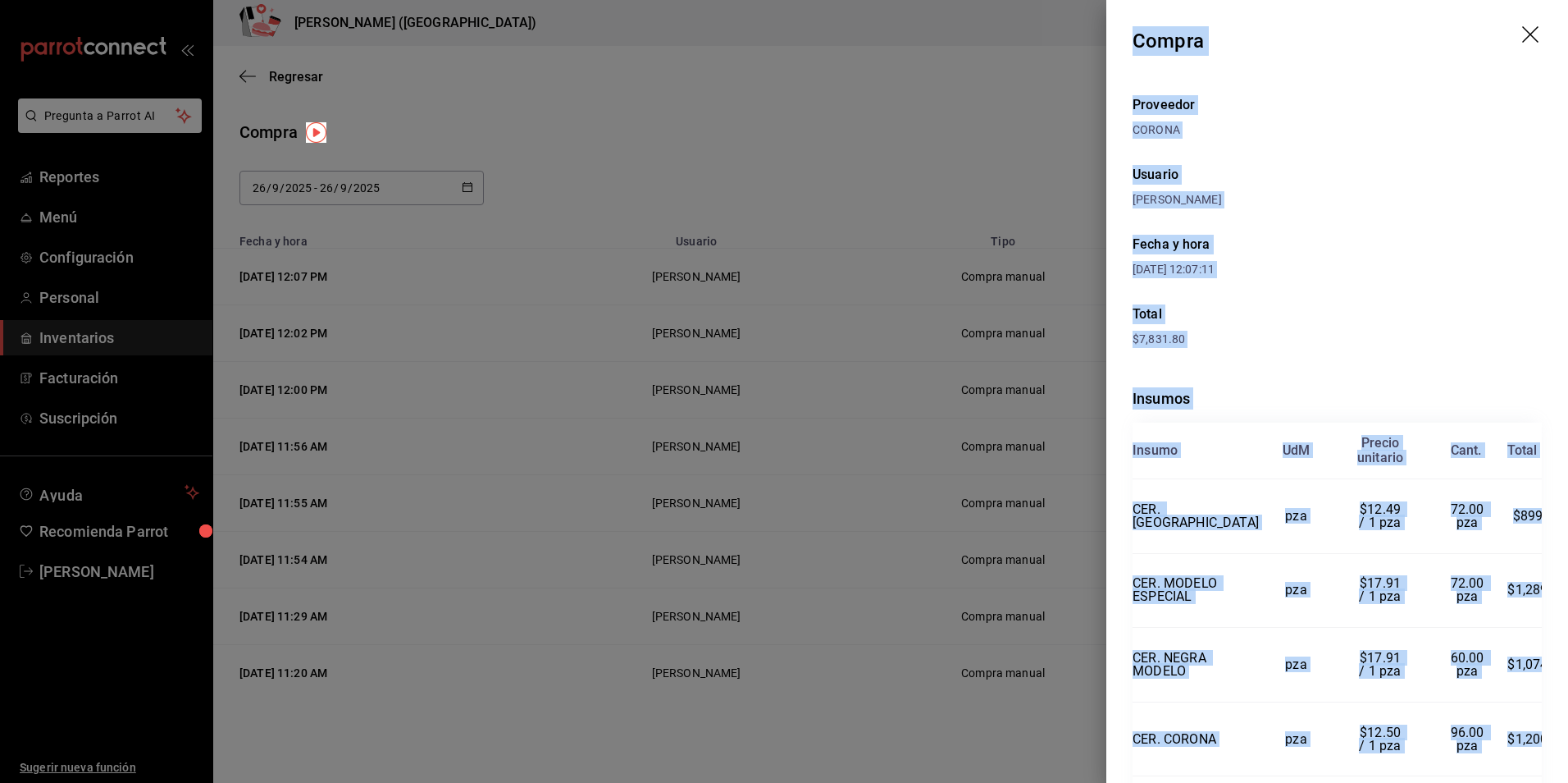
drag, startPoint x: 1525, startPoint y: 688, endPoint x: 1105, endPoint y: 38, distance: 773.9
click at [1105, 38] on div "Compra Proveedor CORONA Usuario [PERSON_NAME] y hora [DATE] 12:07:11 Total $7,8…" at bounding box center [784, 392] width 1568 height 783
copy div "Compra Proveedor CORONA Usuario [PERSON_NAME] y hora [DATE] 12:07:11 Total $7,8…"
